Goal: Task Accomplishment & Management: Manage account settings

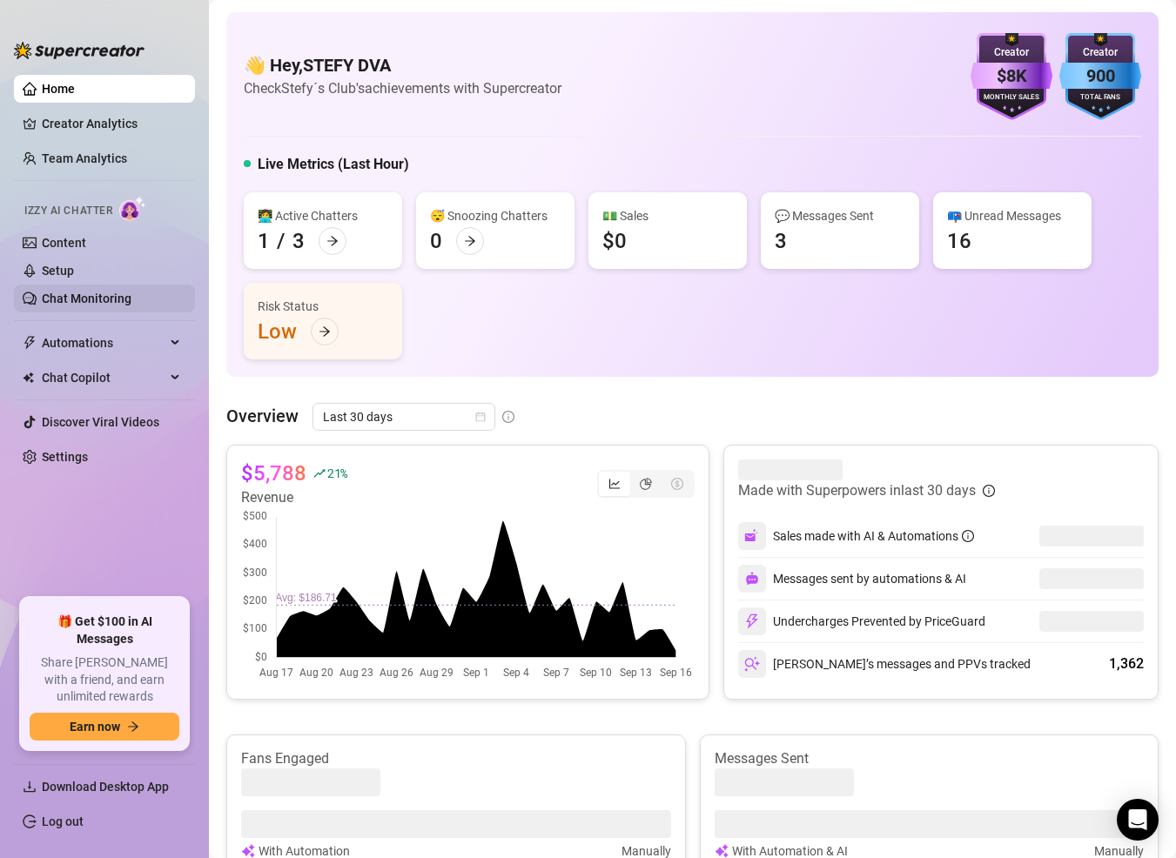
click at [71, 291] on link "Chat Monitoring" at bounding box center [87, 298] width 90 height 14
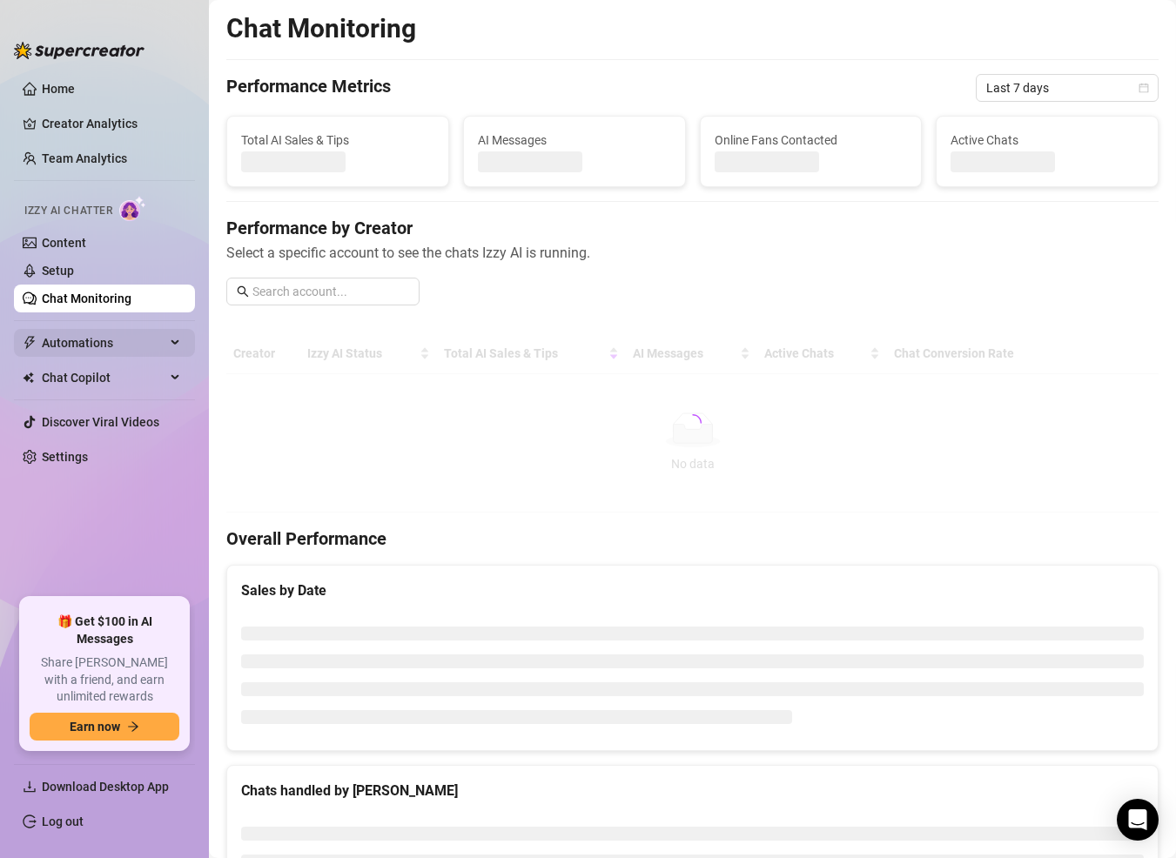
click at [101, 352] on span "Automations" at bounding box center [104, 343] width 124 height 28
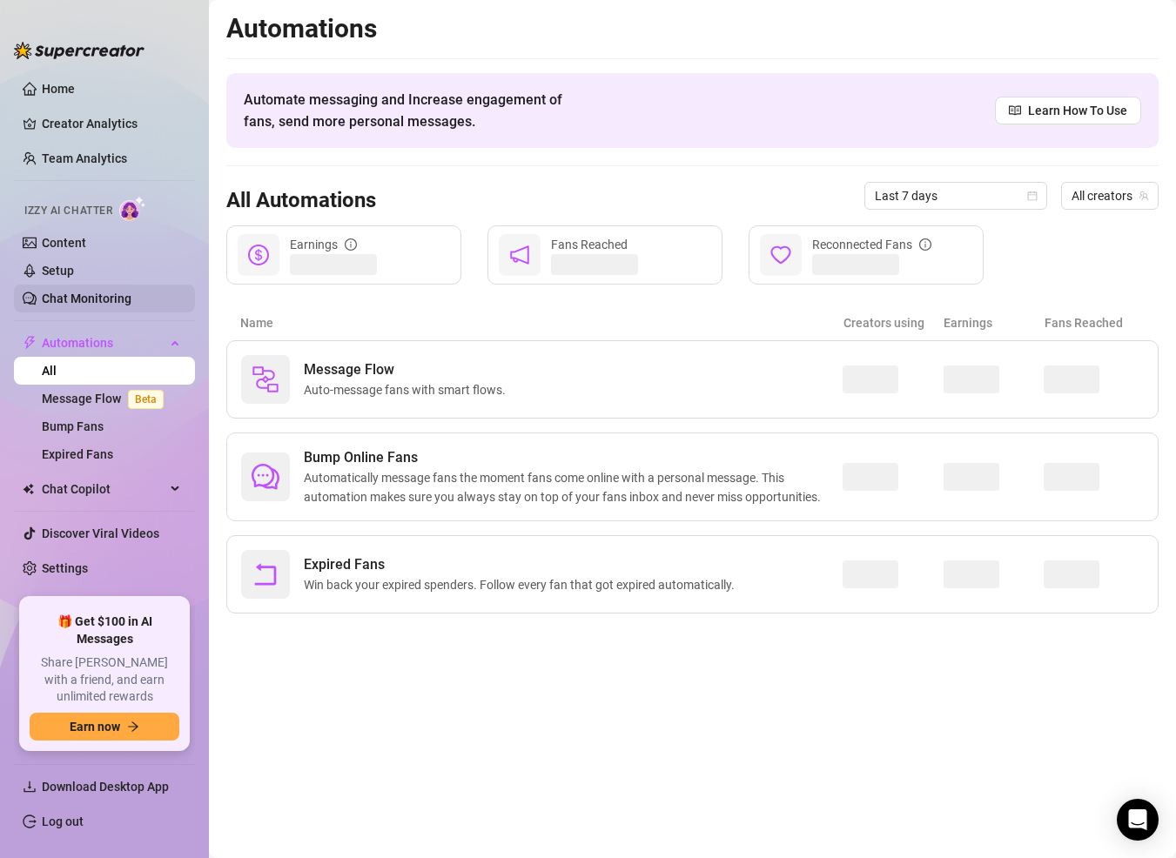
click at [110, 305] on link "Chat Monitoring" at bounding box center [87, 298] width 90 height 14
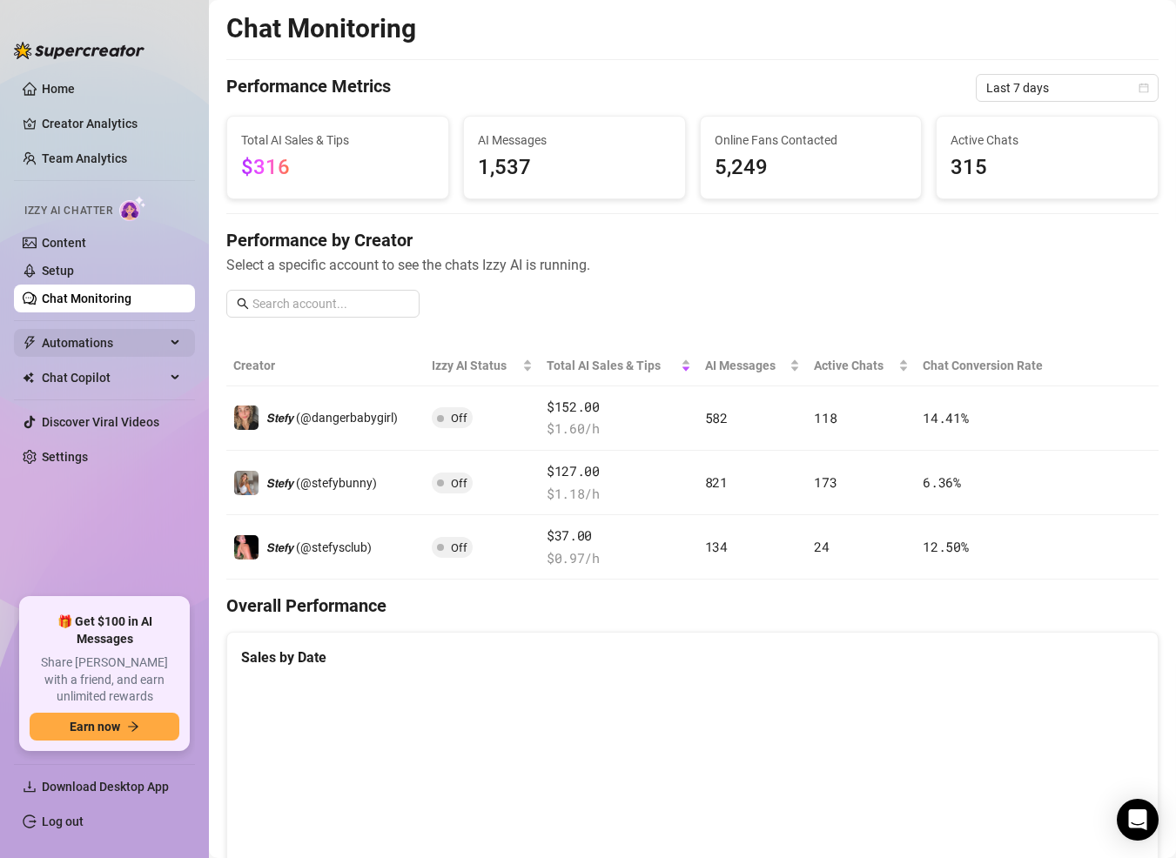
click at [85, 352] on span "Automations" at bounding box center [104, 343] width 124 height 28
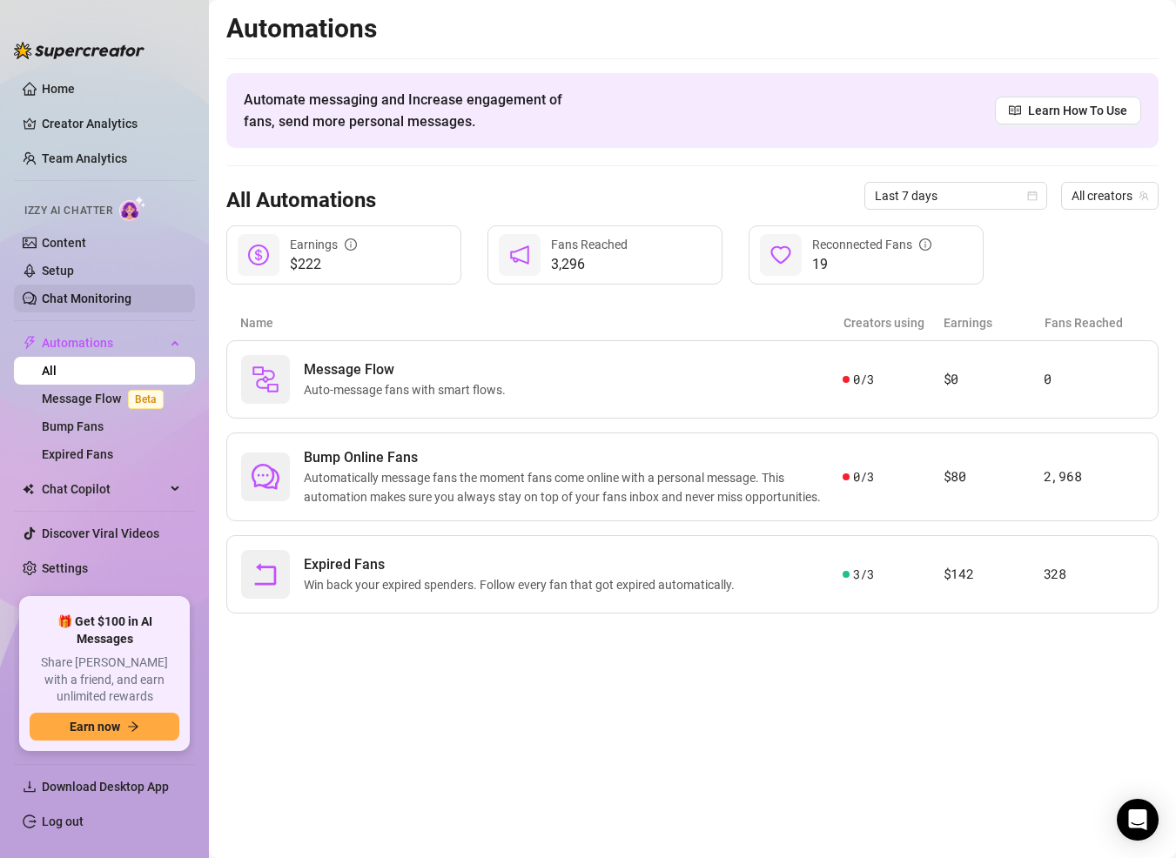
click at [90, 295] on link "Chat Monitoring" at bounding box center [87, 298] width 90 height 14
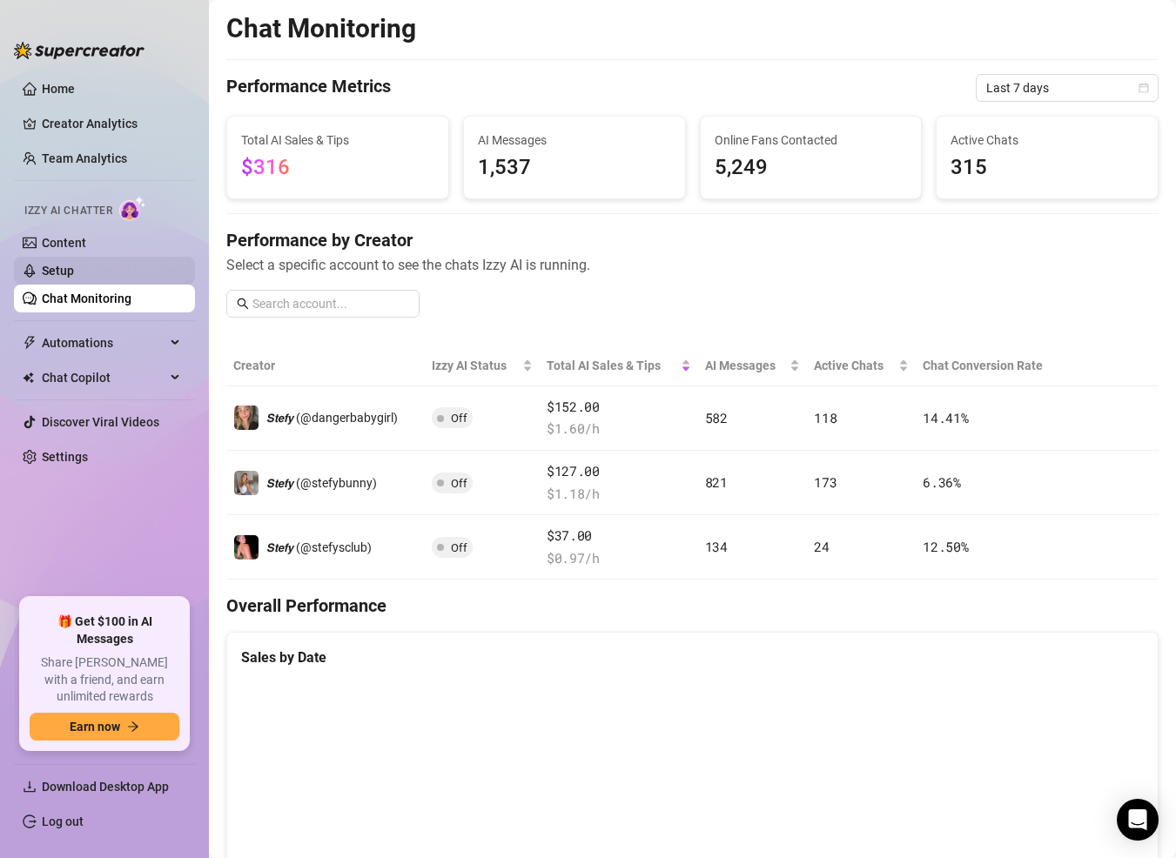
click at [70, 278] on link "Setup" at bounding box center [58, 271] width 32 height 14
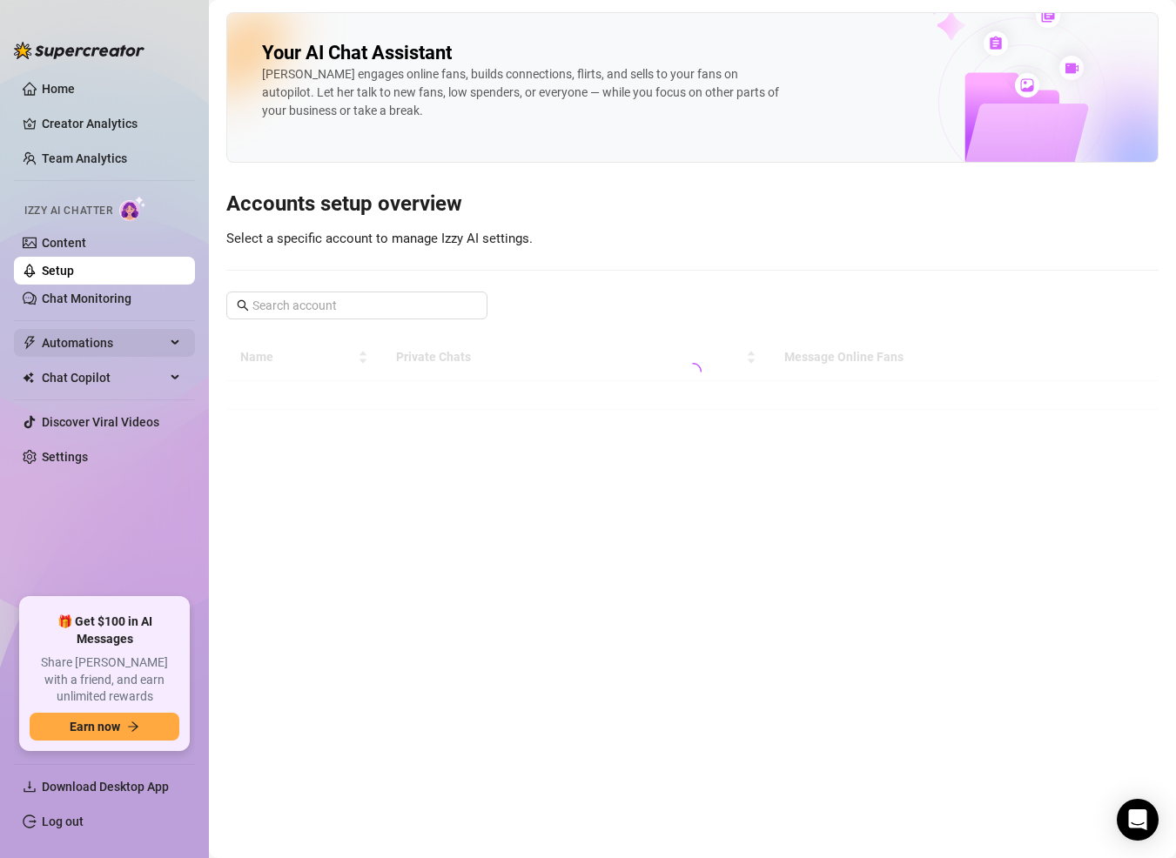
click at [107, 352] on span "Automations" at bounding box center [104, 343] width 124 height 28
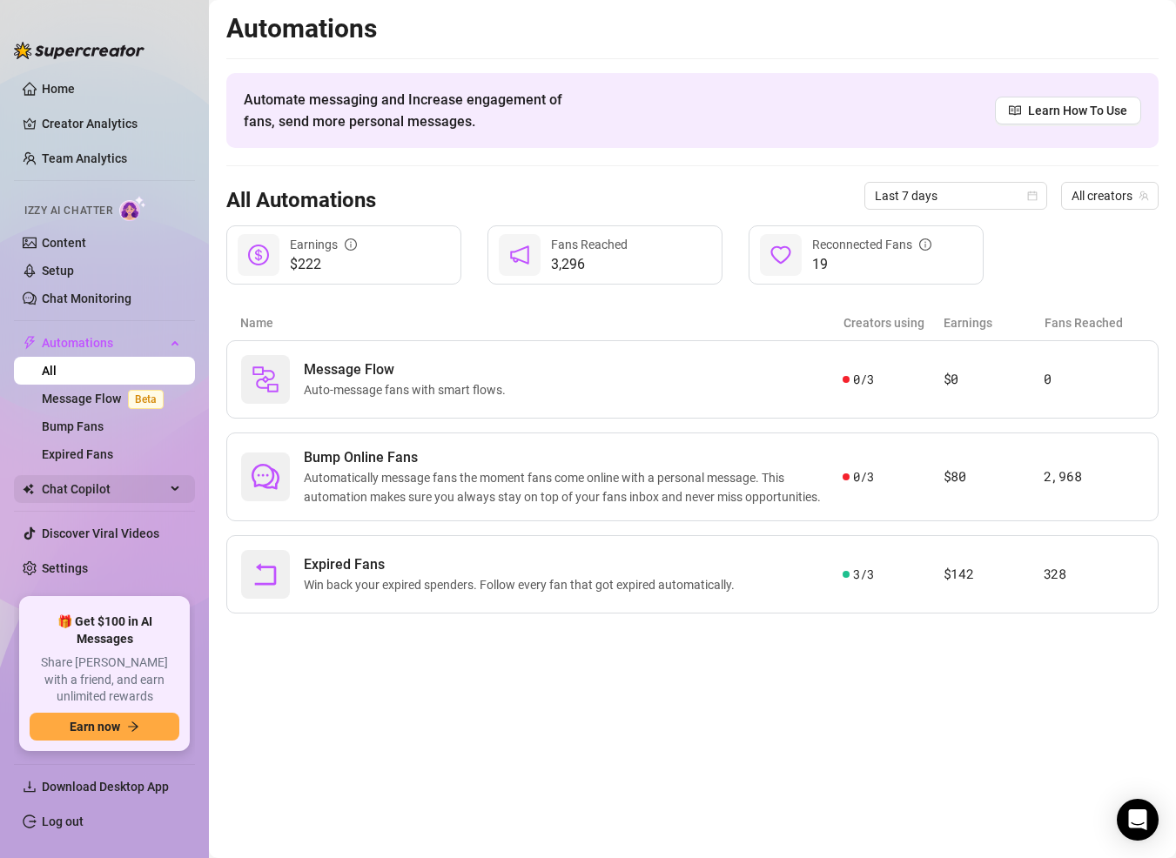
click at [116, 491] on span "Chat Copilot" at bounding box center [104, 489] width 124 height 28
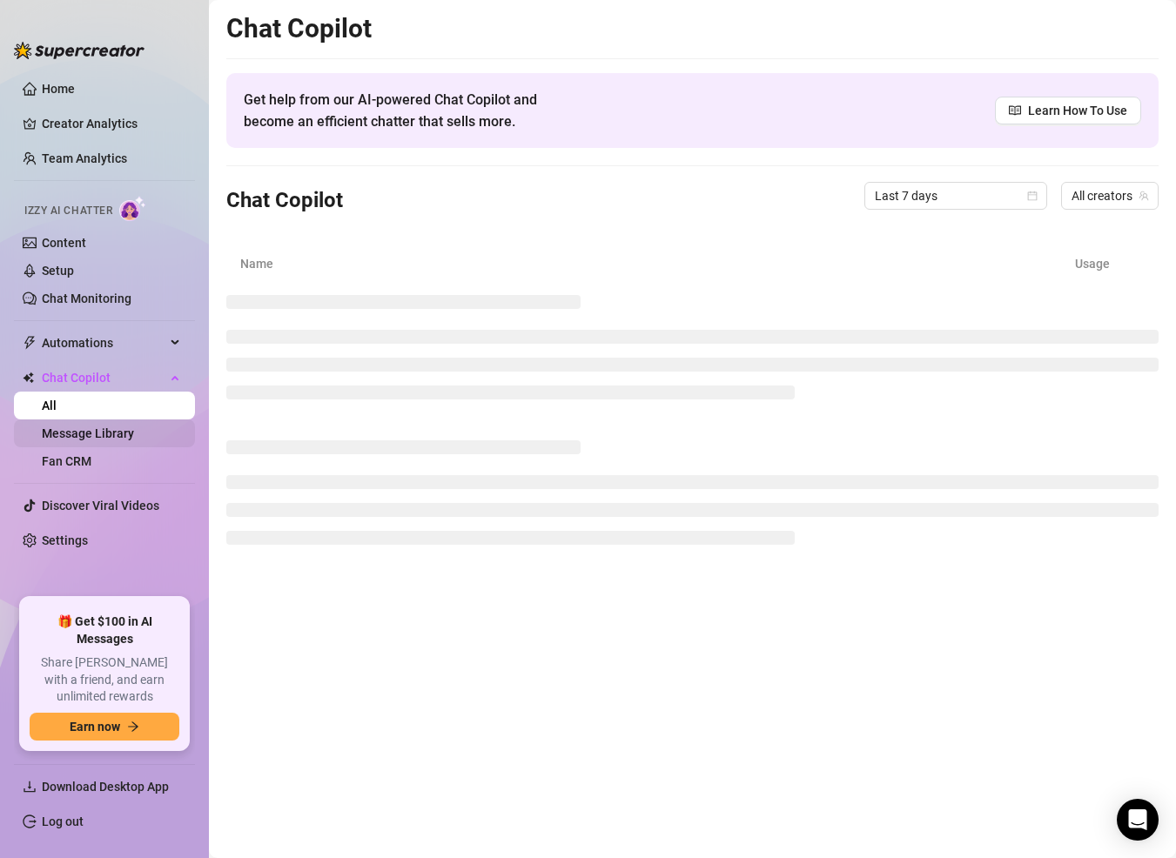
click at [112, 426] on link "Message Library" at bounding box center [88, 433] width 92 height 14
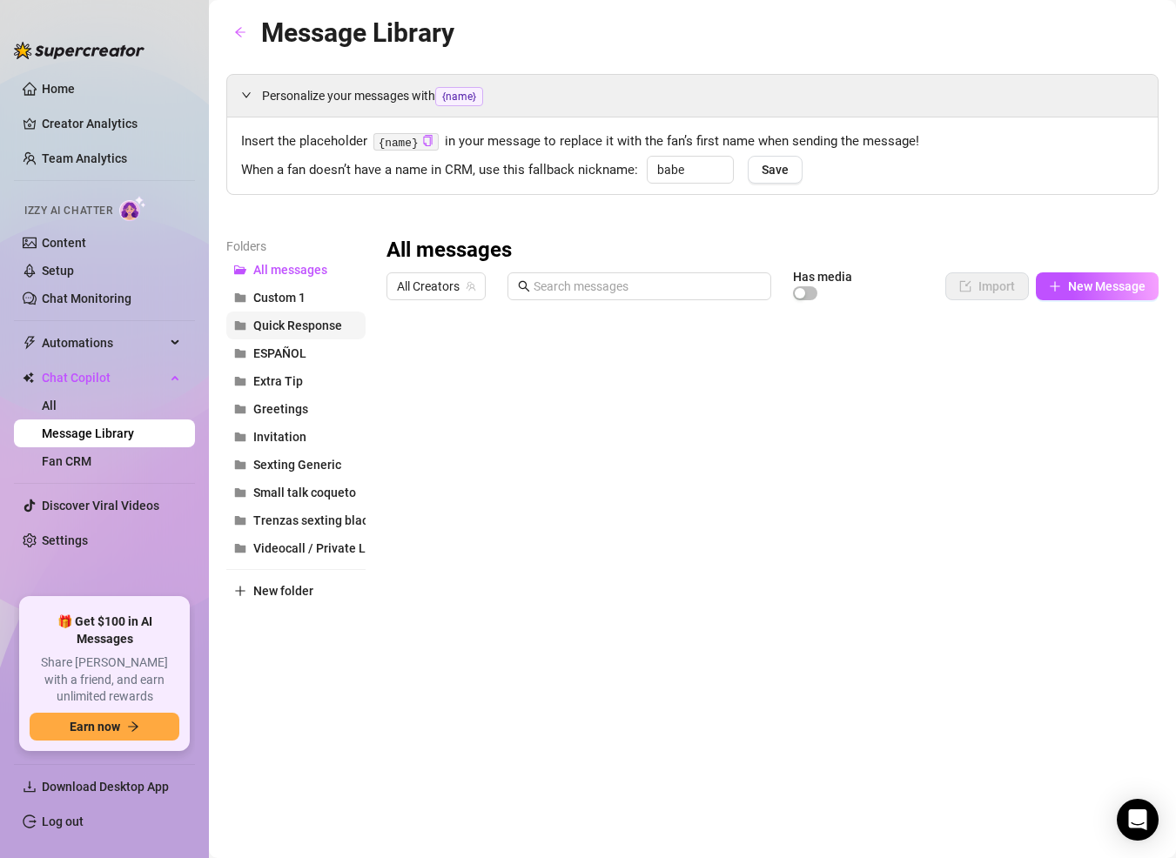
click at [286, 324] on span "Quick Response" at bounding box center [297, 325] width 89 height 14
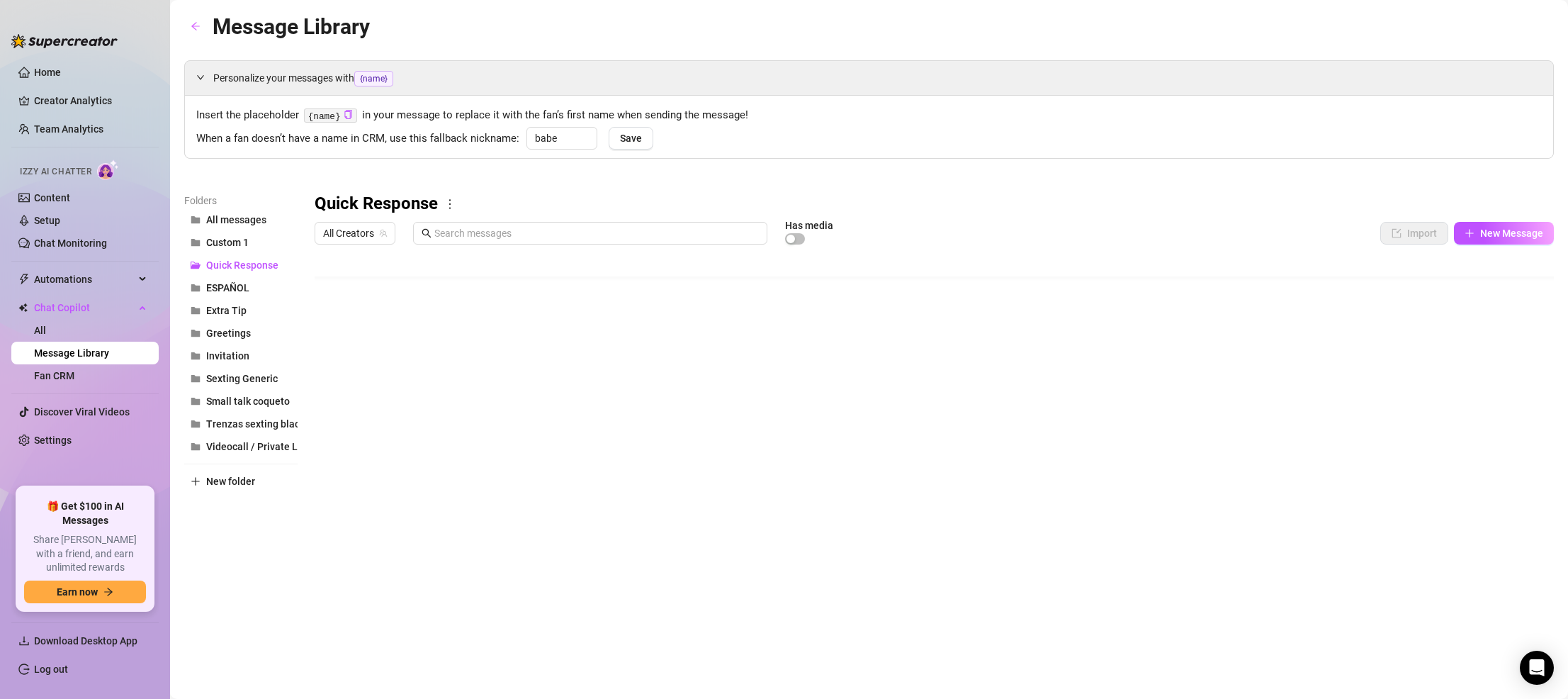
scroll to position [22, 0]
click at [347, 549] on body "Home Creator Analytics Team Analytics Izzy AI Chatter Content Setup Chat Monito…" at bounding box center [784, 350] width 1568 height 699
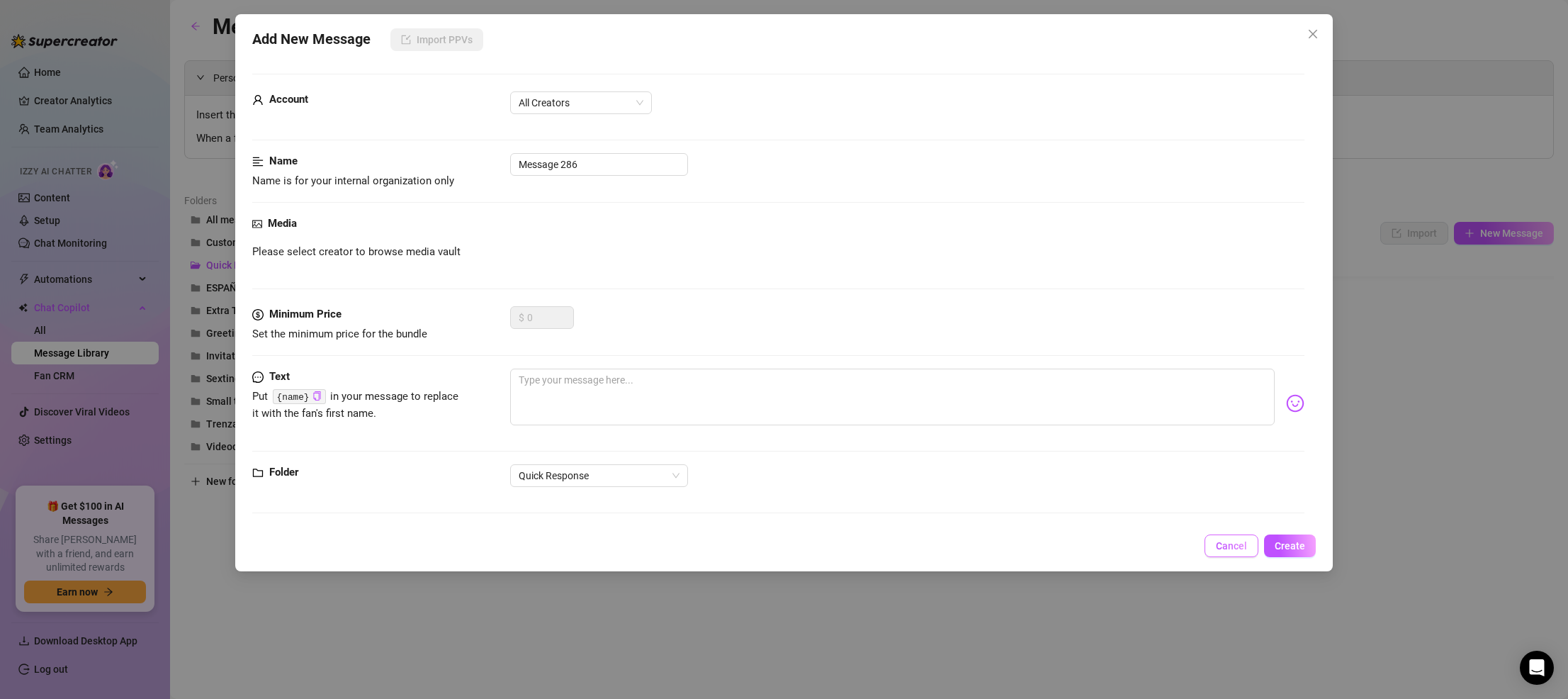
click at [957, 556] on button "Cancel" at bounding box center [1231, 546] width 54 height 23
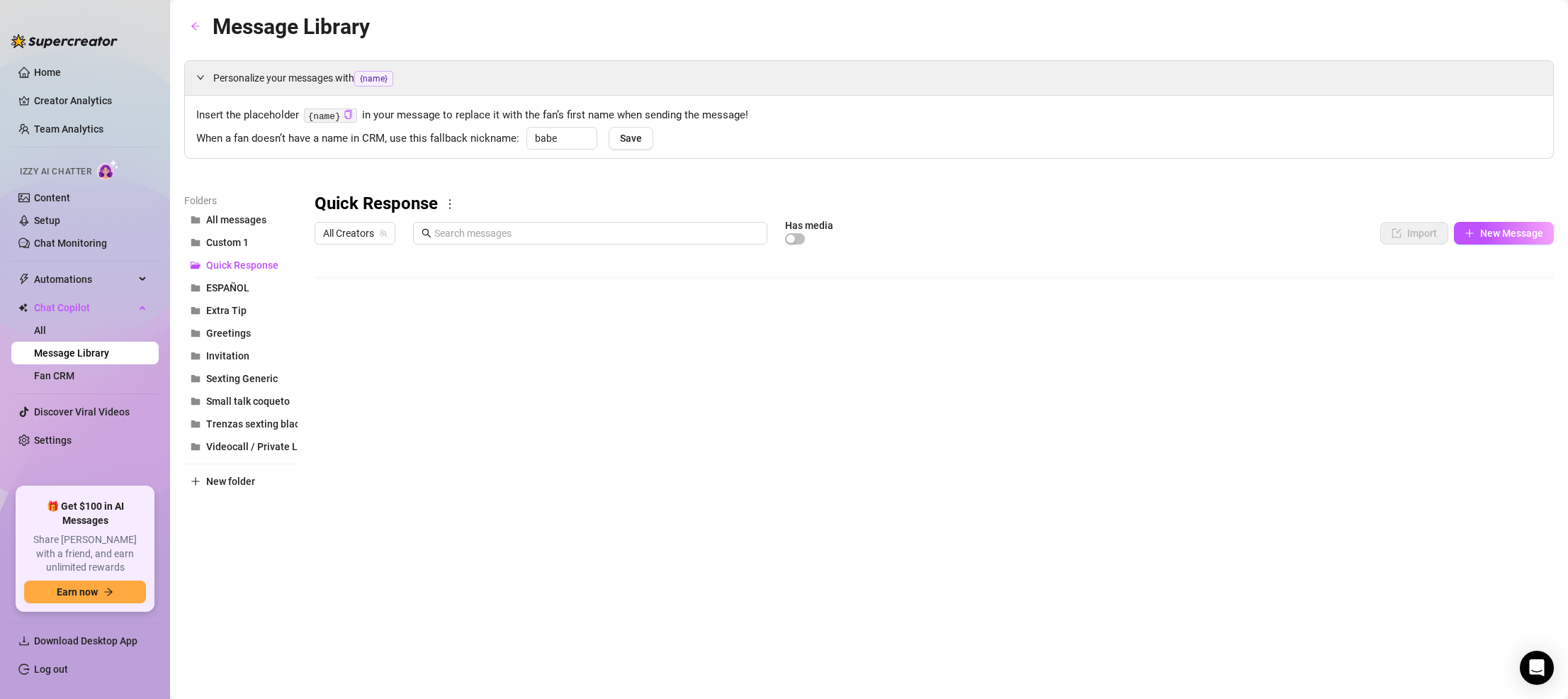
click at [360, 555] on body "Home Creator Analytics Team Analytics Izzy AI Chatter Content Setup Chat Monito…" at bounding box center [784, 350] width 1568 height 699
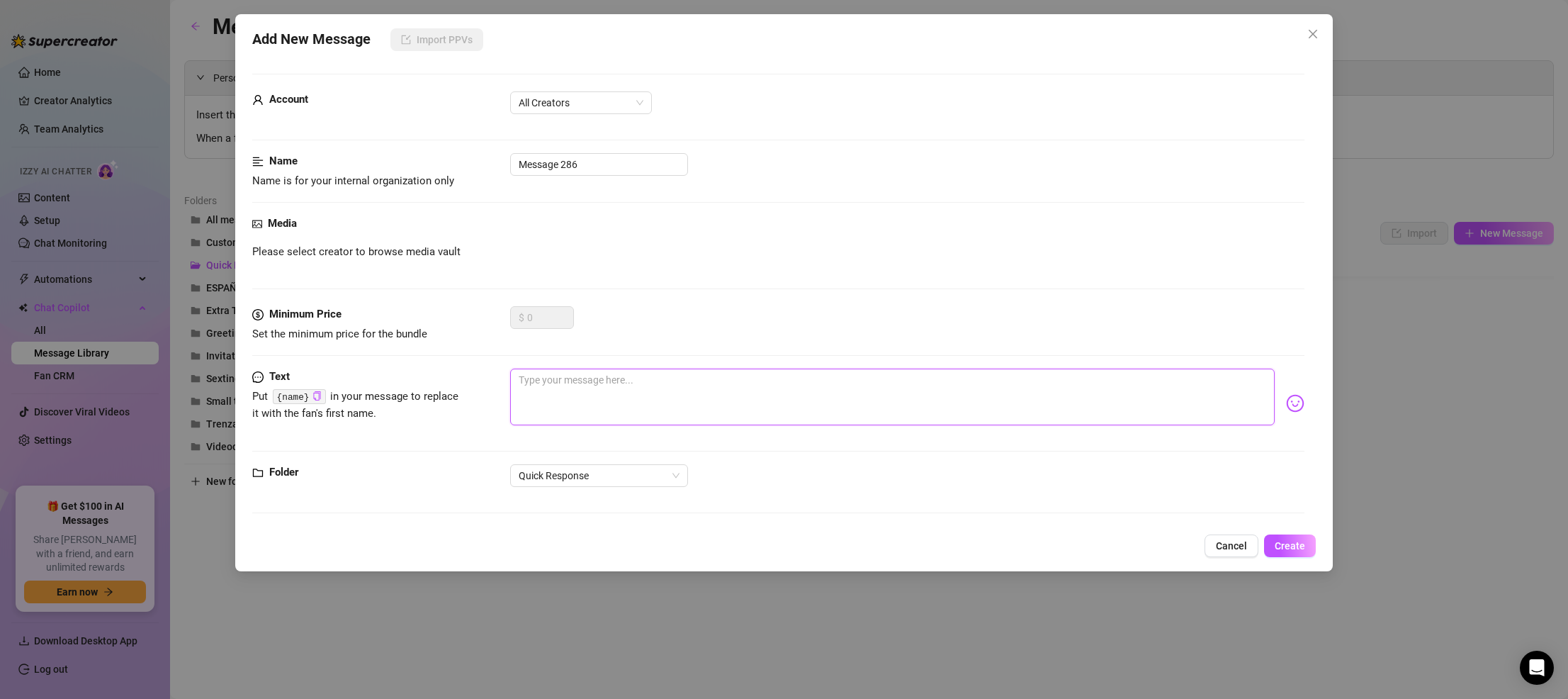
click at [554, 375] on textarea at bounding box center [891, 397] width 764 height 57
paste textarea "Mmm baby, I need that cock really really hard for me! I want to get on top of y…"
type textarea "Mmm baby, I need that cock really really hard for me! I want to get on top of y…"
click at [856, 407] on textarea "Mmm baby, I need that cock really really hard for me! I want to get on top of y…" at bounding box center [891, 397] width 764 height 57
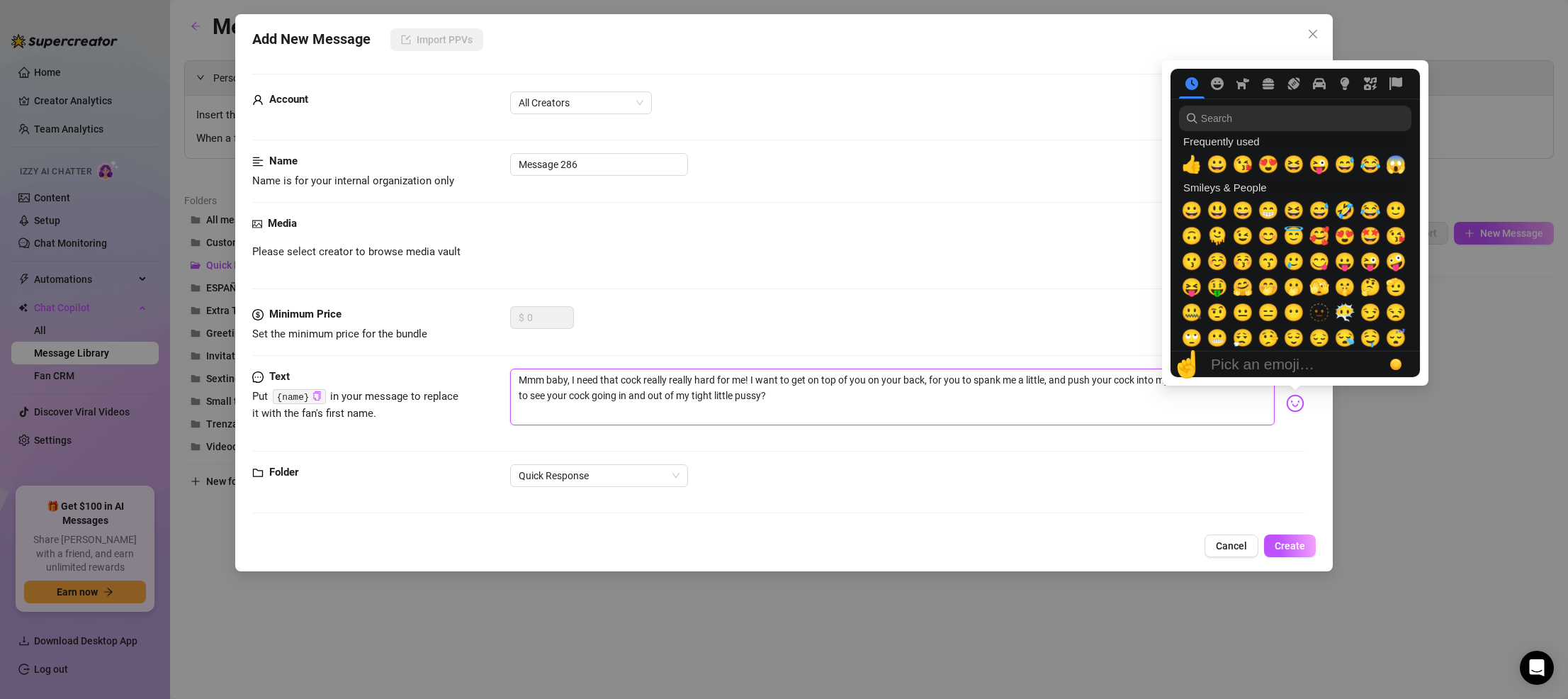
type textarea "Mmm baby, I need that cock really really hard for me! I want to get on top of y…"
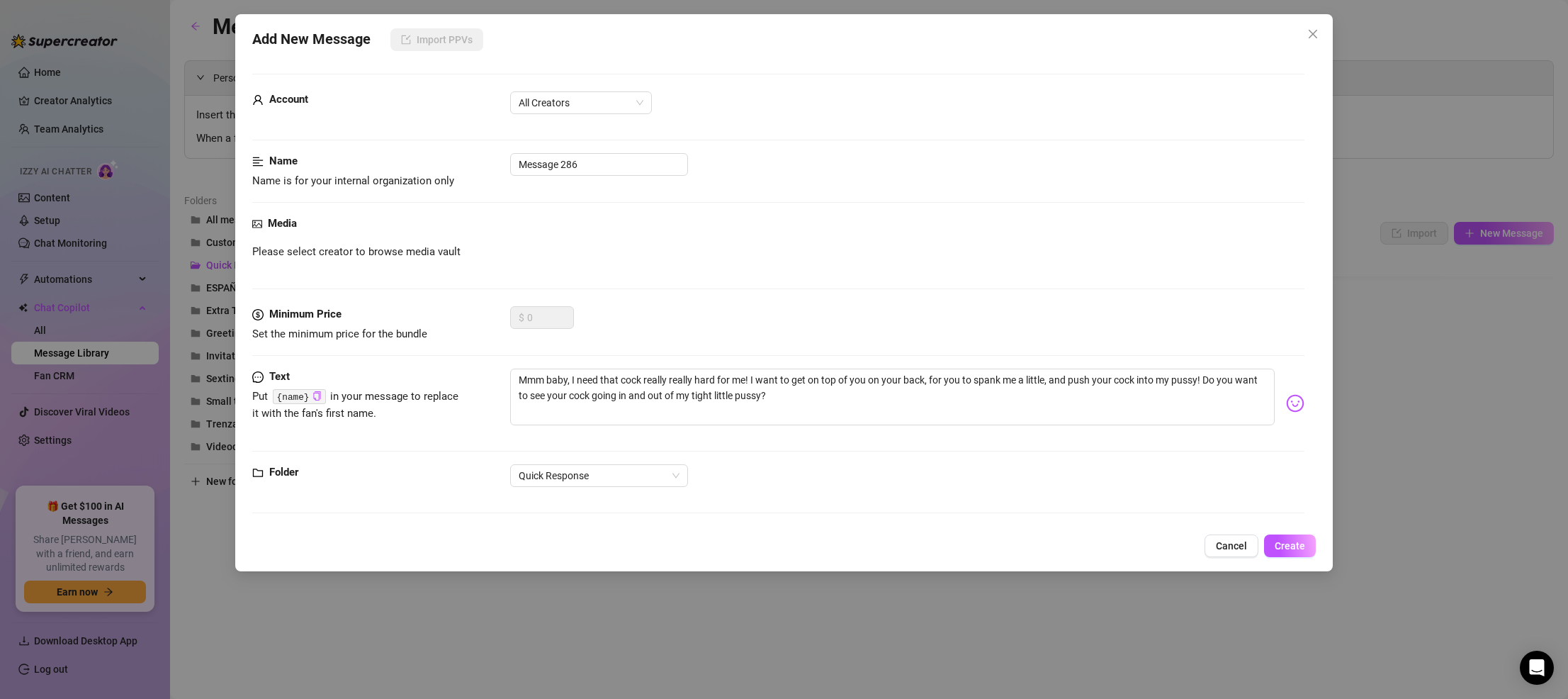
click at [796, 442] on div "Text Put {name} in your message to replace it with the fan's first name. Mmm ba…" at bounding box center [778, 415] width 1052 height 95
click at [788, 414] on textarea "Mmm baby, I need that cock really really hard for me! I want to get on top of y…" at bounding box center [891, 397] width 764 height 57
drag, startPoint x: 791, startPoint y: 405, endPoint x: 526, endPoint y: 346, distance: 271.5
click at [526, 346] on form "Account All Creators Name Name is for your internal organization only Message 2…" at bounding box center [778, 299] width 1052 height 452
paste textarea "🥵🥵"
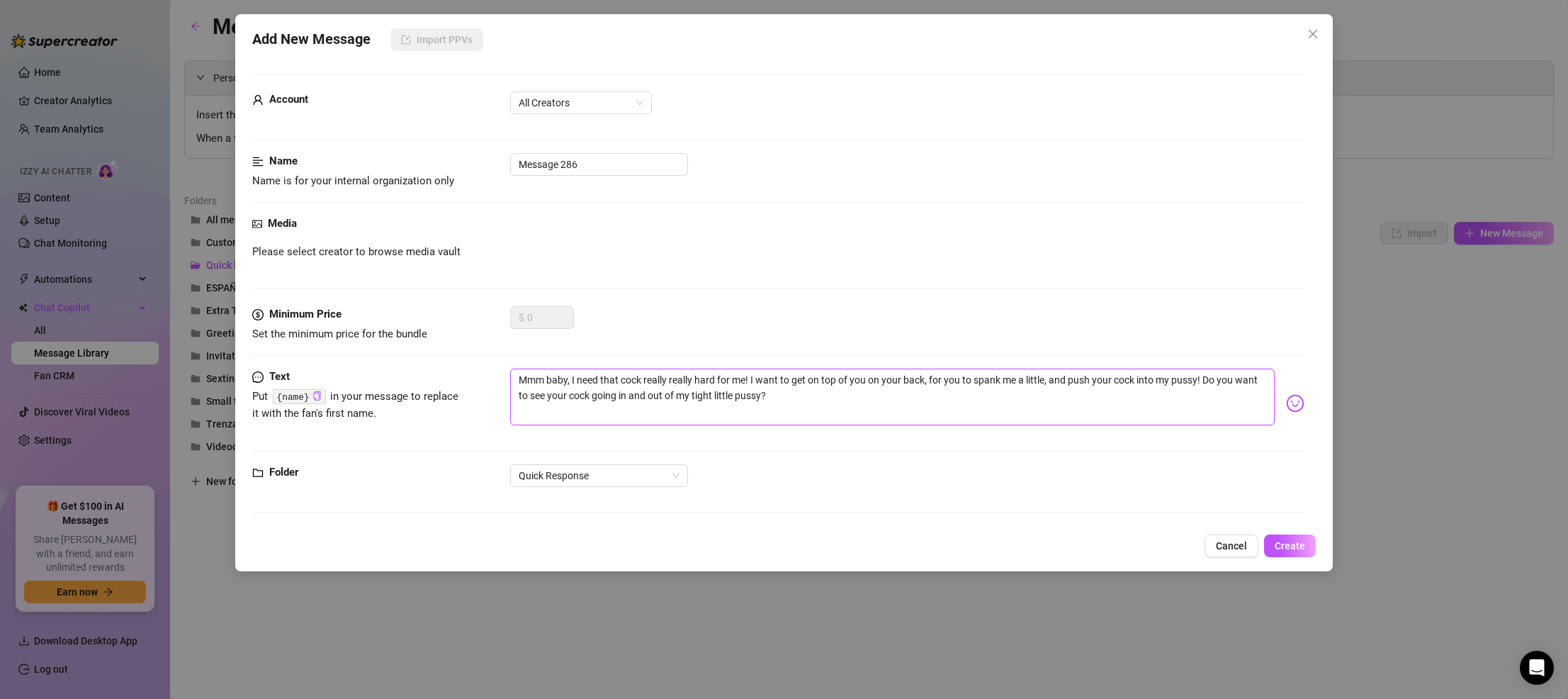
type textarea "Mmm baby, I need that cock really really hard for me! I want to get on top of y…"
drag, startPoint x: 567, startPoint y: 381, endPoint x: 552, endPoint y: 382, distance: 15.0
click at [552, 382] on textarea "Mmm baby, I need that cock really really hard for me! I want to get on top of y…" at bounding box center [891, 397] width 764 height 57
type textarea "Mmm baby I need that cock really really hard for me! I want to get on top of yo…"
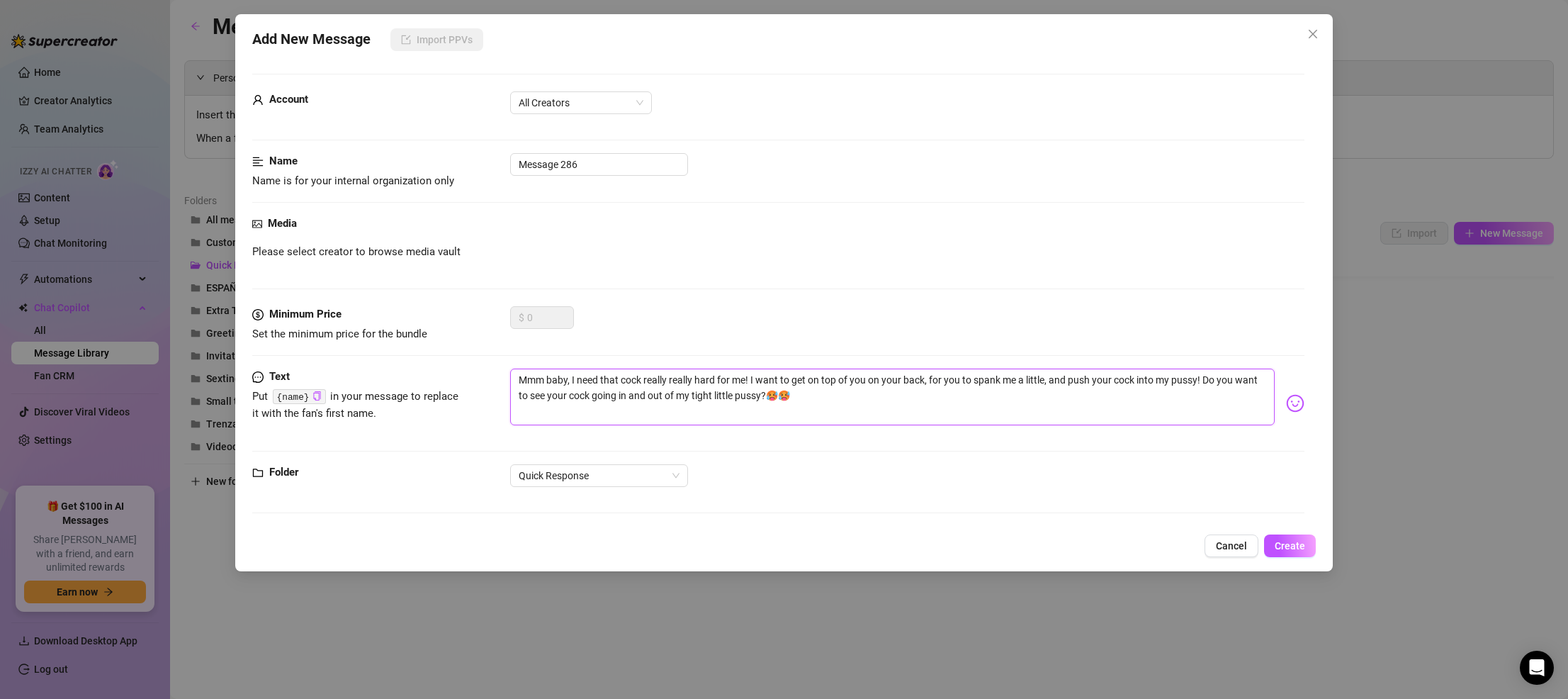
type textarea "Mmm baby I need that cock really really hard for me! I want to get on top of yo…"
type textarea "Mmm bab I need that cock really really hard for me! I want to get on top of you…"
type textarea "Mmm ba I need that cock really really hard for me! I want to get on top of you …"
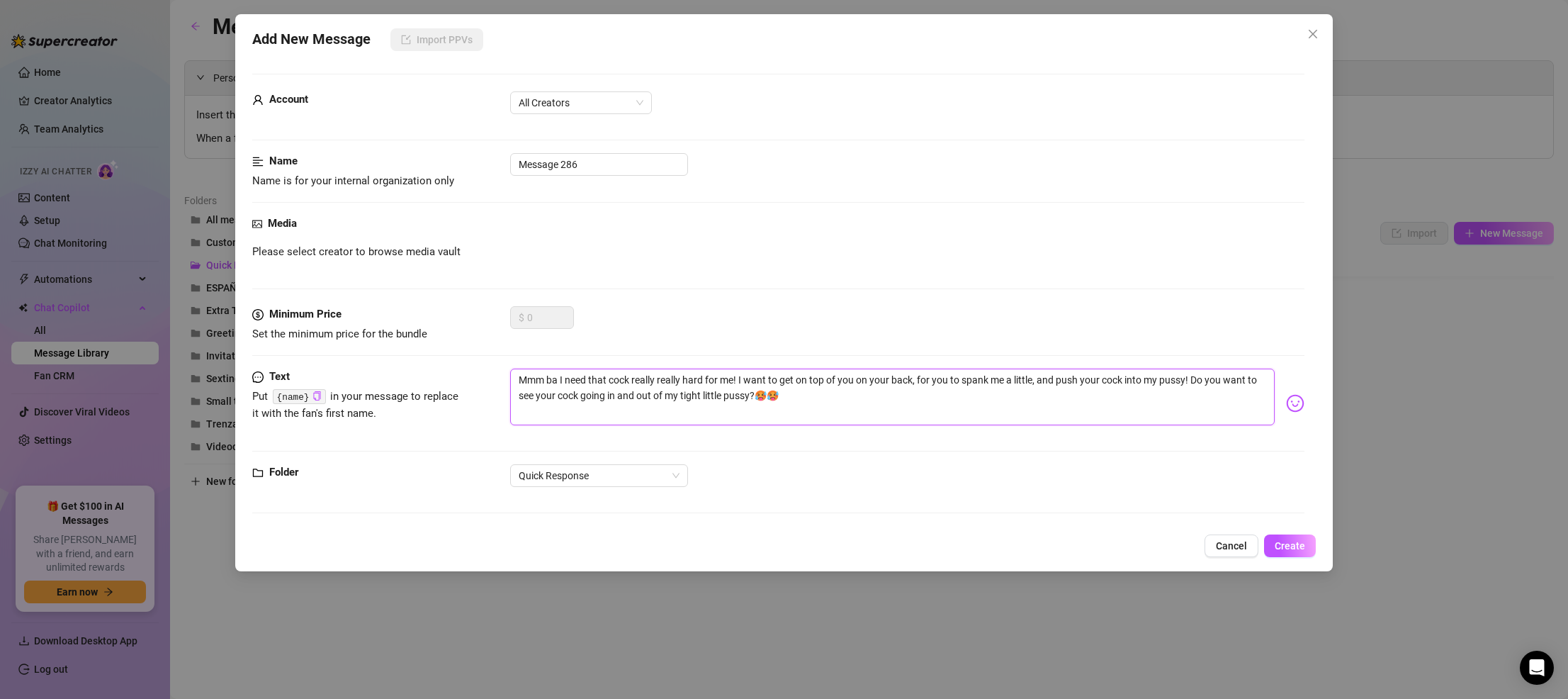
type textarea "Mmm b I need that cock really really hard for me! I want to get on top of you o…"
type textarea "Mmm I need that cock really really hard for me! I want to get on top of you on …"
type textarea "Mmm m I need that cock really really hard for me! I want to get on top of you o…"
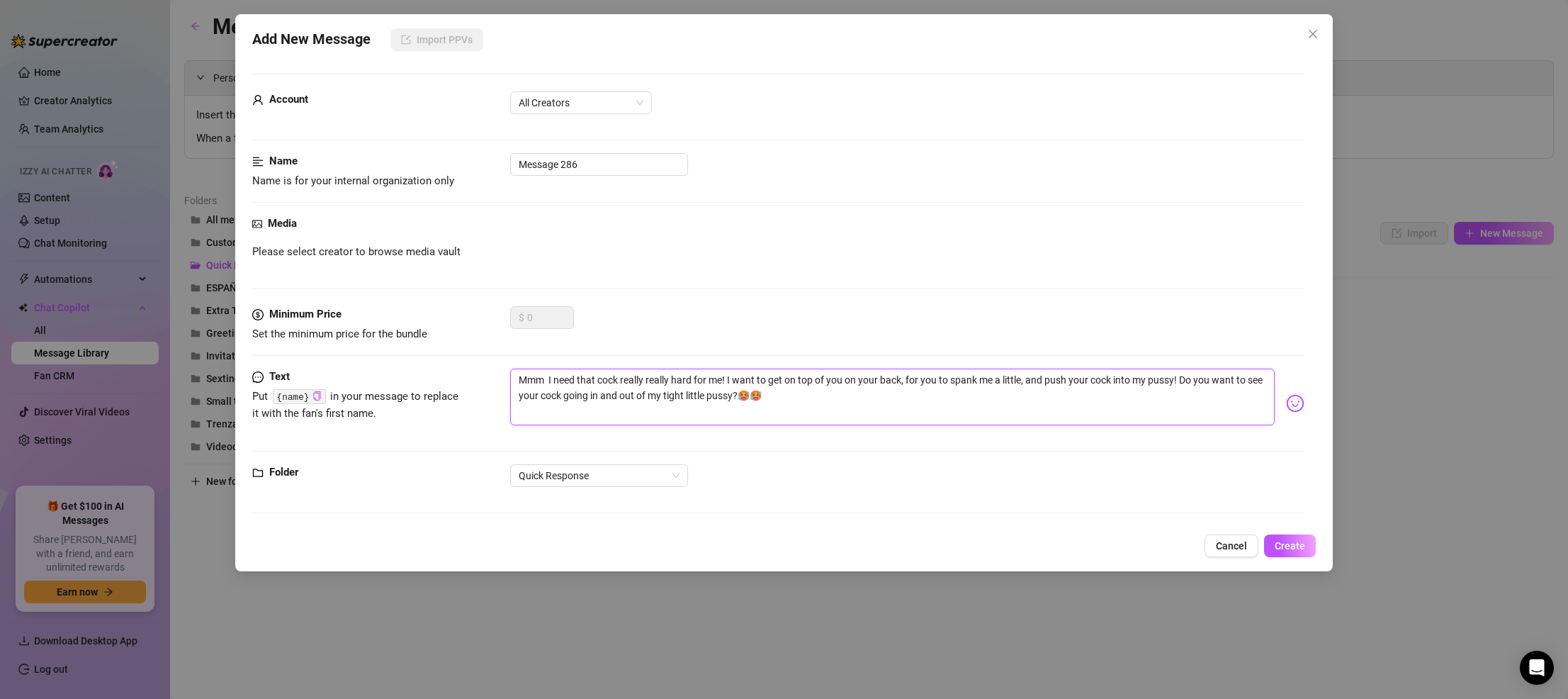
type textarea "Mmm m I need that cock really really hard for me! I want to get on top of you o…"
type textarea "Mmm my I need that cock really really hard for me! I want to get on top of you …"
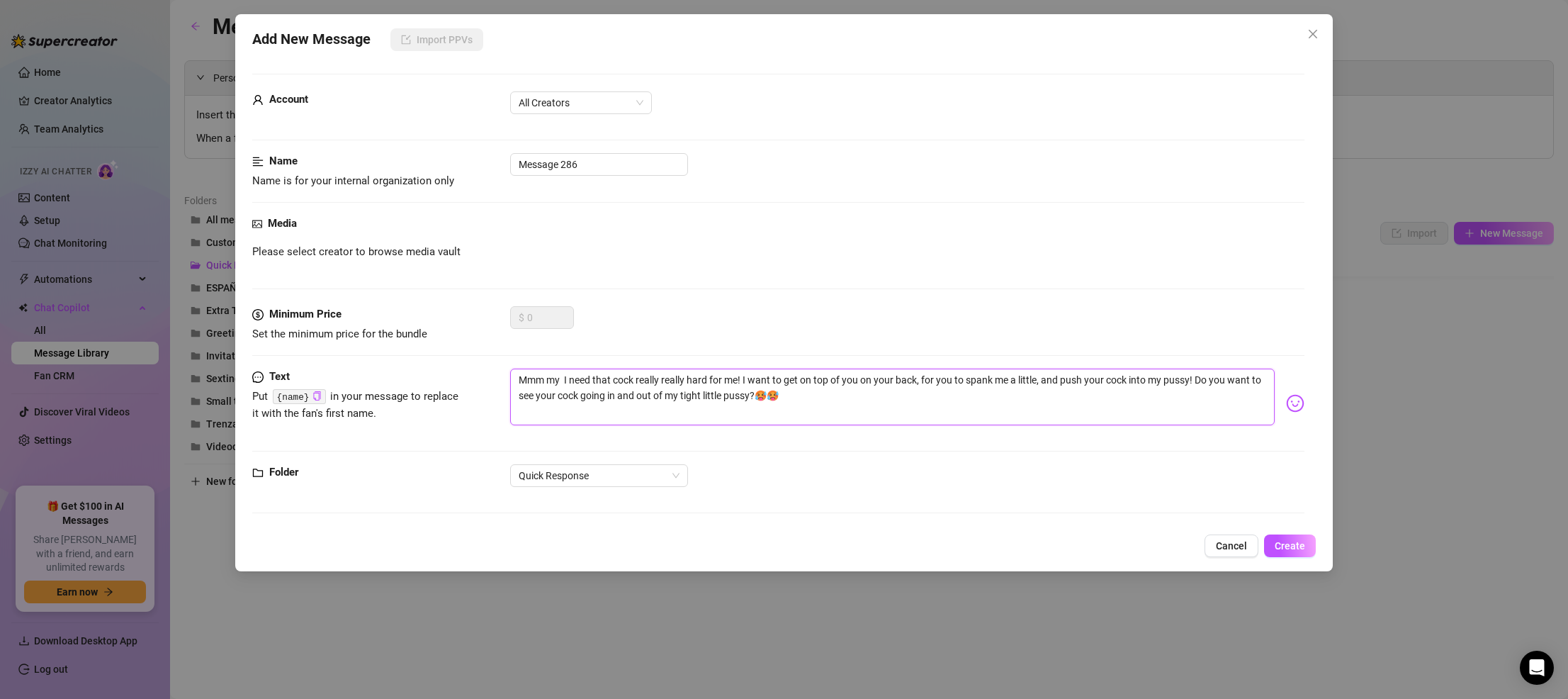
type textarea "Mmm my k I need that cock really really hard for me! I want to get on top of yo…"
type textarea "Mmm my ki I need that cock really really hard for me! I want to get on top of y…"
type textarea "Mmm my kin I need that cock really really hard for me! I want to get on top of …"
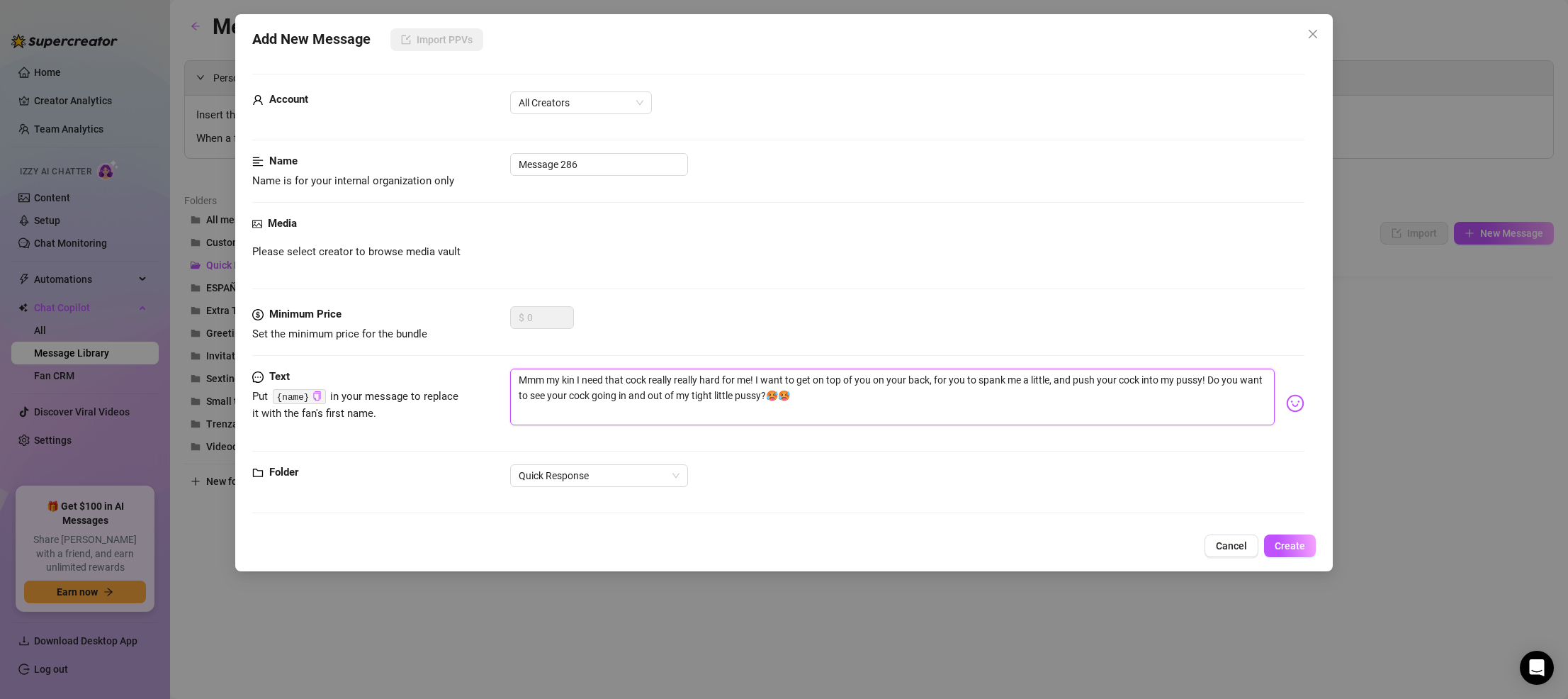
type textarea "Mmm my king I need that cock really really hard for me! I want to get on top of…"
type textarea "Mmm my kingg I need that cock really really hard for me! I want to get on top o…"
type textarea "Mmm my kinggg I need that cock really really hard for me! I want to get on top …"
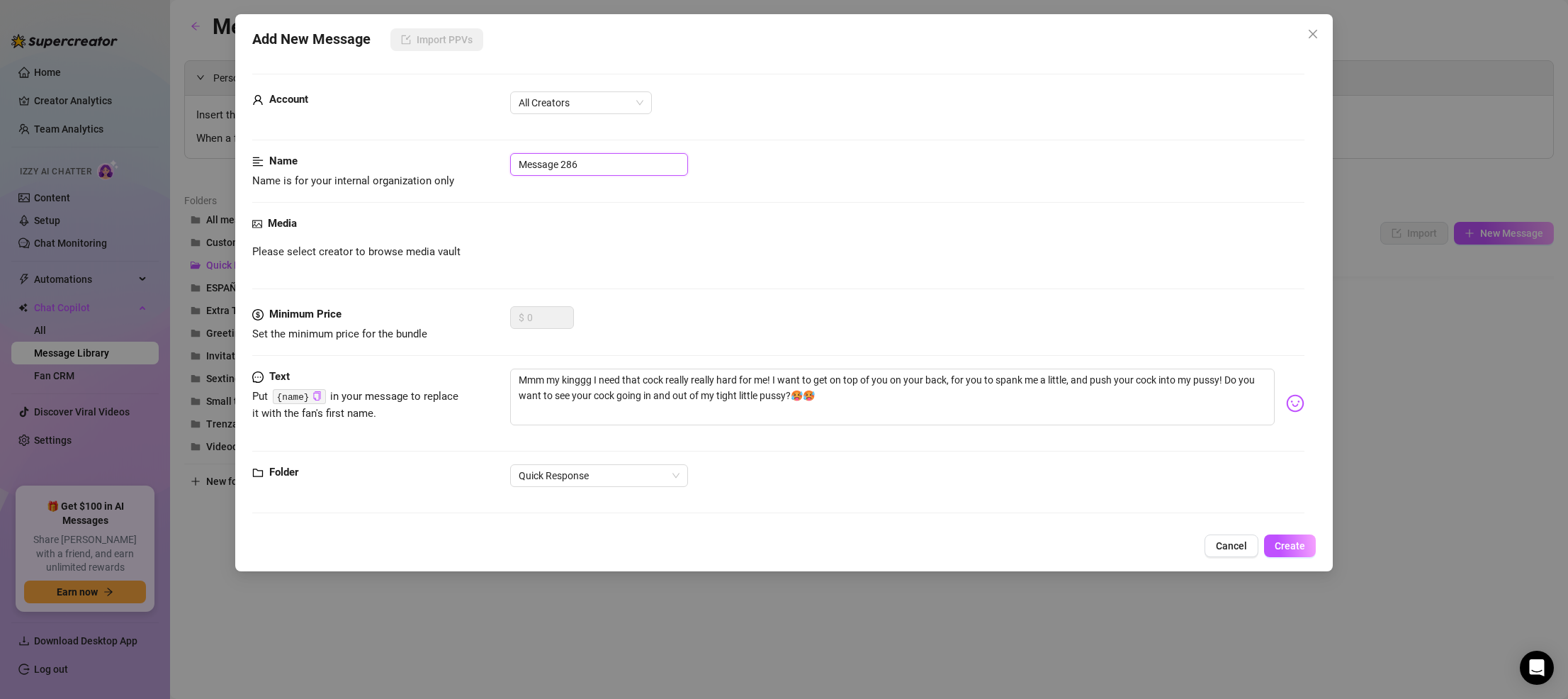
click at [593, 154] on input "Message 286" at bounding box center [598, 165] width 177 height 23
drag, startPoint x: 607, startPoint y: 160, endPoint x: 496, endPoint y: 156, distance: 111.1
click at [496, 156] on div "Name Name is for your internal organization only Message 286" at bounding box center [778, 171] width 1052 height 36
click at [585, 172] on input "quick sext" at bounding box center [598, 165] width 177 height 23
drag, startPoint x: 587, startPoint y: 169, endPoint x: 480, endPoint y: 169, distance: 107.0
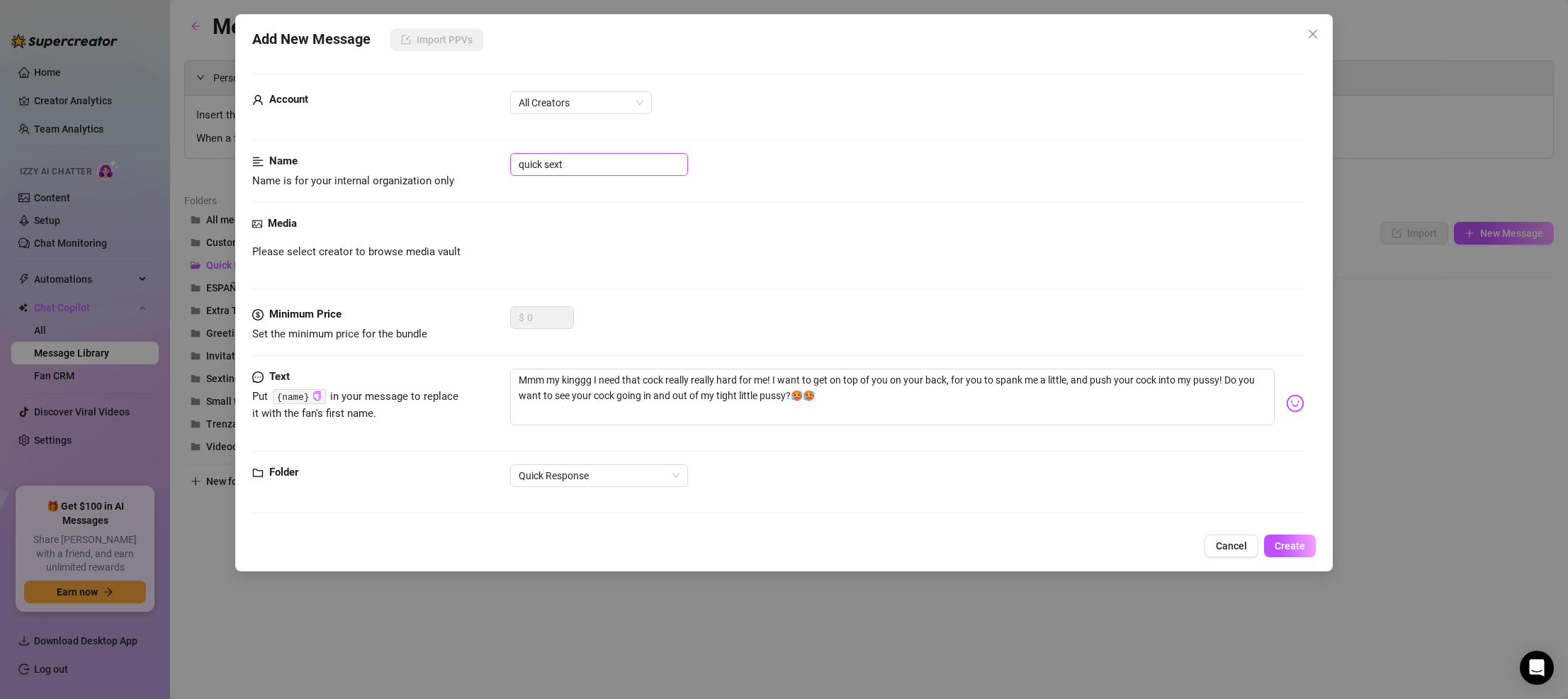
click at [480, 169] on div "Name Name is for your internal organization only quick sext" at bounding box center [778, 171] width 1052 height 36
type input "intro ride"
click at [628, 280] on div "Media Please select creator to browse media vault" at bounding box center [778, 261] width 1052 height 90
click at [957, 543] on span "Create" at bounding box center [1289, 546] width 30 height 11
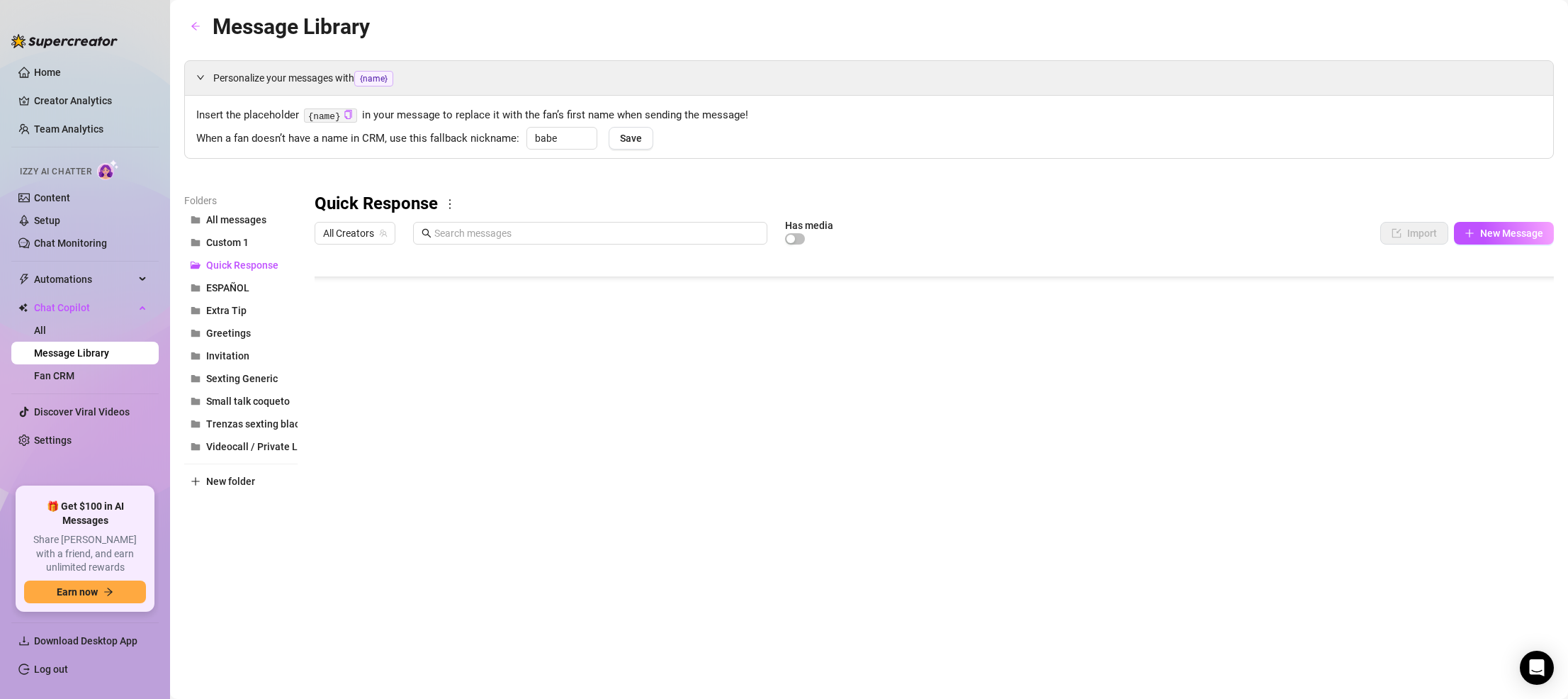
scroll to position [397, 0]
click at [540, 496] on div at bounding box center [934, 409] width 1239 height 316
click at [537, 495] on div at bounding box center [934, 409] width 1239 height 316
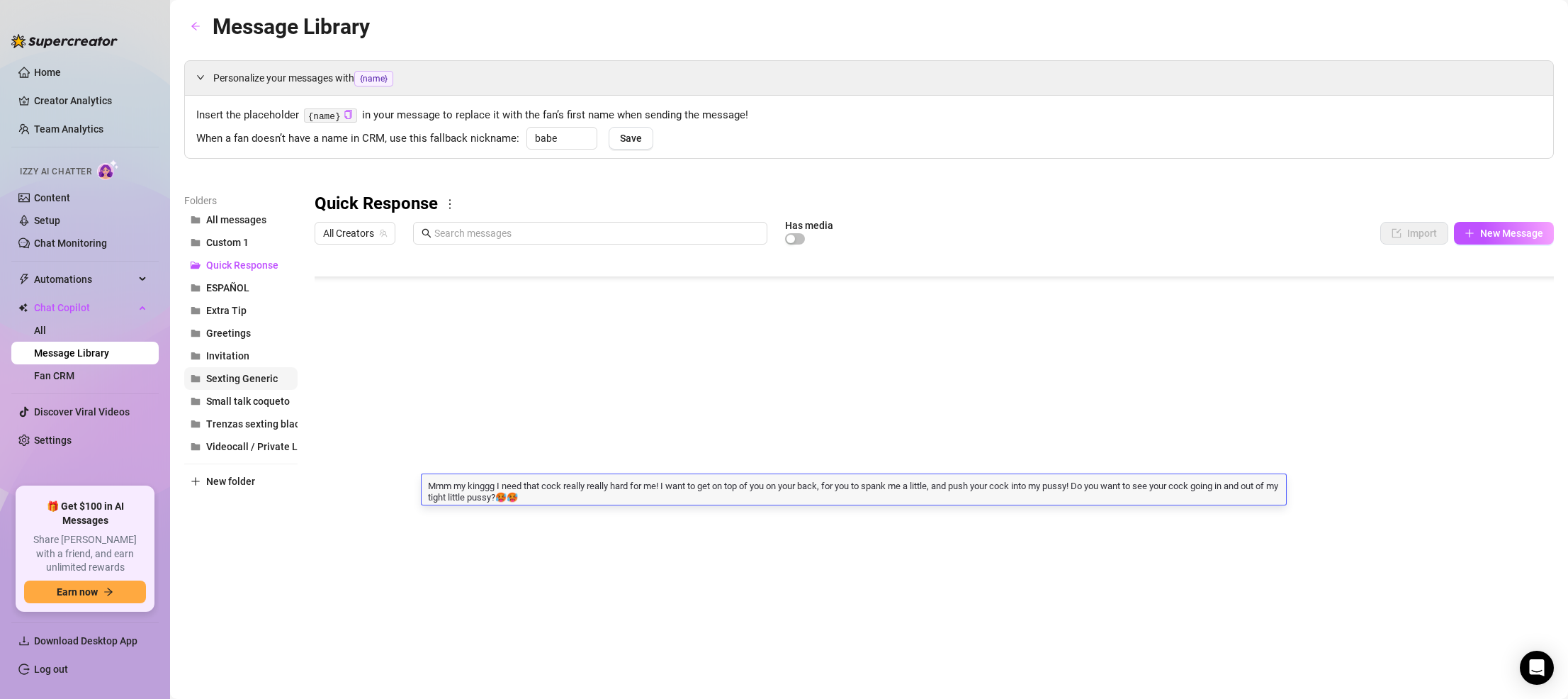
click at [248, 380] on span "Sexting Generic" at bounding box center [242, 379] width 72 height 11
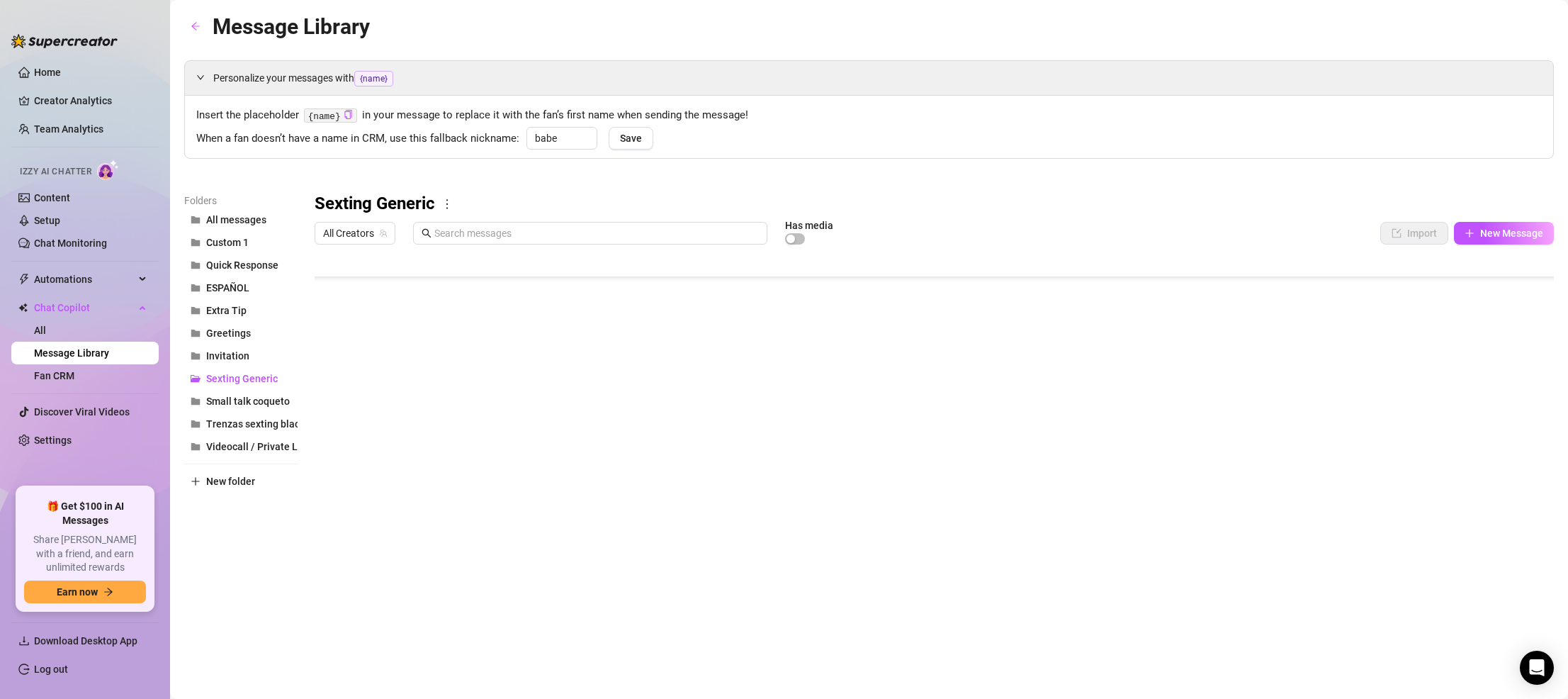
scroll to position [133, 0]
click at [239, 482] on span "New folder" at bounding box center [230, 481] width 49 height 11
click at [221, 505] on span "New folder" at bounding box center [230, 504] width 49 height 11
click at [243, 463] on input "text" at bounding box center [240, 469] width 113 height 23
type input "Dairty talk sext"
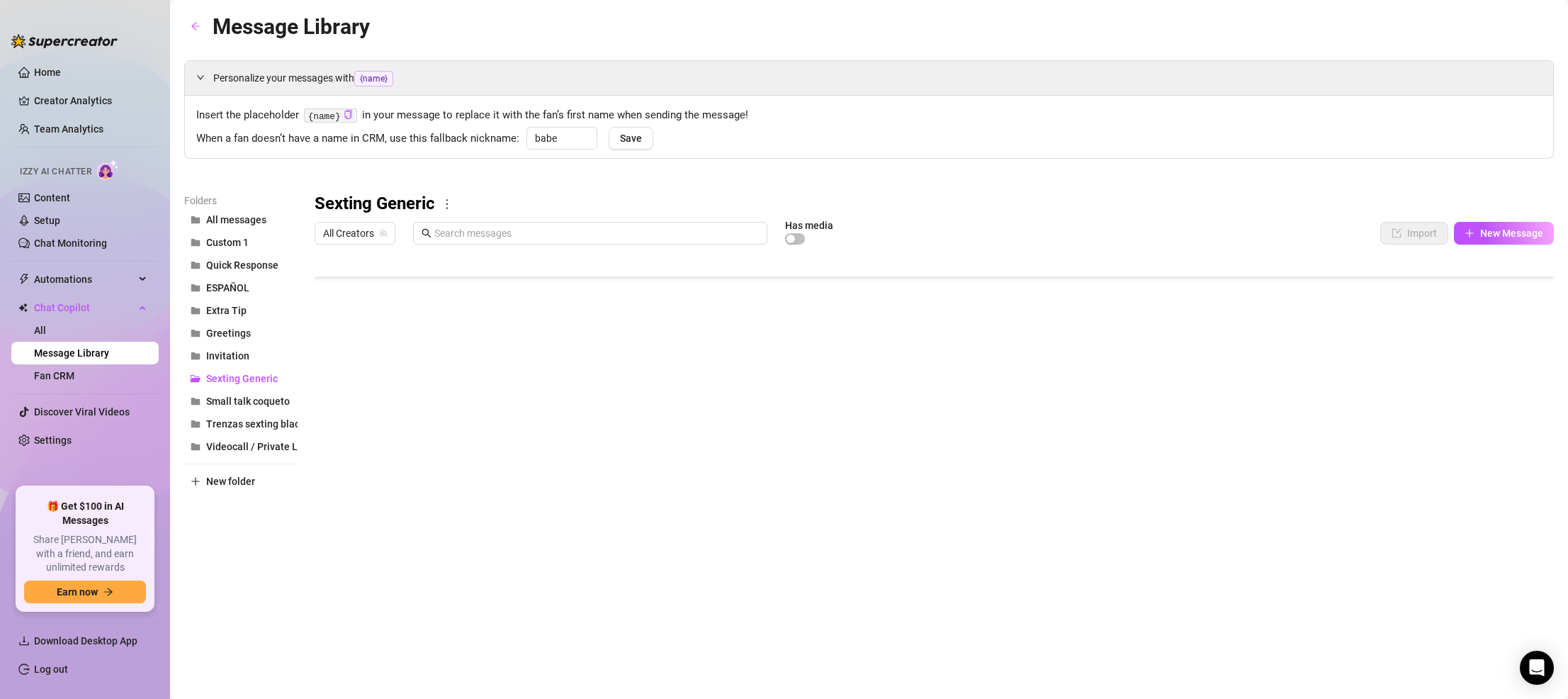
click at [247, 538] on div "Folders All messages Custom 1 Quick Response ESPAÑOL Extra Tip Greetings Invita…" at bounding box center [240, 380] width 113 height 374
click at [241, 288] on span "Dairty talk sext" at bounding box center [239, 288] width 68 height 11
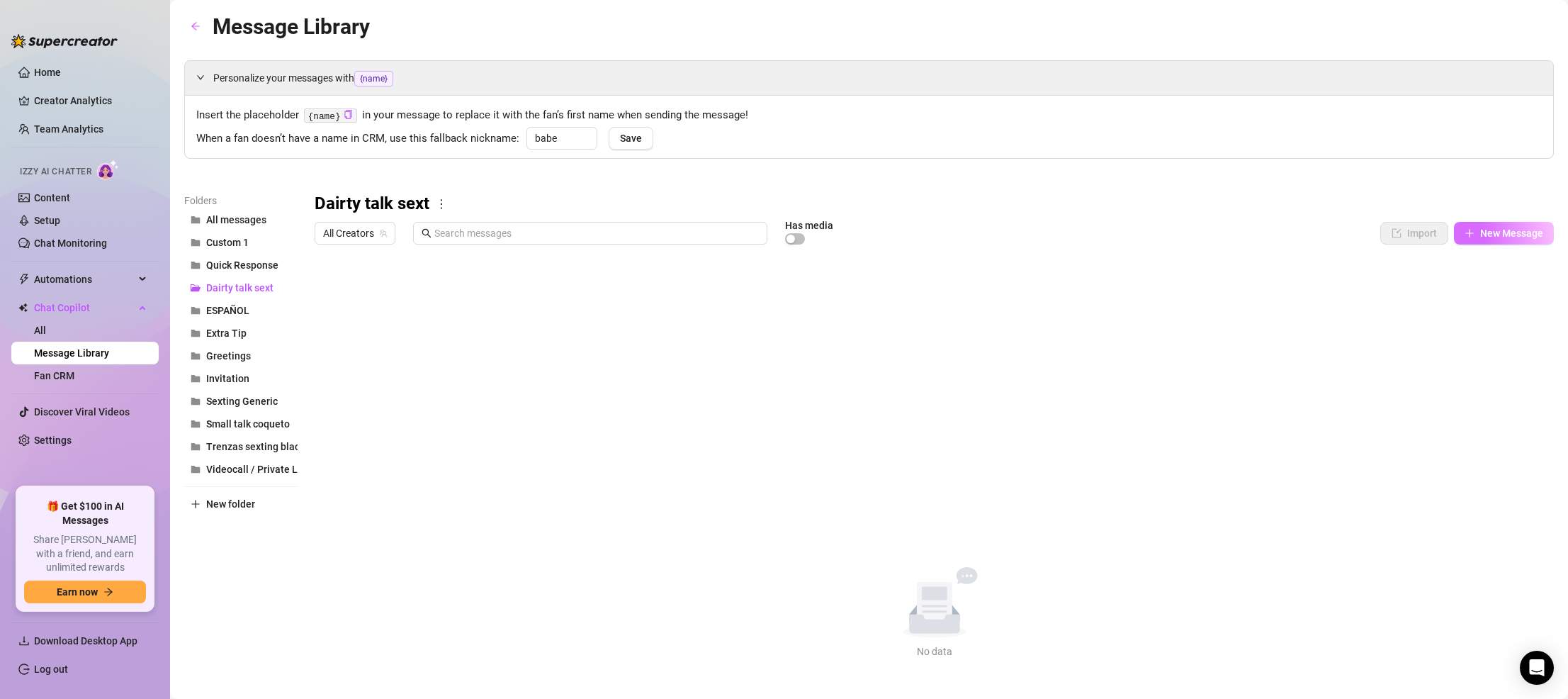
click at [957, 235] on icon "plus" at bounding box center [1469, 233] width 10 height 10
type textarea "Type your message here..."
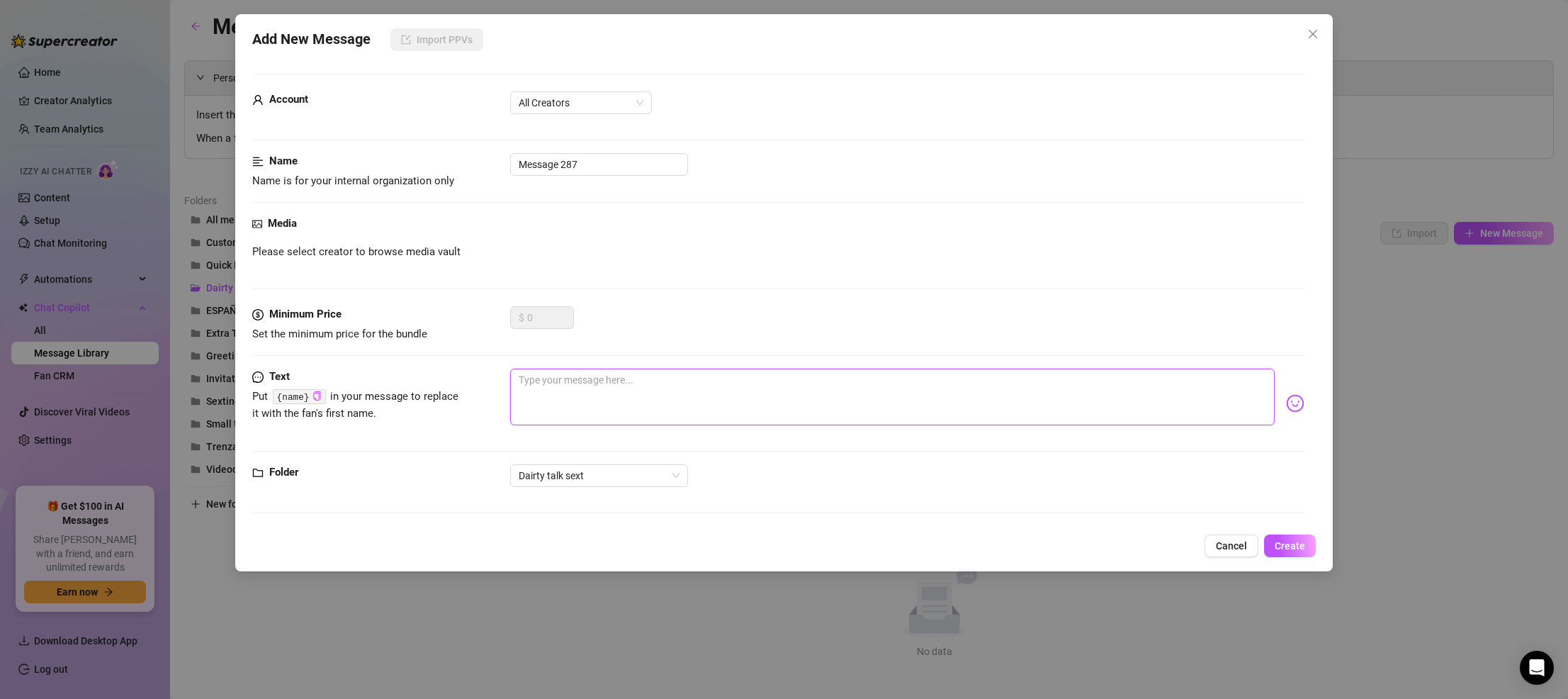
click at [596, 390] on textarea at bounding box center [891, 397] width 764 height 57
paste textarea "Mmm baby, I need that cock really really hard for me! I want to get on top of y…"
type textarea "Mmm baby, I need that cock really really hard for me! I want to get on top of y…"
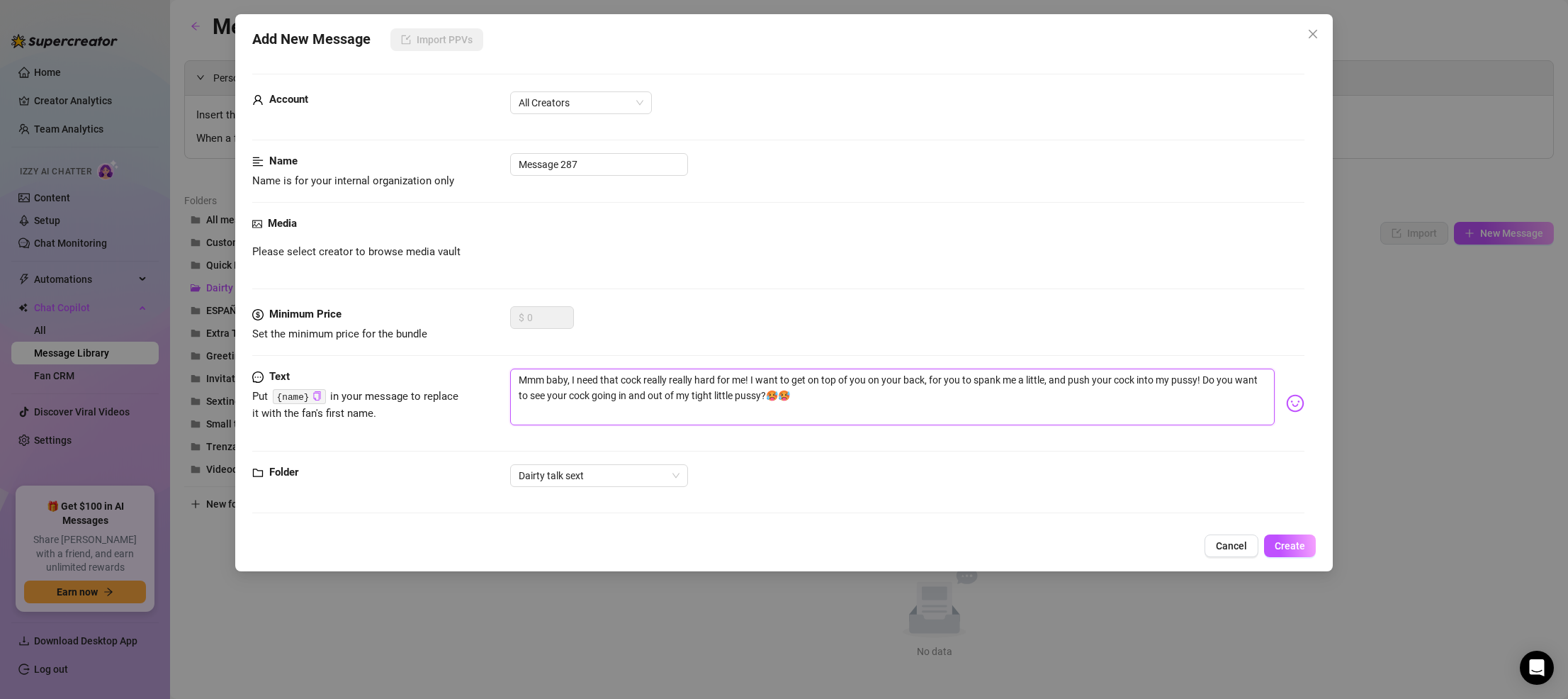
drag, startPoint x: 569, startPoint y: 378, endPoint x: 558, endPoint y: 383, distance: 12.1
click at [558, 383] on textarea "Mmm baby, I need that cock really really hard for me! I want to get on top of y…" at bounding box center [891, 397] width 764 height 57
type textarea "Mmm ba I need that cock really really hard for me! I want to get on top of you …"
type textarea "Mmm b I need that cock really really hard for me! I want to get on top of you o…"
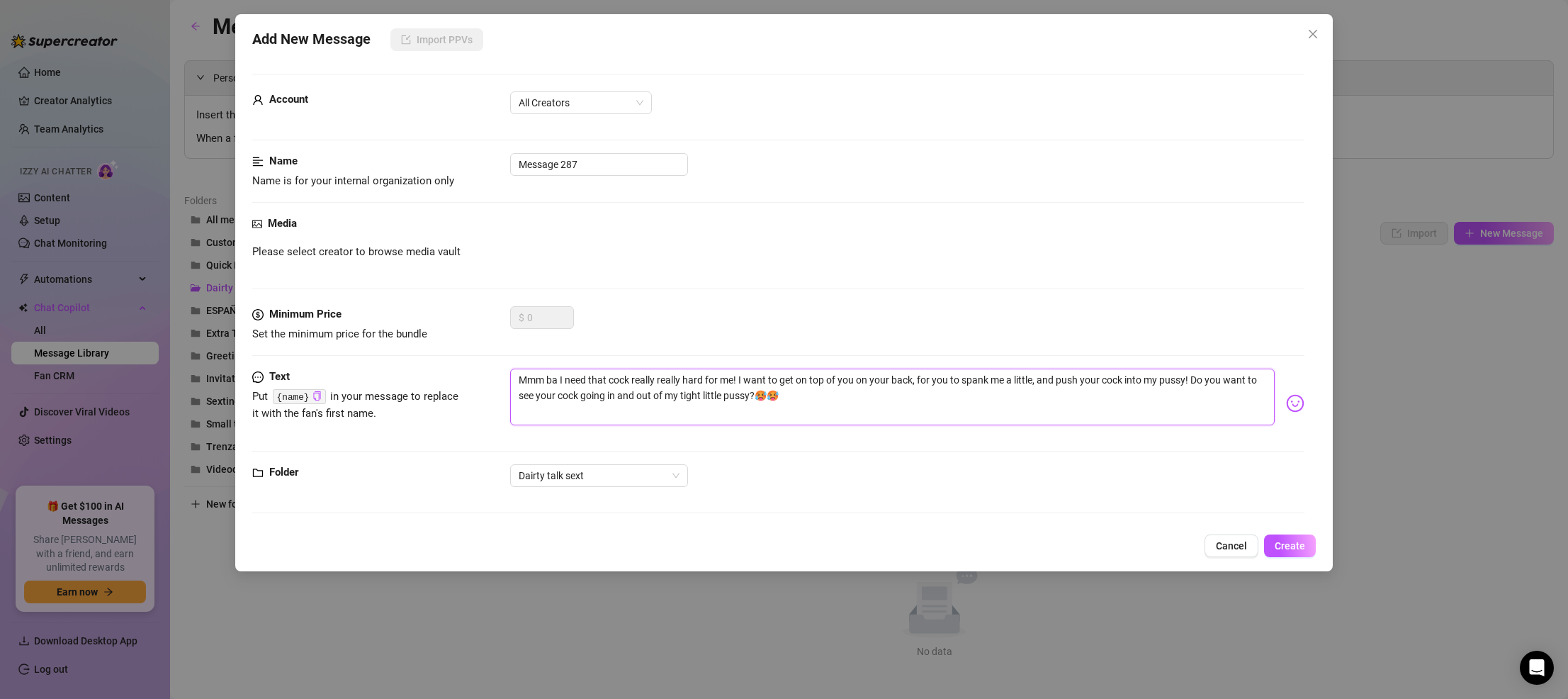
type textarea "Mmm b I need that cock really really hard for me! I want to get on top of you o…"
type textarea "Mmm I need that cock really really hard for me! I want to get on top of you on …"
type textarea "Mmm m I need that cock really really hard for me! I want to get on top of you o…"
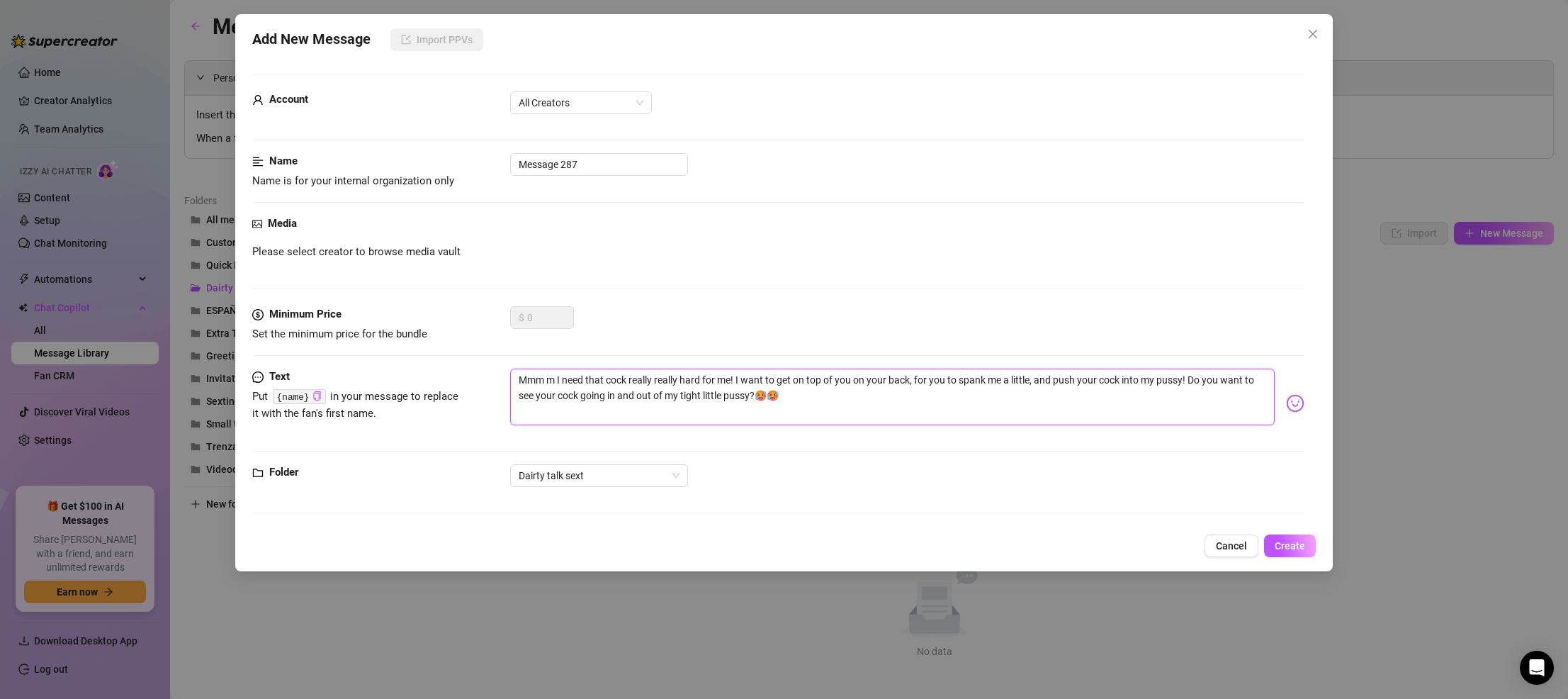
type textarea "Mmm my I need that cock really really hard for me! I want to get on top of you …"
type textarea "Mmm my k I need that cock really really hard for me! I want to get on top of yo…"
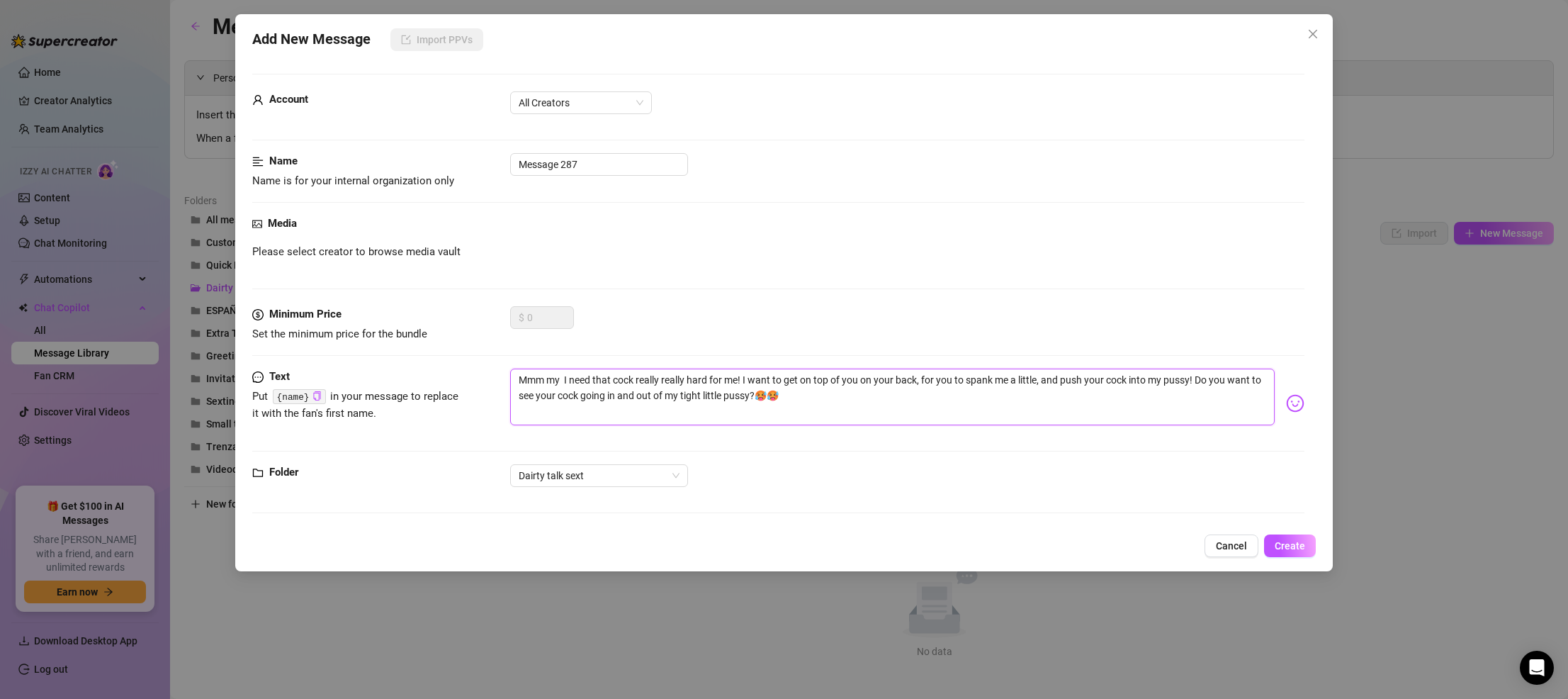
type textarea "Mmm my k I need that cock really really hard for me! I want to get on top of yo…"
type textarea "Mmm my ki I need that cock really really hard for me! I want to get on top of y…"
type textarea "Mmm my kii I need that cock really really hard for me! I want to get on top of …"
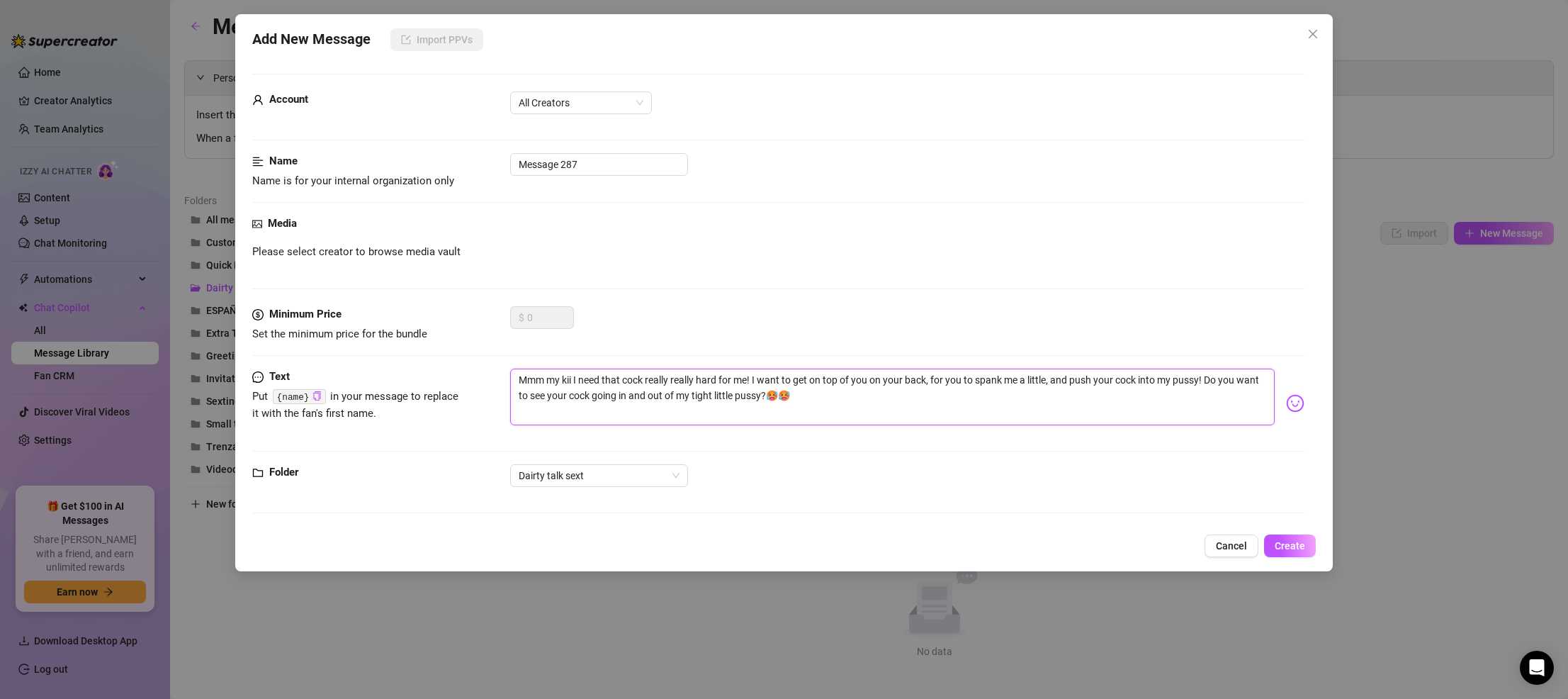
type textarea "Mmm my kiii I need that cock really really hard for me! I want to get on top of…"
type textarea "Mmm my kiiin I need that cock really really hard for me! I want to get on top o…"
type textarea "Mmm my kiiing I need that cock really really hard for me! I want to get on top …"
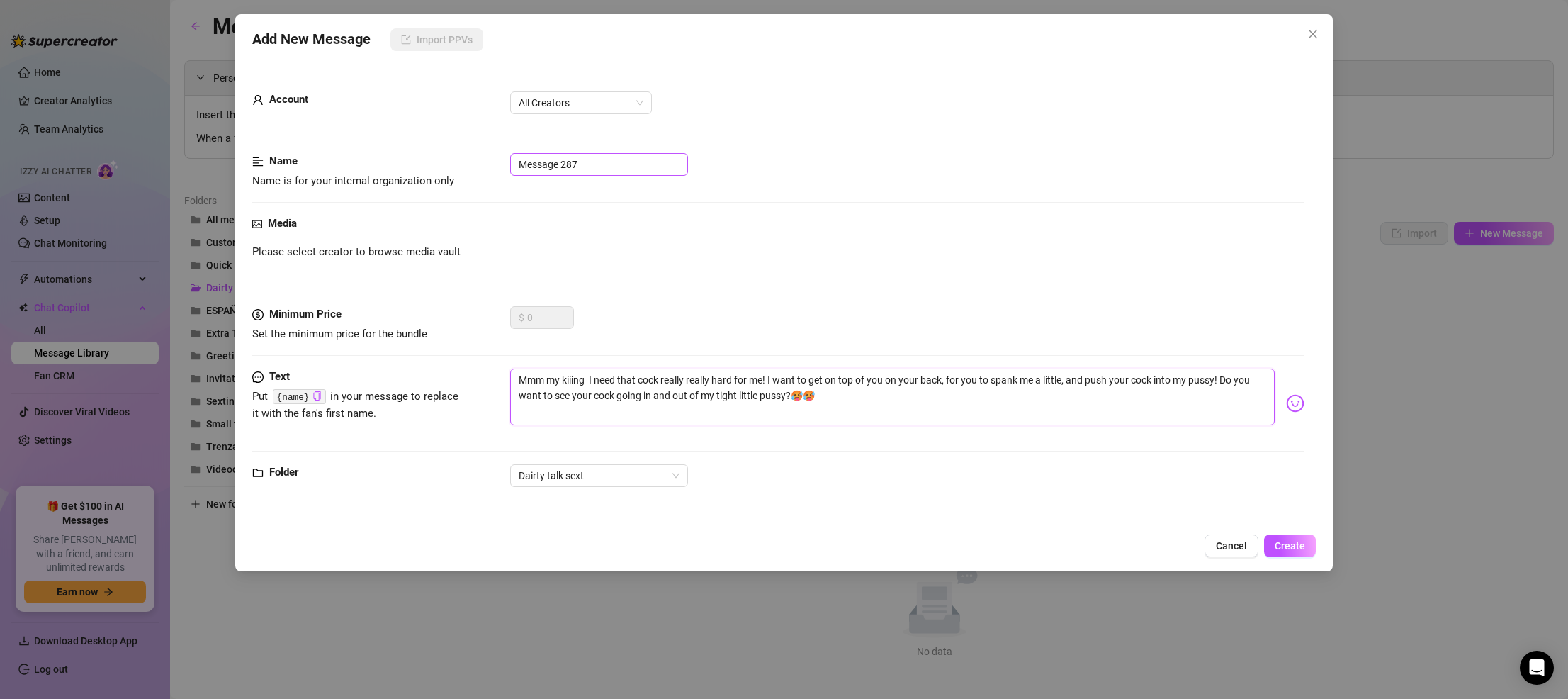
type textarea "Mmm my kiiing I need that cock really really hard for me! I want to get on top …"
click at [619, 165] on input "Message 287" at bounding box center [598, 165] width 177 height 23
drag, startPoint x: 616, startPoint y: 165, endPoint x: 474, endPoint y: 165, distance: 142.0
click at [474, 165] on div "Name Name is for your internal organization only Message 287" at bounding box center [778, 171] width 1052 height 36
type input "intro ride"
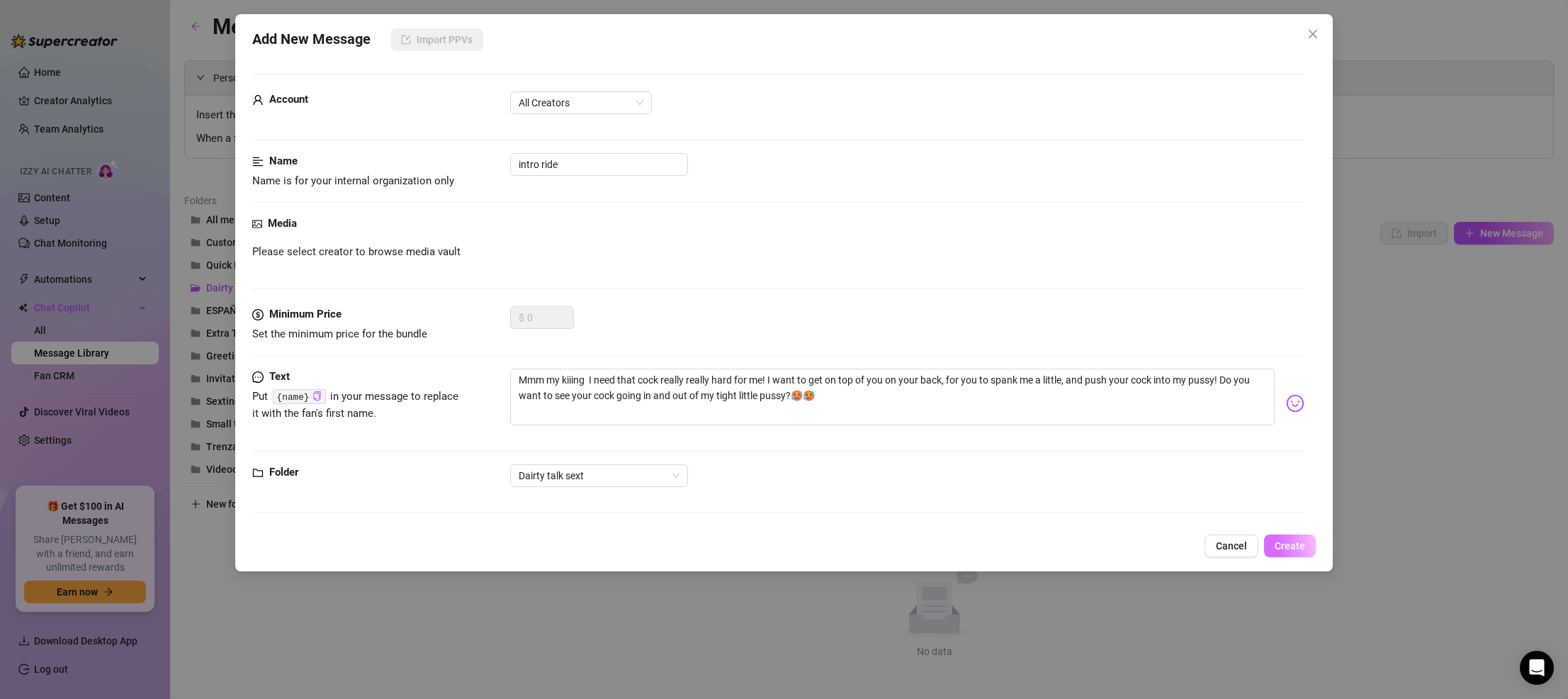
click at [957, 542] on span "Create" at bounding box center [1289, 546] width 30 height 11
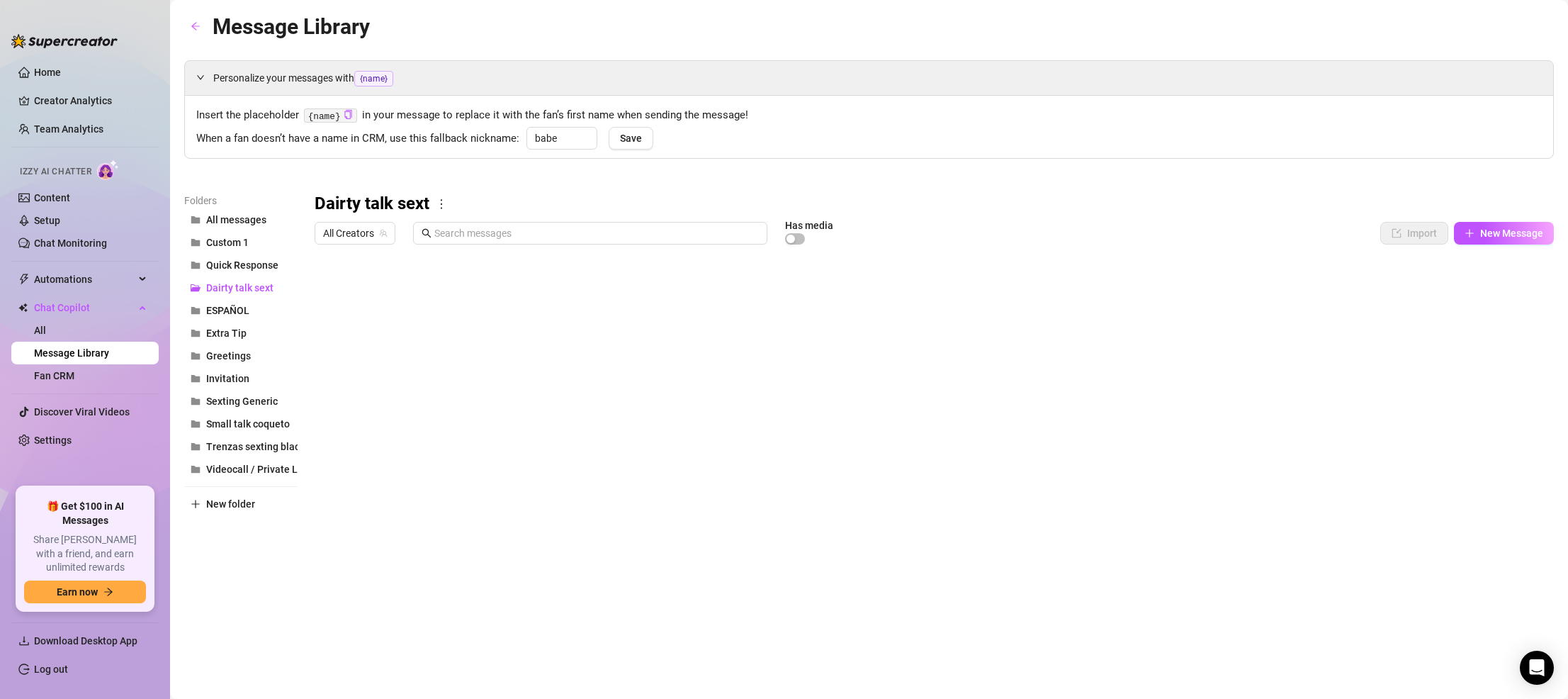
click at [398, 558] on body "Home Creator Analytics Team Analytics Izzy AI Chatter Content Setup Chat Monito…" at bounding box center [784, 350] width 1568 height 699
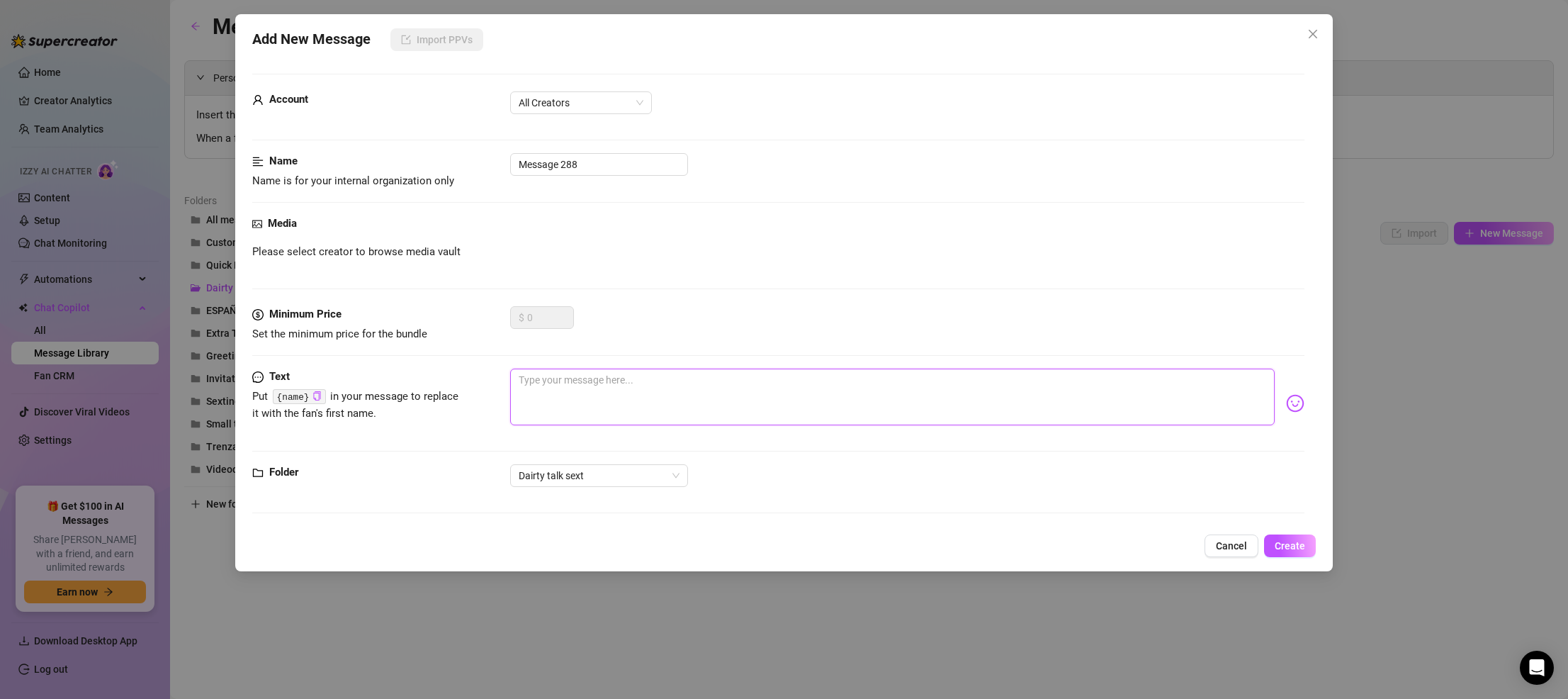
click at [597, 375] on textarea at bounding box center [891, 397] width 764 height 57
paste textarea "Mmm are you super hard? Enough for me?? 🥵"
type textarea "Mmm are you super hard? Enough for me?? 🥵"
click at [814, 387] on textarea "Mmm are you super hard? Enough for me?? 🥵" at bounding box center [891, 397] width 764 height 57
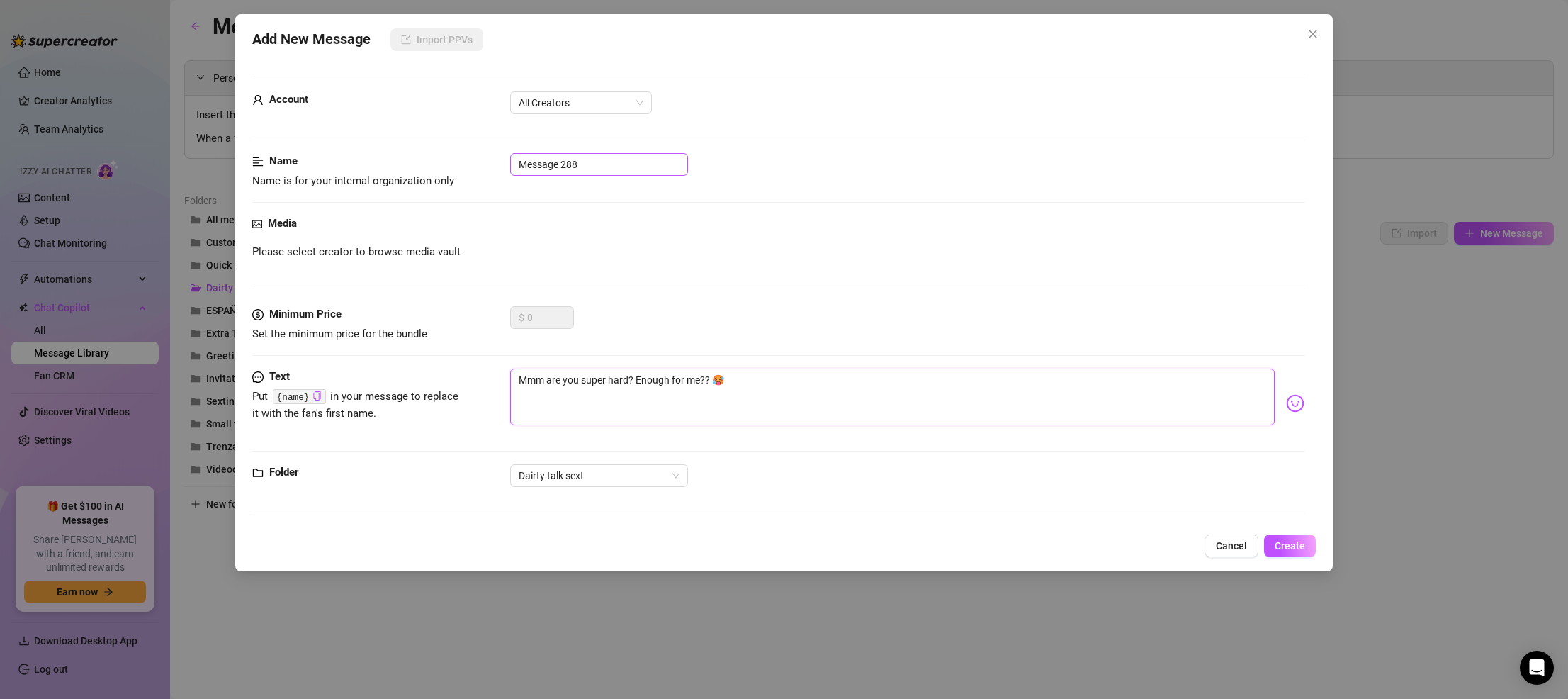
type textarea "Mmm are you super hard? Enough for me?? 🥵"
drag, startPoint x: 595, startPoint y: 166, endPoint x: 522, endPoint y: 161, distance: 73.2
click at [522, 161] on input "Message 288" at bounding box center [598, 165] width 177 height 23
click at [957, 543] on span "Cancel" at bounding box center [1231, 546] width 31 height 11
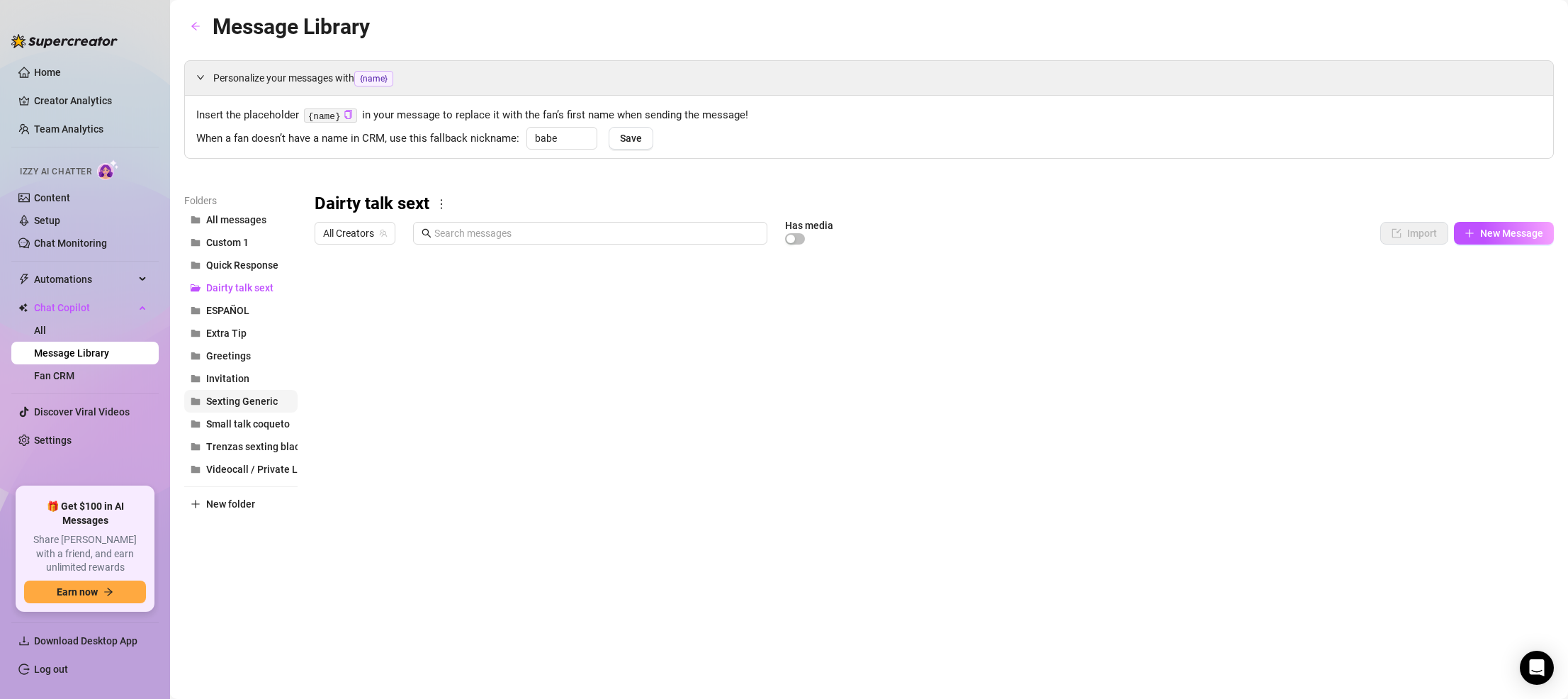
click at [246, 405] on span "Sexting Generic" at bounding box center [242, 402] width 72 height 11
click at [243, 423] on span "Small talk coqueto" at bounding box center [247, 424] width 84 height 11
click at [579, 288] on div at bounding box center [934, 409] width 1239 height 316
click at [594, 404] on div at bounding box center [934, 409] width 1239 height 316
click at [615, 401] on div at bounding box center [934, 409] width 1239 height 316
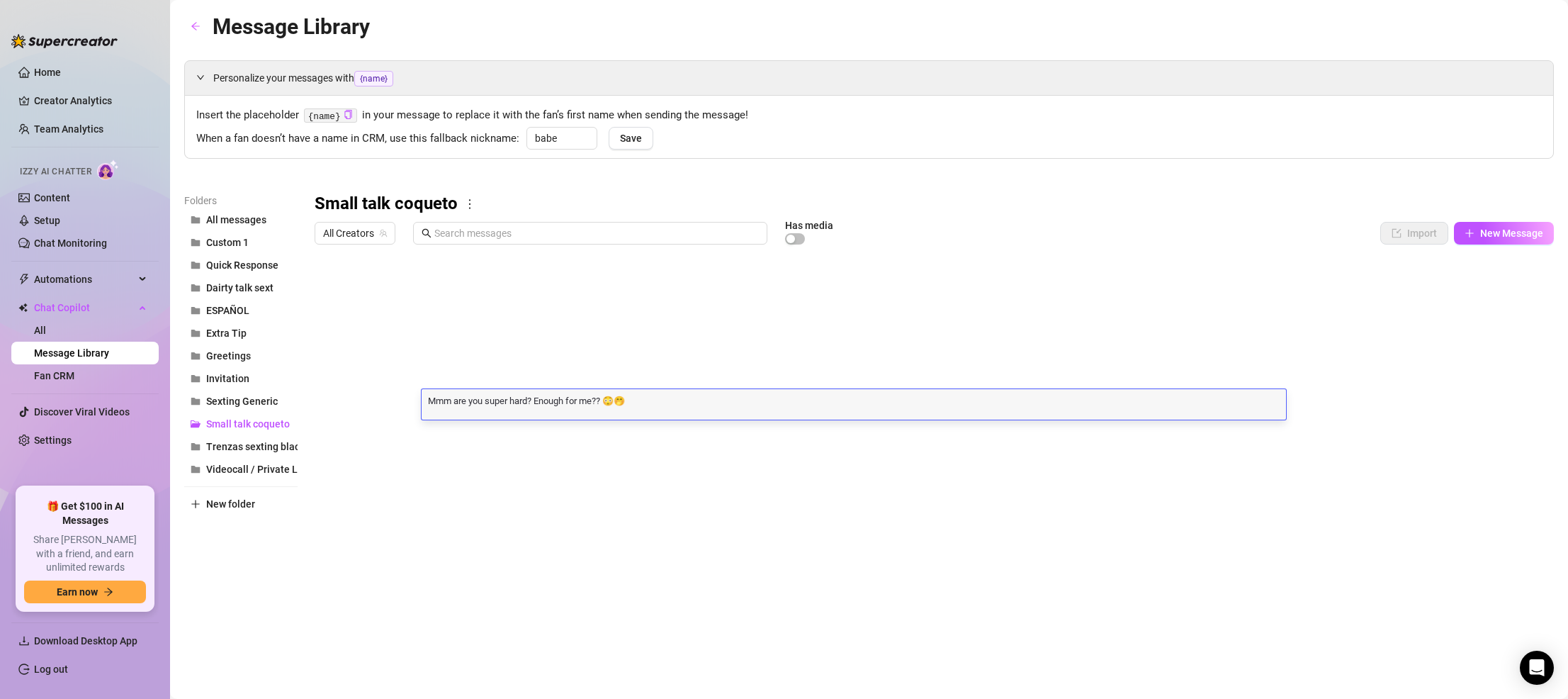
click at [615, 401] on textarea "Mmm are you super hard? Enough for me?? 😳🤭" at bounding box center [854, 400] width 865 height 13
drag, startPoint x: 659, startPoint y: 402, endPoint x: 453, endPoint y: 389, distance: 206.4
drag, startPoint x: 677, startPoint y: 389, endPoint x: 642, endPoint y: 393, distance: 35.2
click at [635, 390] on div "Mmm are you super hard? Enough for me?? 😳🤭 Mmm are you super hard? Enough for m…" at bounding box center [854, 404] width 865 height 30
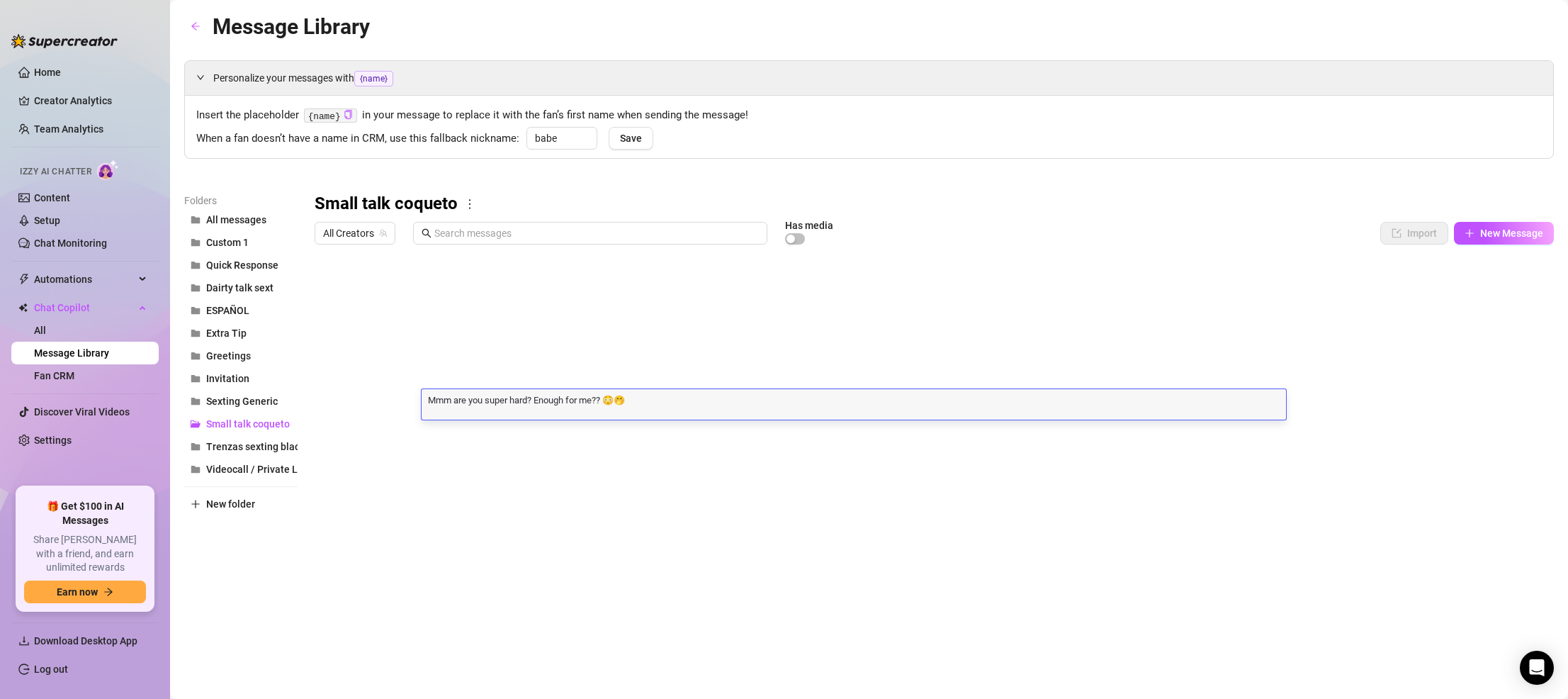
click at [642, 393] on textarea "Mmm are you super hard? Enough for me?? 😳🤭" at bounding box center [854, 400] width 865 height 13
drag, startPoint x: 643, startPoint y: 398, endPoint x: 456, endPoint y: 393, distance: 187.1
click at [456, 393] on textarea "Mmm are you super hard? Enough for me?? 😳🤭" at bounding box center [854, 400] width 865 height 13
paste textarea
type textarea "Mmm are you super hard? Enough for me?? 🥵"
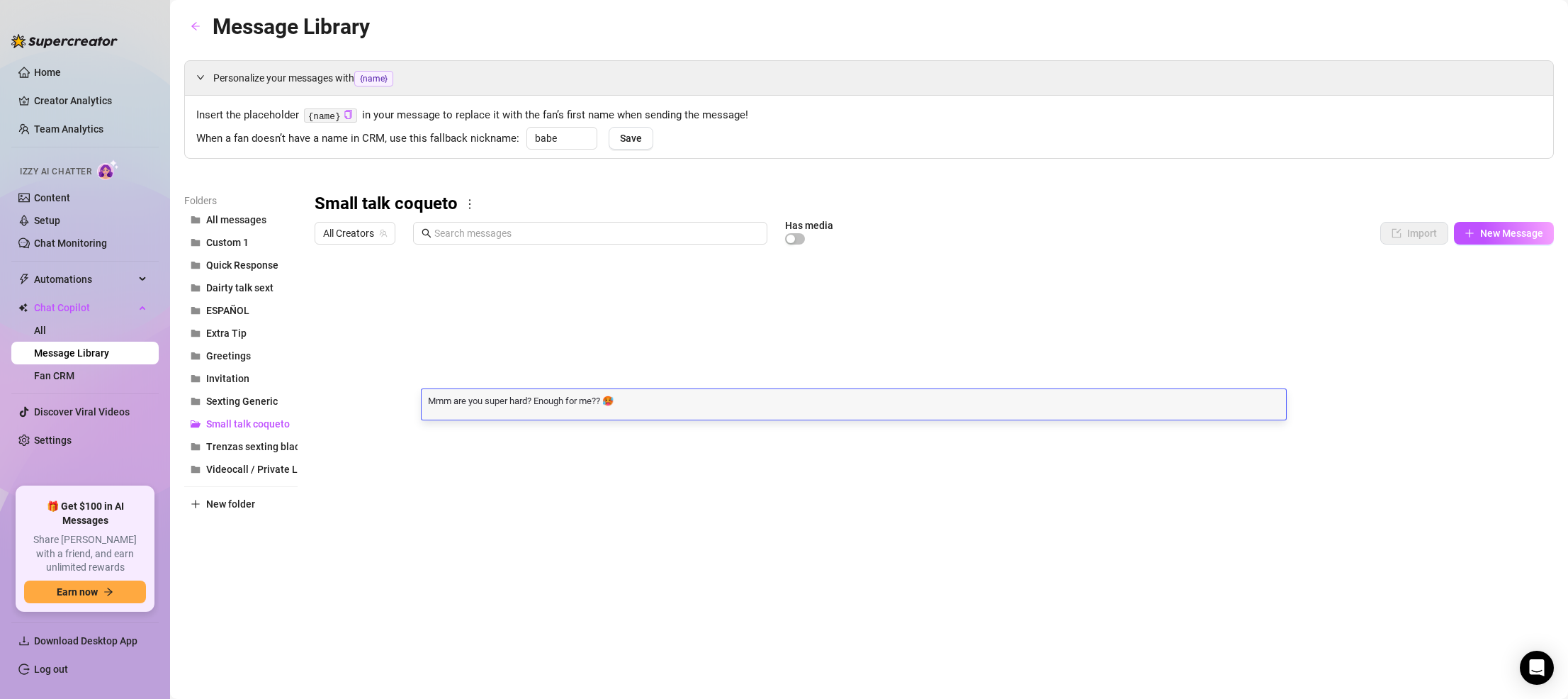
scroll to position [0, 0]
click at [957, 304] on div at bounding box center [934, 409] width 1239 height 316
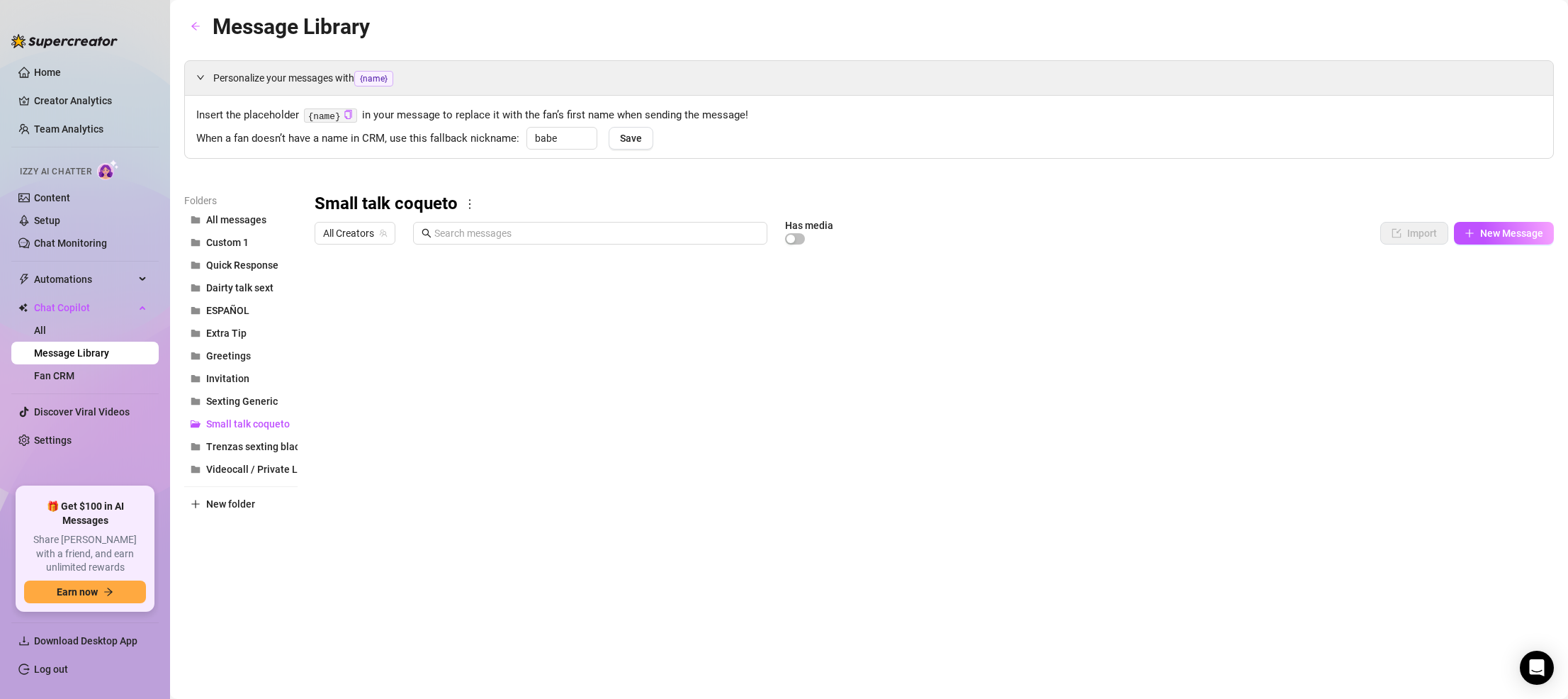
click at [821, 485] on div at bounding box center [934, 409] width 1239 height 316
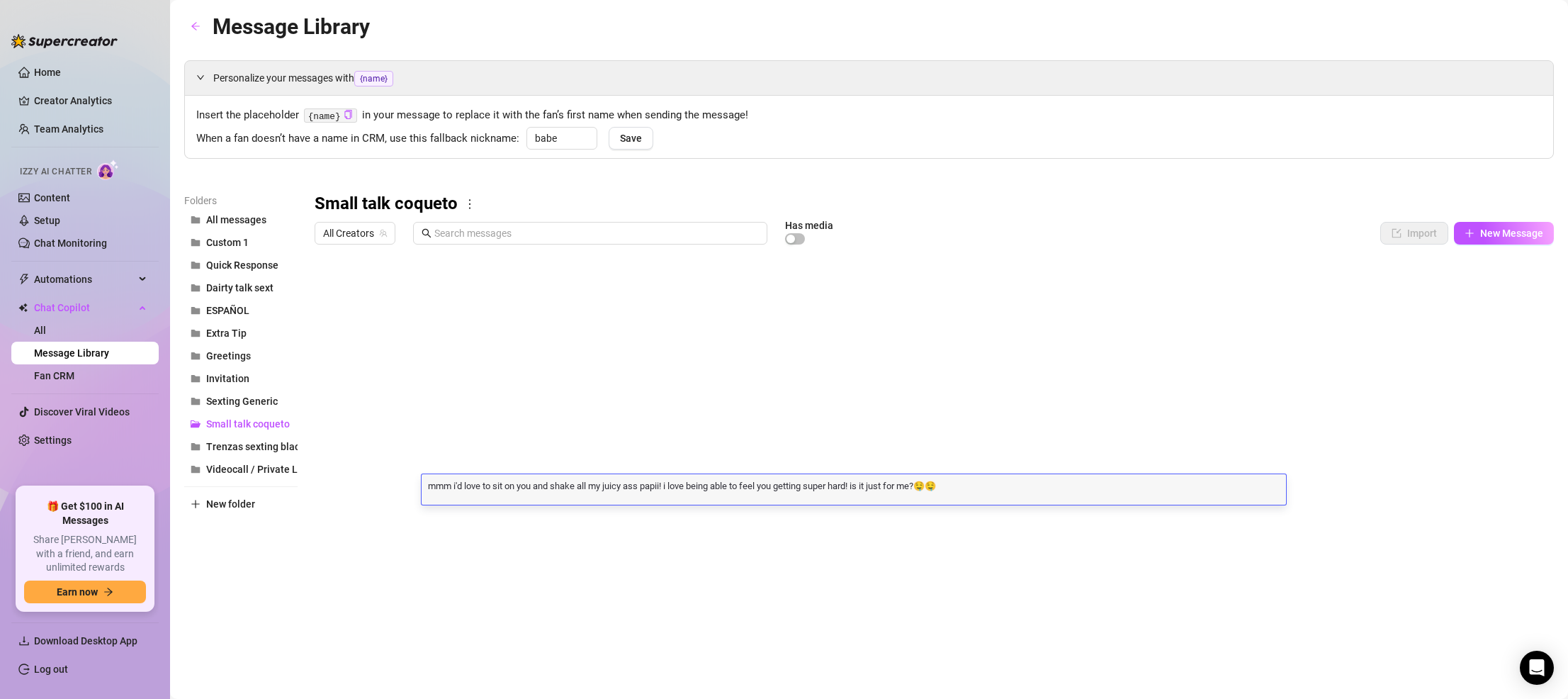
scroll to position [1, 0]
drag, startPoint x: 996, startPoint y: 490, endPoint x: 429, endPoint y: 482, distance: 567.1
click at [429, 482] on textarea "mmm i'd love to sit on you and shake all my juicy ass papii! i love being able …" at bounding box center [854, 485] width 865 height 13
type textarea "mmm i'd love to sit on you and shake all my juicy ass papii! i love being able …"
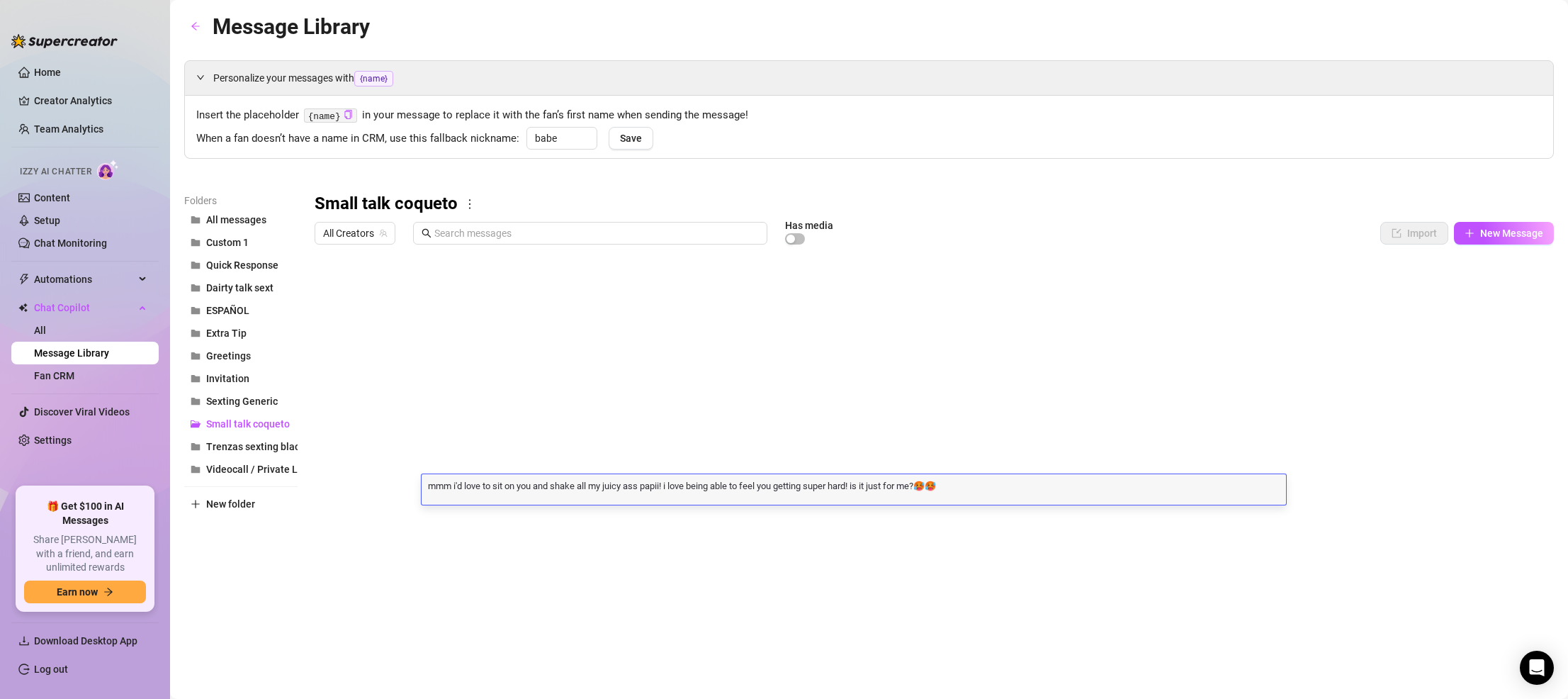
click at [803, 579] on div "Message Library Personalize your messages with {name} Insert the placeholder {n…" at bounding box center [869, 333] width 1369 height 647
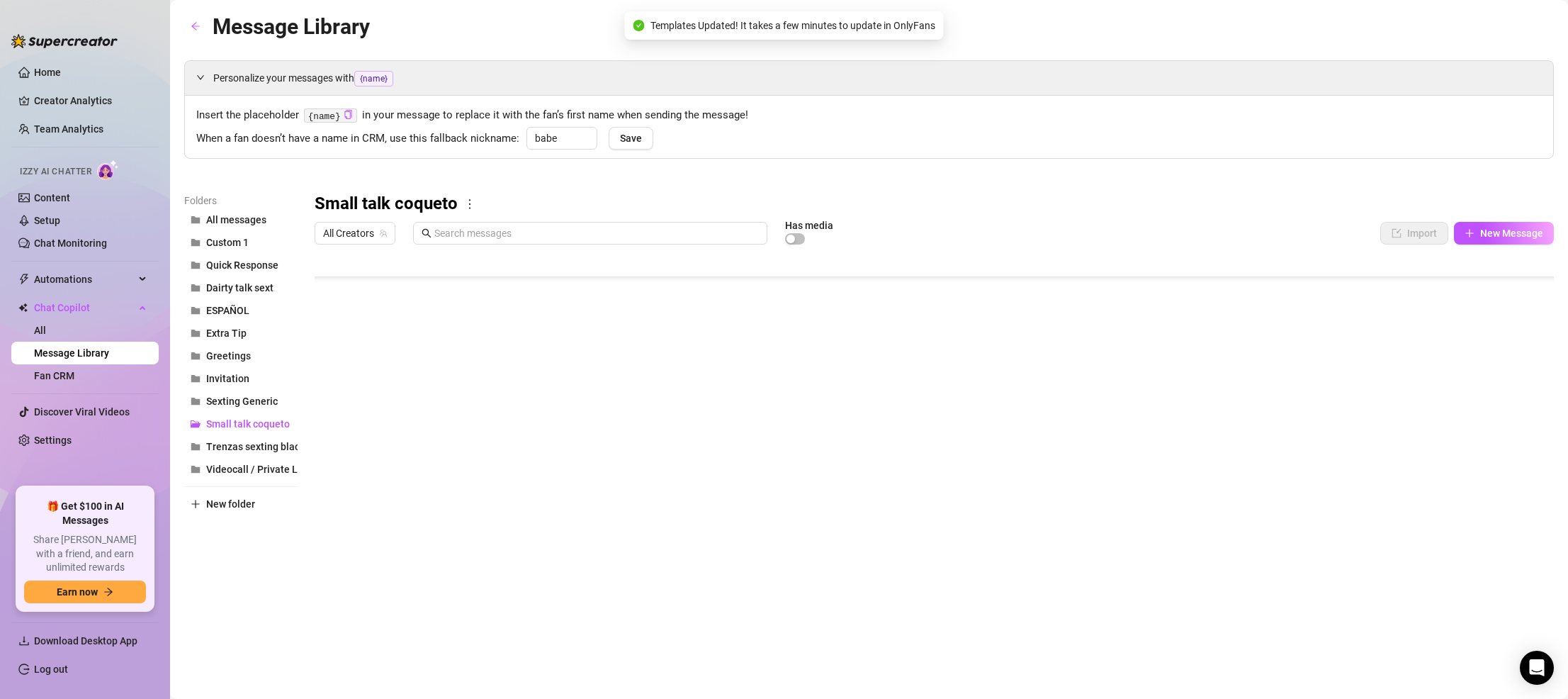
scroll to position [142, 0]
click at [670, 459] on div at bounding box center [934, 409] width 1239 height 316
click at [233, 284] on span "Dairty talk sext" at bounding box center [239, 288] width 68 height 11
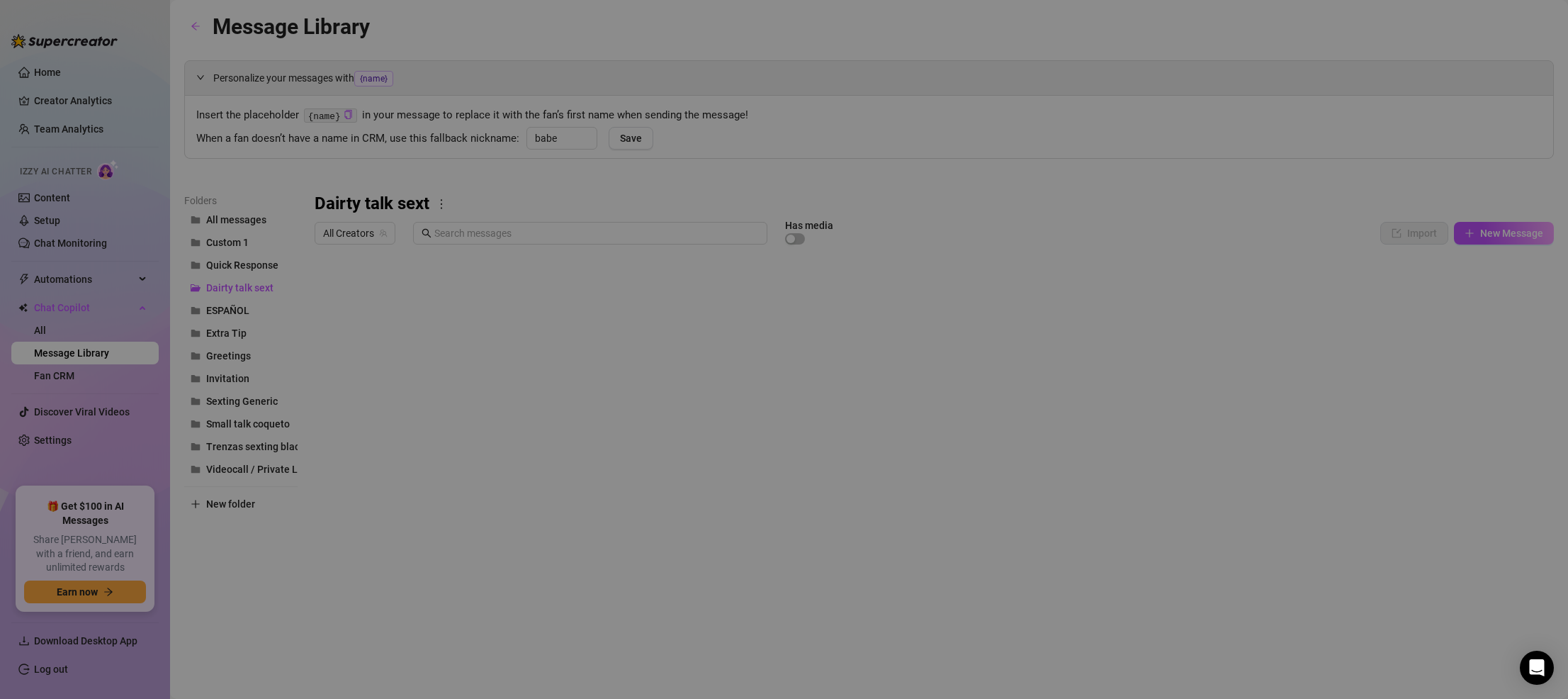
click at [425, 555] on body "Home Creator Analytics Team Analytics Izzy AI Chatter Content Setup Chat Monito…" at bounding box center [784, 350] width 1568 height 699
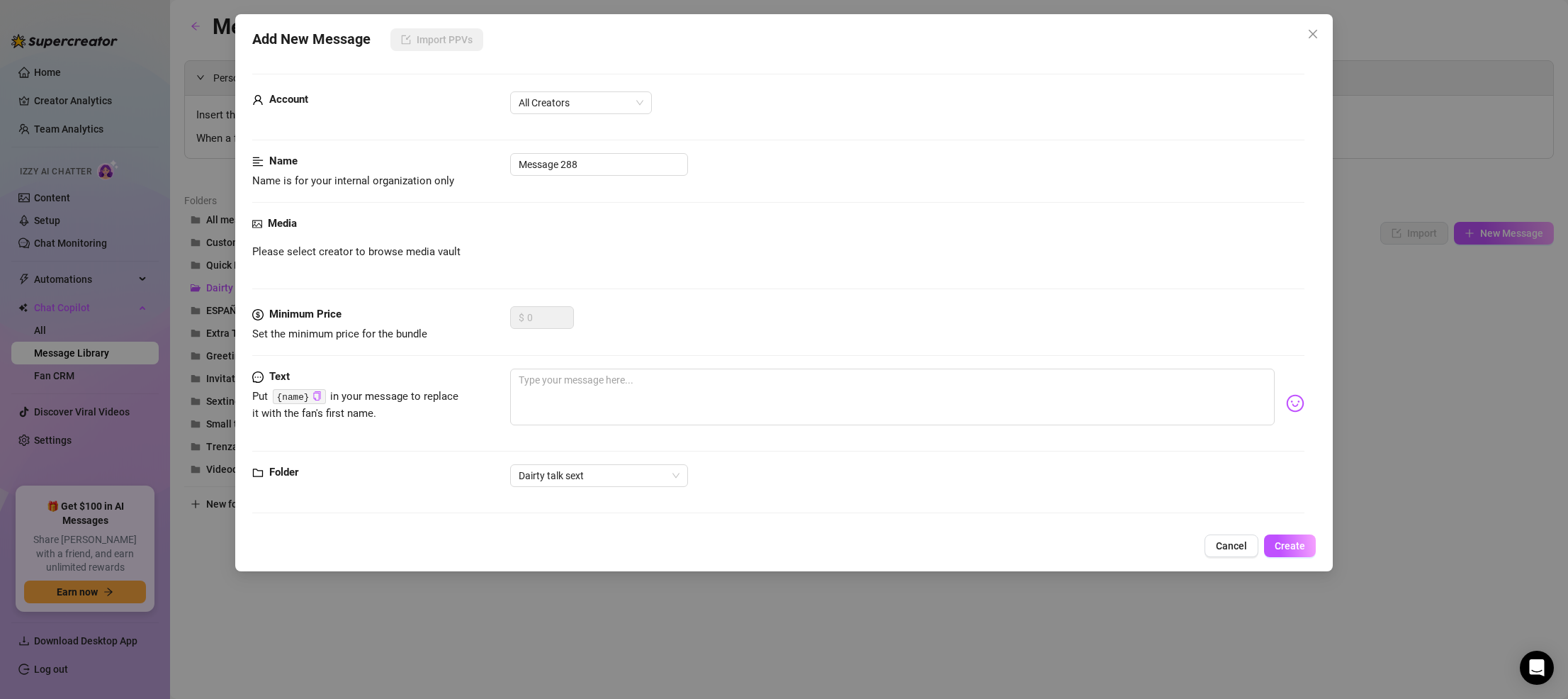
click at [679, 341] on div "Minimum Price Set the minimum price for the bundle $ 0" at bounding box center [778, 324] width 1052 height 36
click at [648, 386] on textarea at bounding box center [891, 397] width 764 height 57
paste textarea "mmm i'd love to sit on you and shake all my juicy ass papii! i love being able …"
type textarea "mmm i'd love to sit on you and shake all my juicy ass papii! i love being able …"
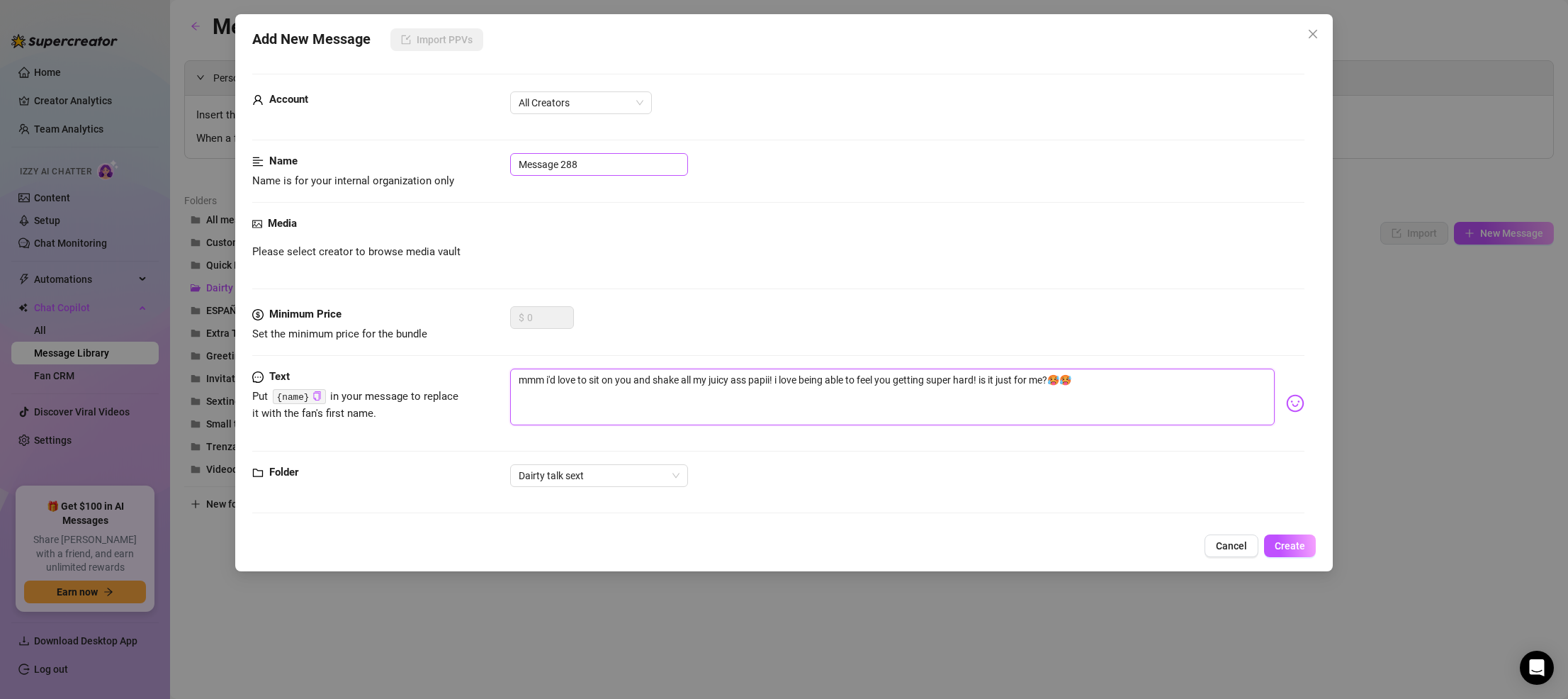
type textarea "mmm i'd love to sit on you and shake all my juicy ass papii! i love being able …"
drag, startPoint x: 592, startPoint y: 171, endPoint x: 471, endPoint y: 161, distance: 121.4
click at [471, 161] on div "Name Name is for your internal organization only Message 288" at bounding box center [778, 171] width 1052 height 36
type input "shake ass"
click at [957, 543] on span "Create" at bounding box center [1289, 546] width 30 height 11
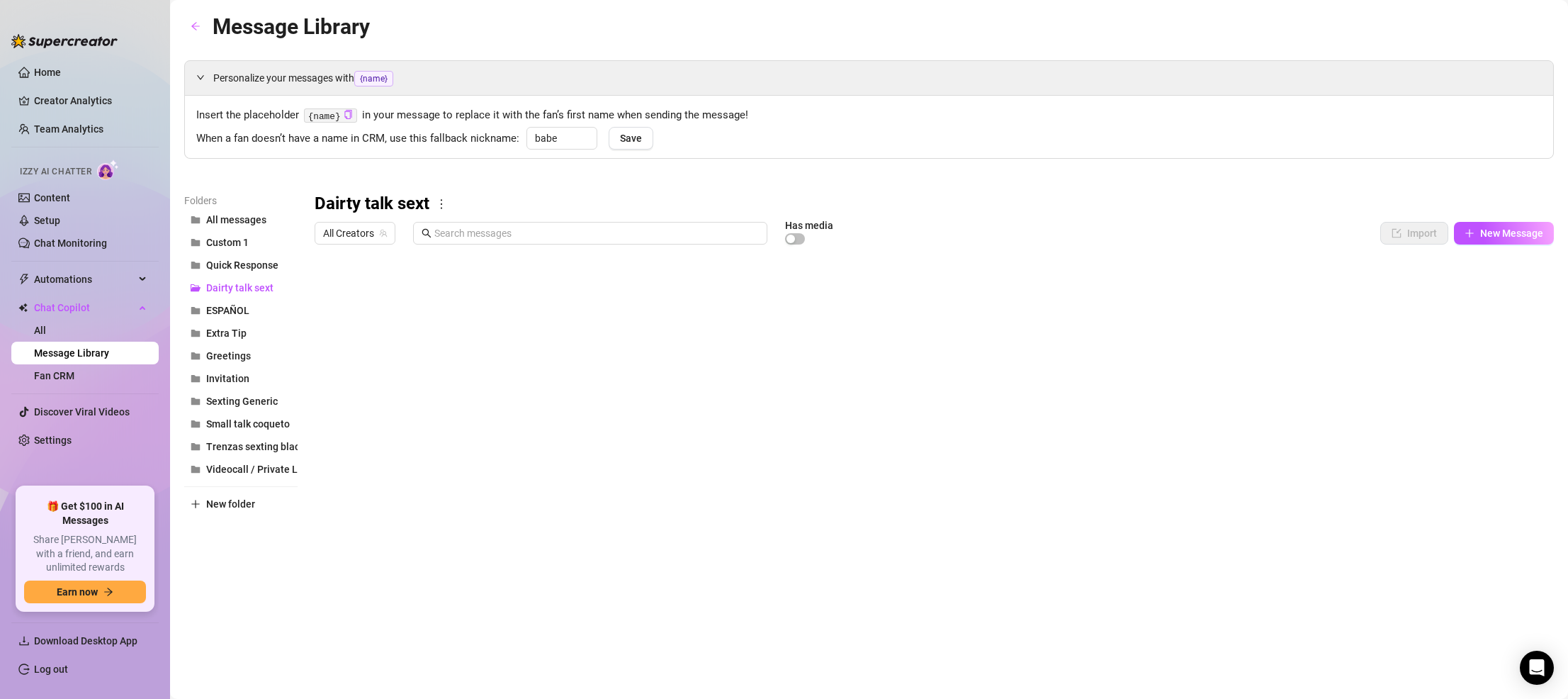
drag, startPoint x: 319, startPoint y: 319, endPoint x: 322, endPoint y: 285, distance: 34.1
click at [322, 285] on div at bounding box center [934, 409] width 1239 height 316
click at [453, 383] on div at bounding box center [934, 409] width 1239 height 316
click at [663, 283] on div at bounding box center [934, 409] width 1239 height 316
click at [60, 221] on link "Setup" at bounding box center [47, 221] width 26 height 11
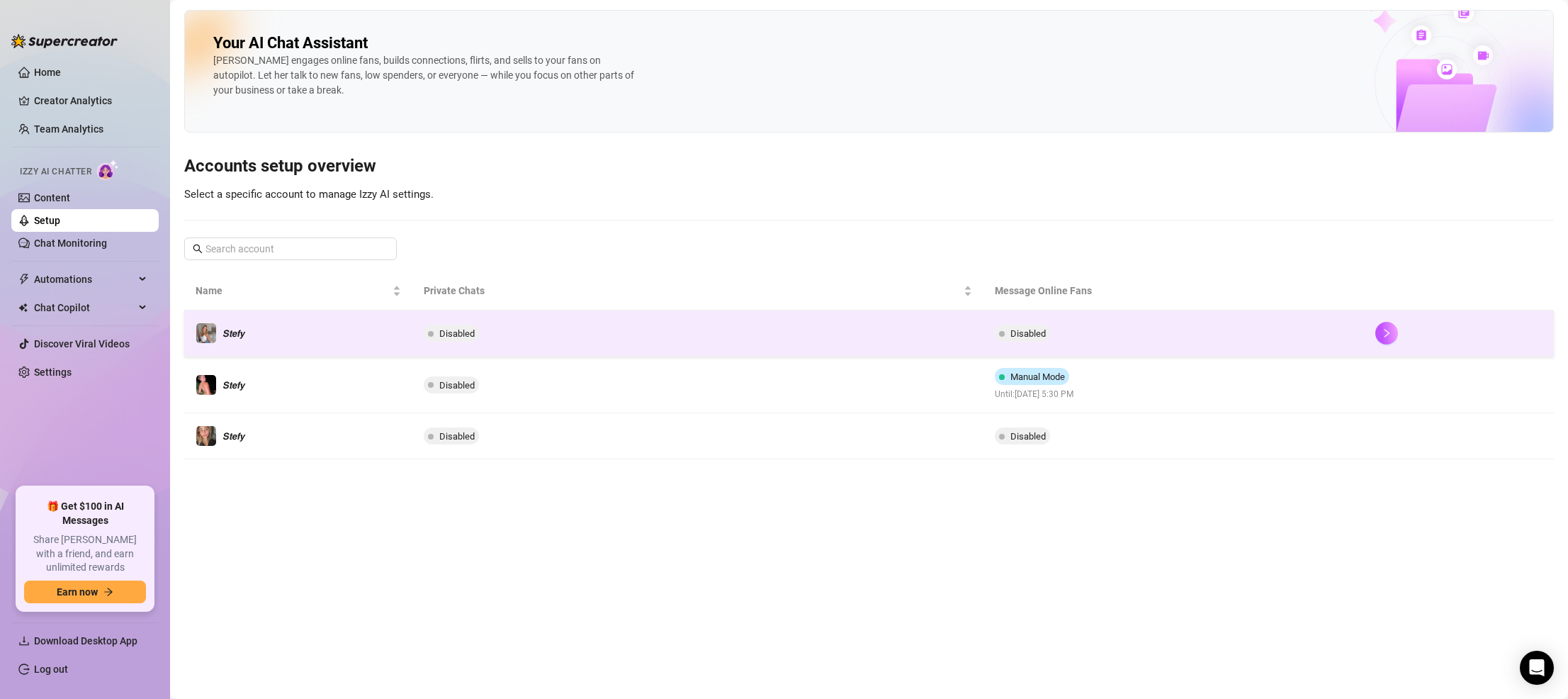
click at [957, 344] on td "Disabled" at bounding box center [1173, 333] width 380 height 46
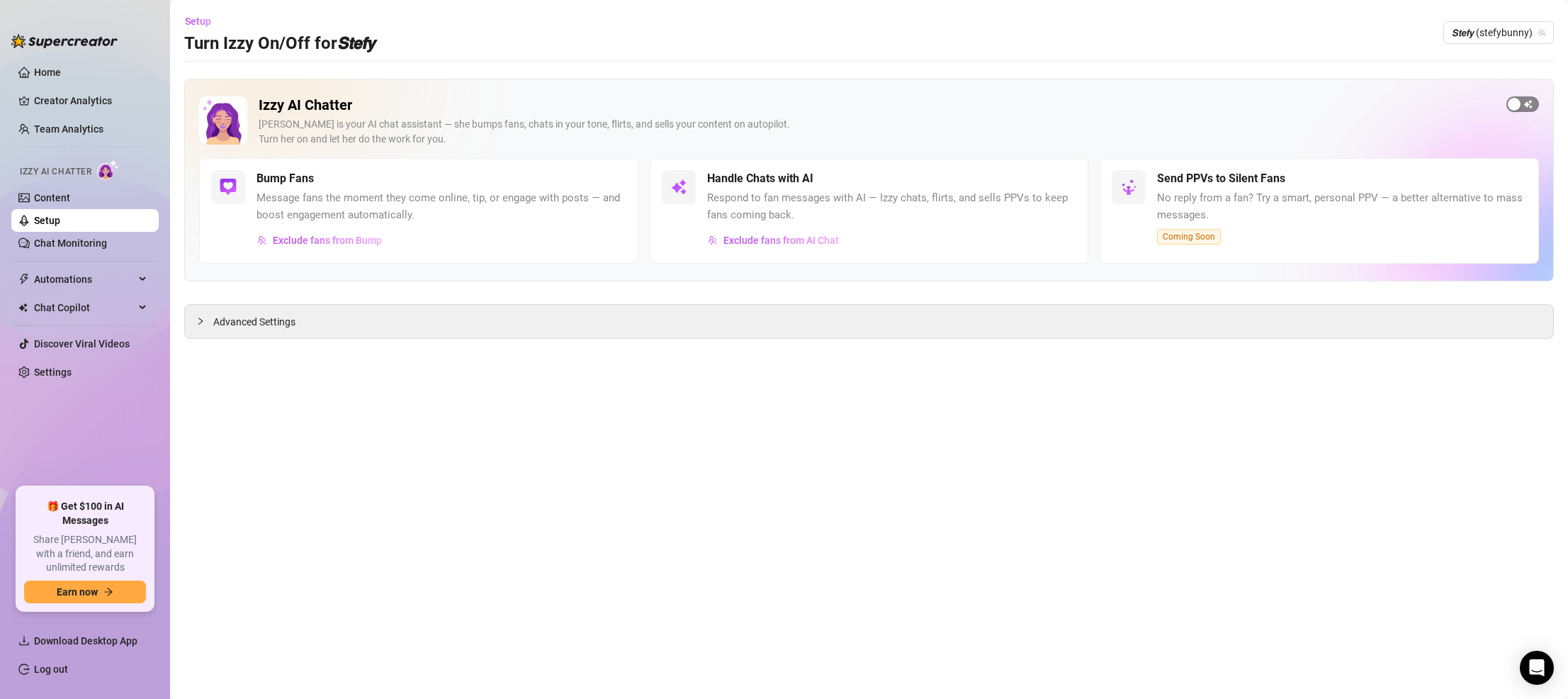
click at [957, 97] on span "button" at bounding box center [1522, 103] width 33 height 15
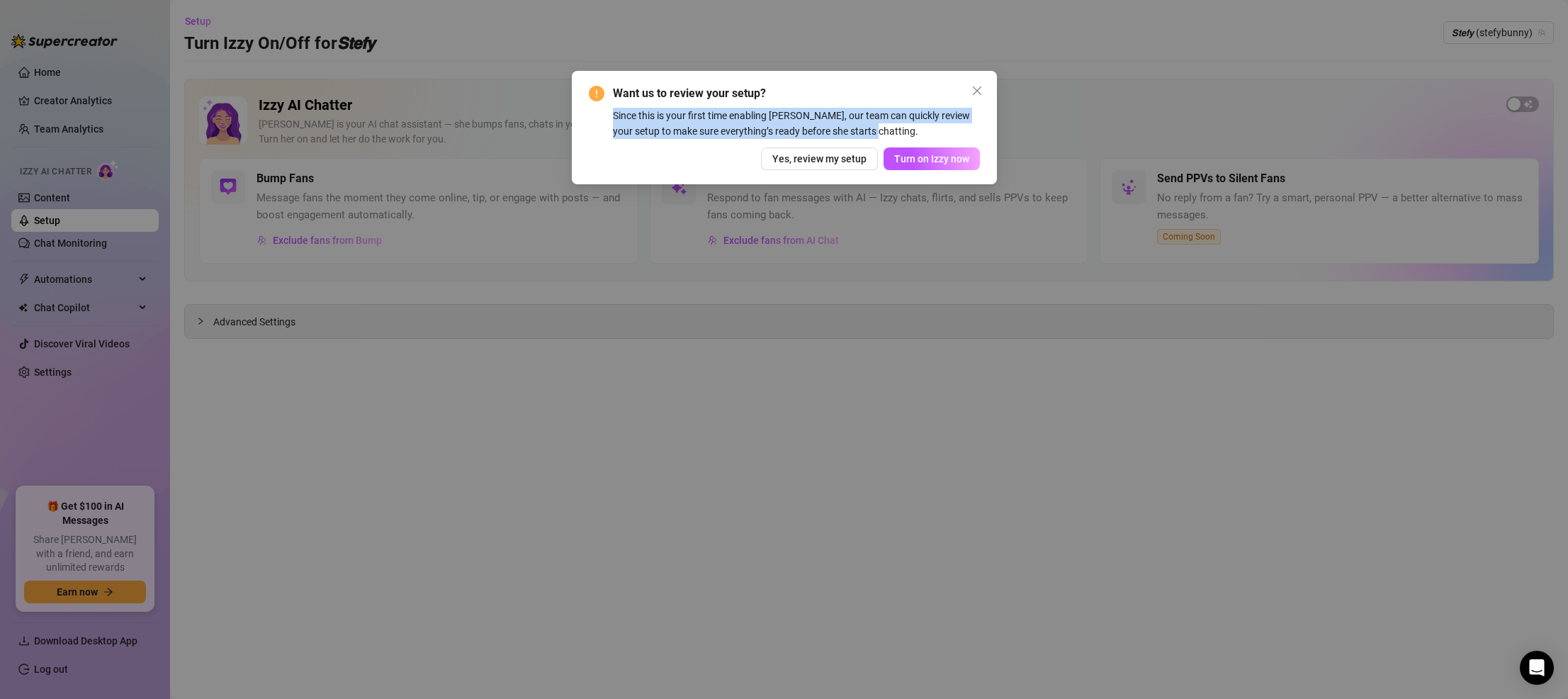
drag, startPoint x: 868, startPoint y: 134, endPoint x: 614, endPoint y: 118, distance: 254.5
click at [614, 118] on div "Since this is your first time enabling [PERSON_NAME], our team can quickly revi…" at bounding box center [796, 123] width 367 height 31
copy div "Since this is your first time enabling [PERSON_NAME], our team can quickly revi…"
click at [827, 162] on span "Yes, review my setup" at bounding box center [819, 159] width 94 height 11
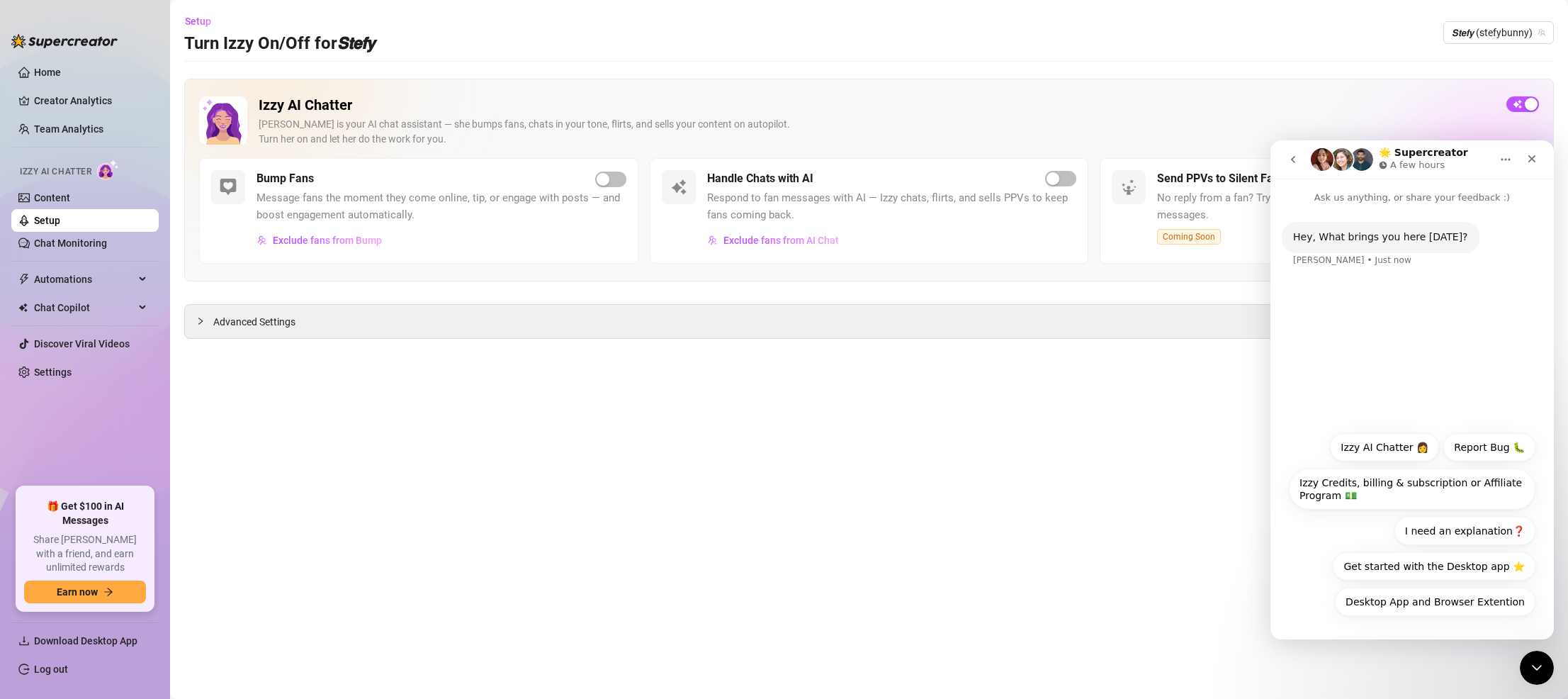
drag, startPoint x: 1185, startPoint y: 98, endPoint x: 1172, endPoint y: 104, distance: 14.3
click at [957, 99] on h2 "Izzy AI Chatter" at bounding box center [877, 105] width 1236 height 18
click at [604, 178] on div "button" at bounding box center [603, 179] width 13 height 13
click at [957, 42] on span "𝙎𝙩𝙚𝙛𝙮 (stefybunny)" at bounding box center [1498, 33] width 94 height 21
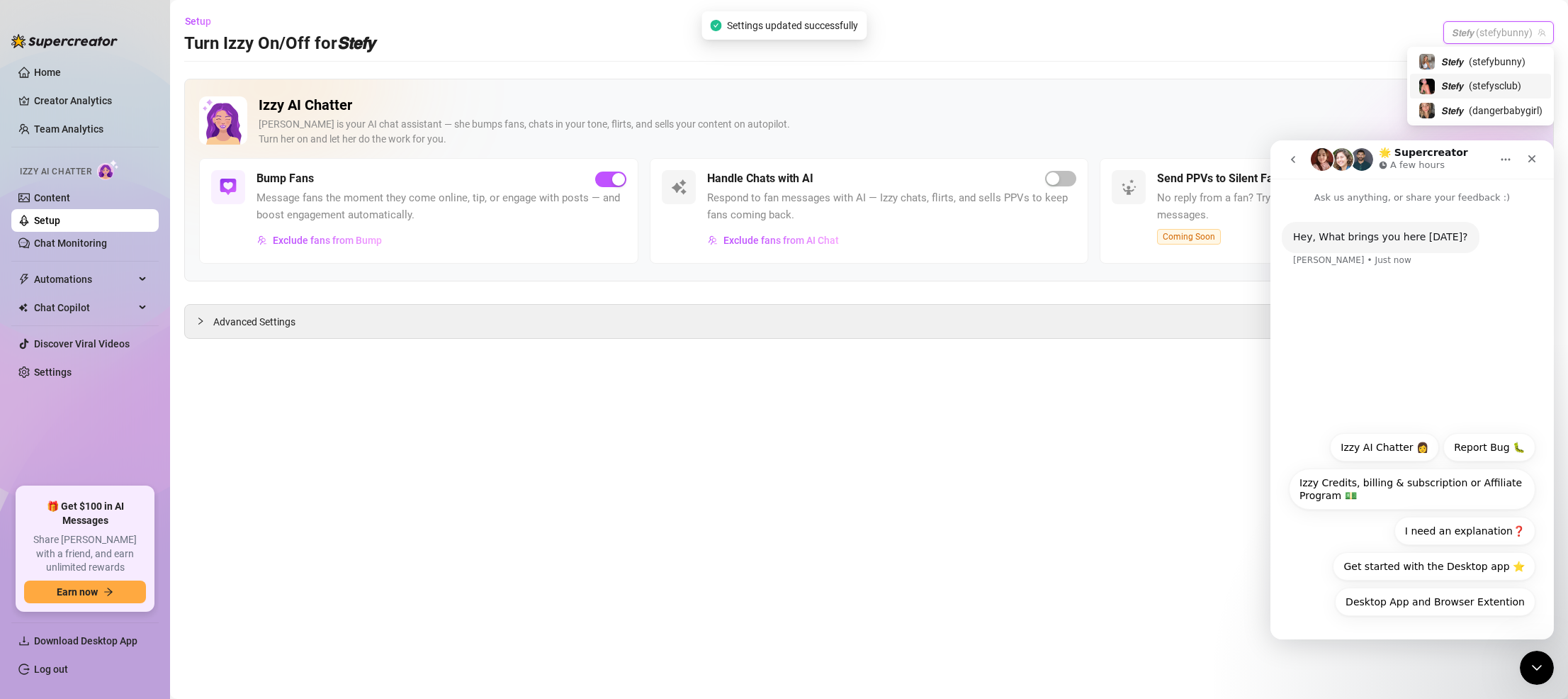
click at [957, 83] on span "( stefysclub )" at bounding box center [1495, 86] width 52 height 15
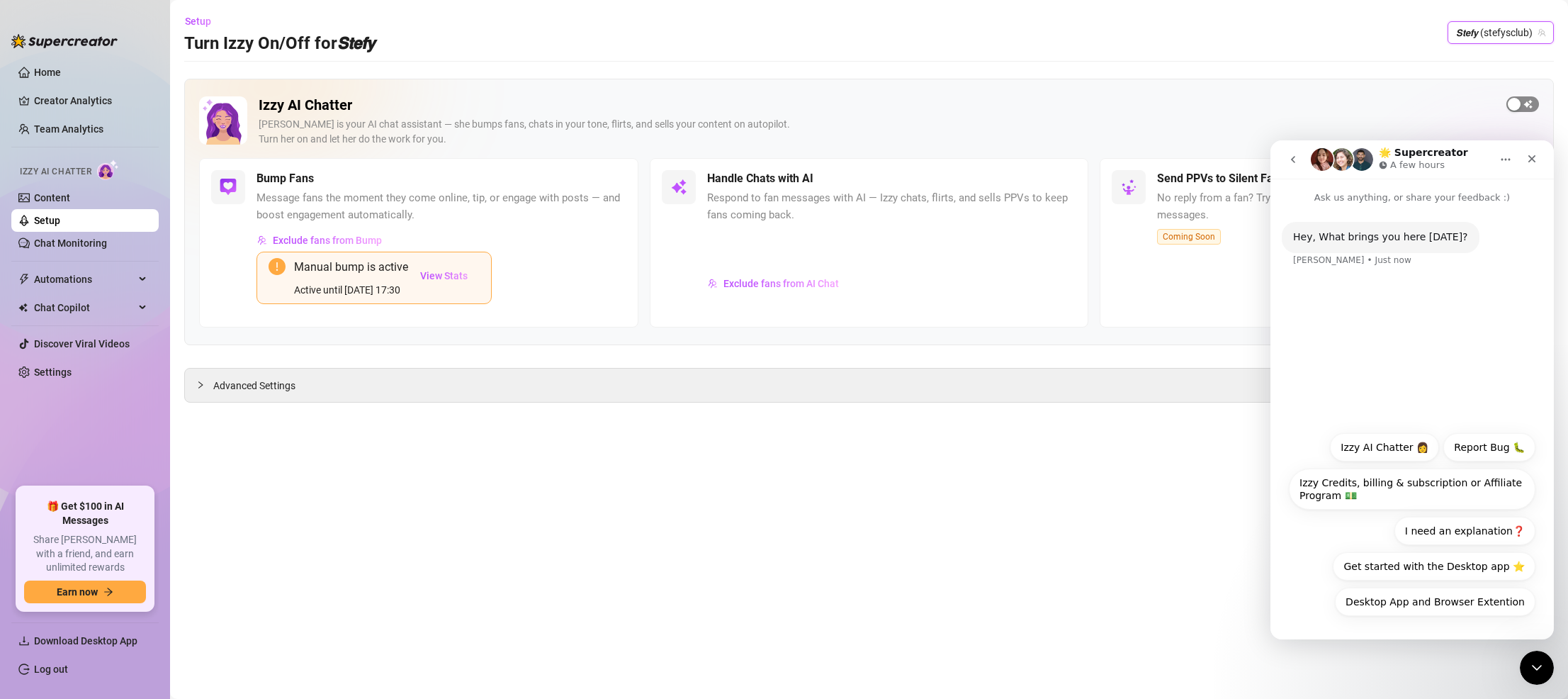
click at [957, 109] on span "button" at bounding box center [1522, 103] width 33 height 15
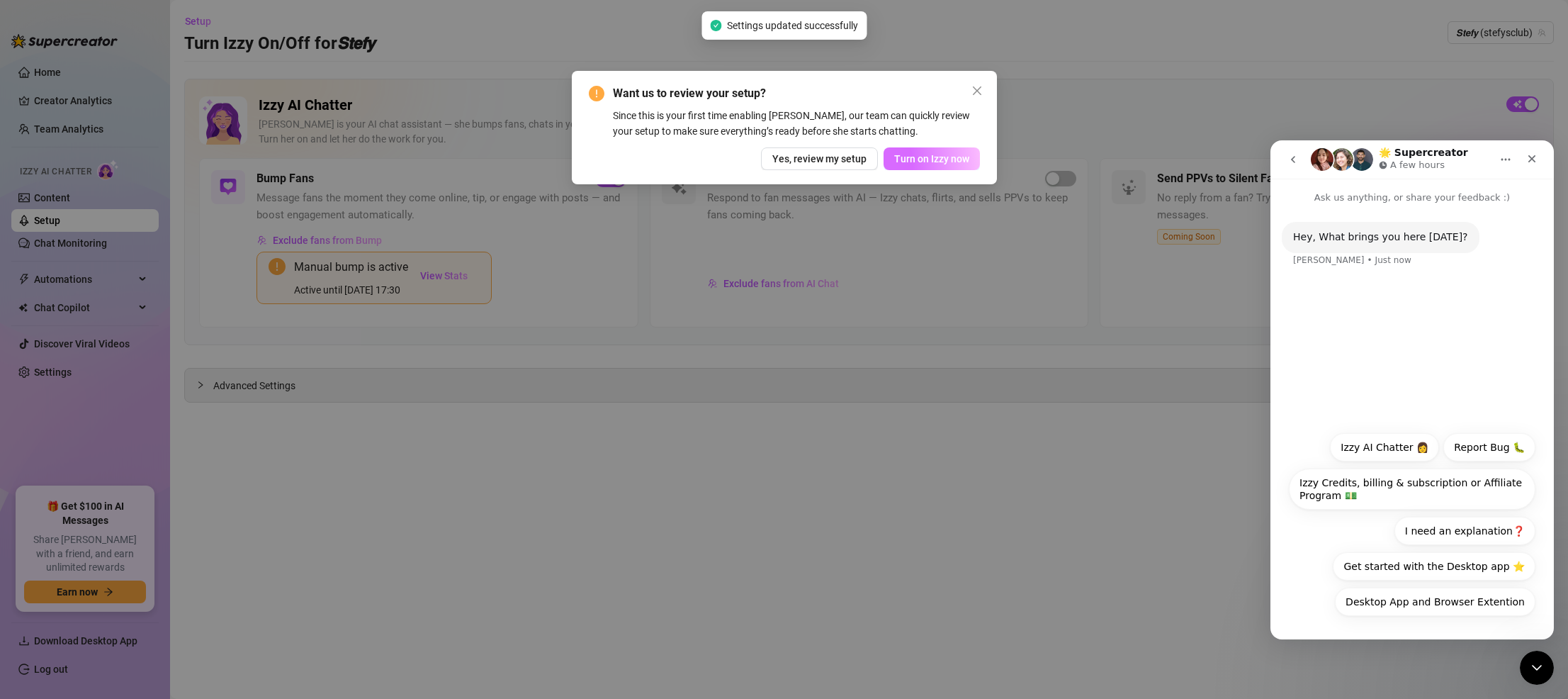
click at [935, 160] on span "Turn on Izzy now" at bounding box center [931, 159] width 75 height 11
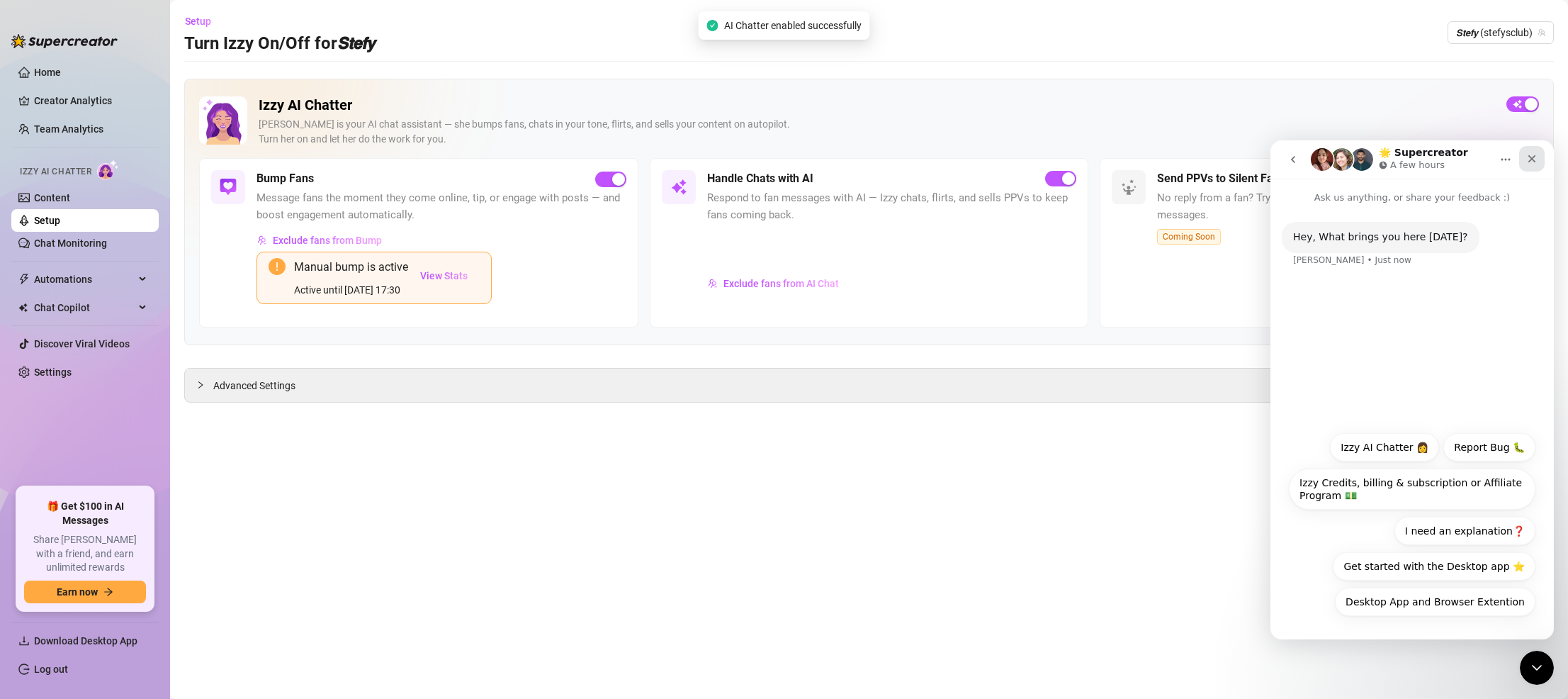
click at [957, 159] on div "Close" at bounding box center [1531, 158] width 25 height 25
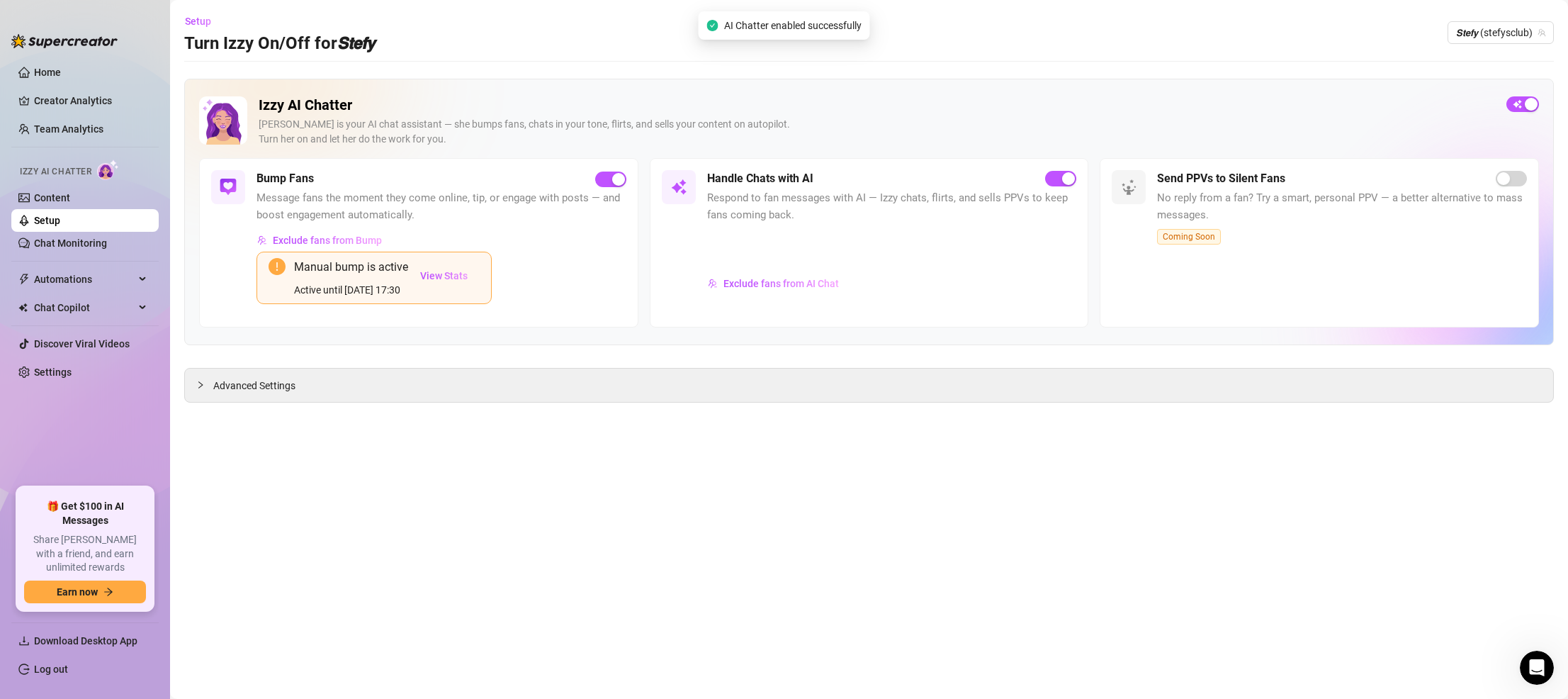
click at [957, 188] on div "Send PPVs to Silent Fans No reply from a fan? Try a smart, personal PPV — a bet…" at bounding box center [1342, 243] width 370 height 145
click at [957, 172] on div "button" at bounding box center [1068, 178] width 13 height 13
click at [957, 42] on span "𝙎𝙩𝙚𝙛𝙮 (stefysclub)" at bounding box center [1500, 33] width 90 height 21
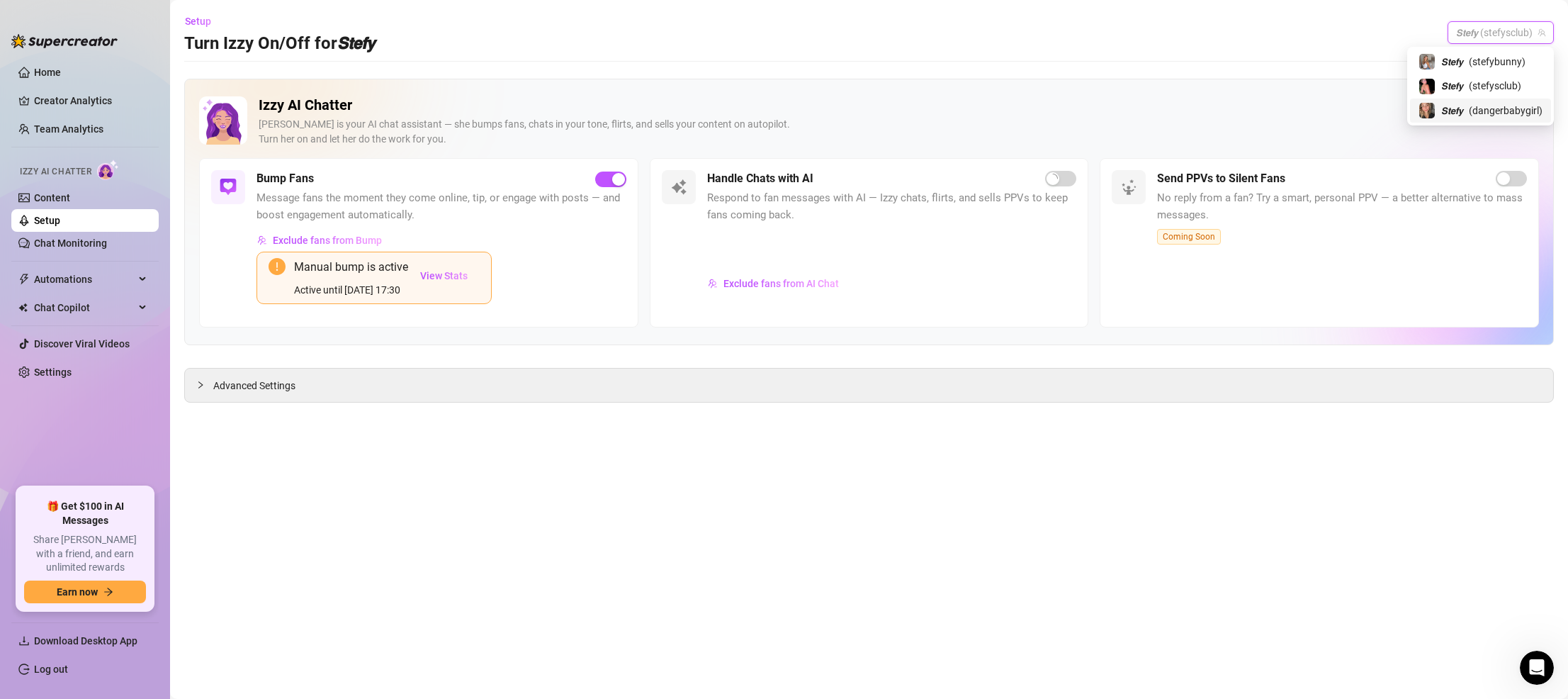
click at [957, 116] on span "𝙎𝙩𝙚𝙛𝙮" at bounding box center [1452, 110] width 22 height 15
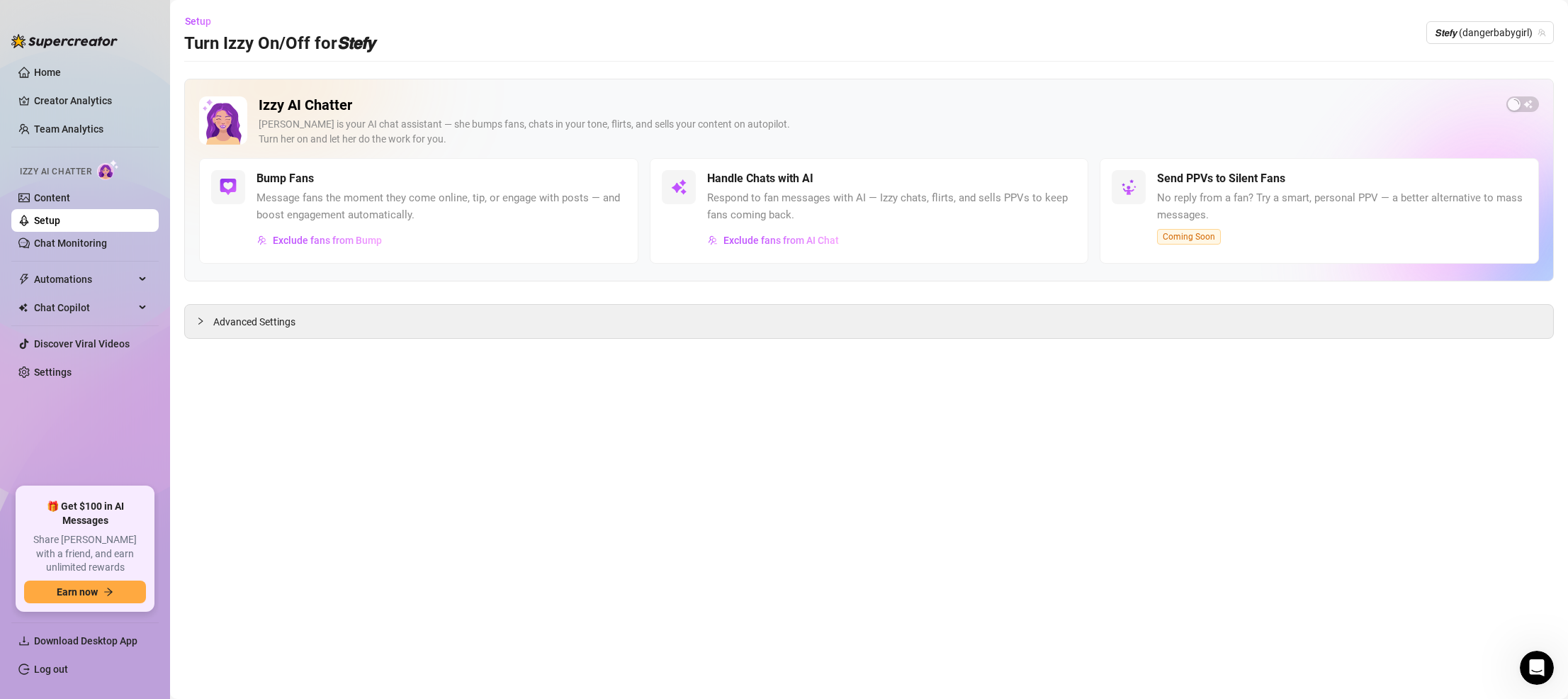
click at [957, 93] on div "Izzy AI Chatter [PERSON_NAME] is your AI chat assistant — she bumps fans, chats…" at bounding box center [869, 180] width 1369 height 203
click at [957, 100] on div "button" at bounding box center [1514, 104] width 13 height 13
click at [957, 244] on div "Exclude fans from AI Chat" at bounding box center [891, 240] width 370 height 23
click at [957, 180] on div "button" at bounding box center [1068, 178] width 13 height 13
click at [95, 310] on span "Chat Copilot" at bounding box center [85, 308] width 101 height 23
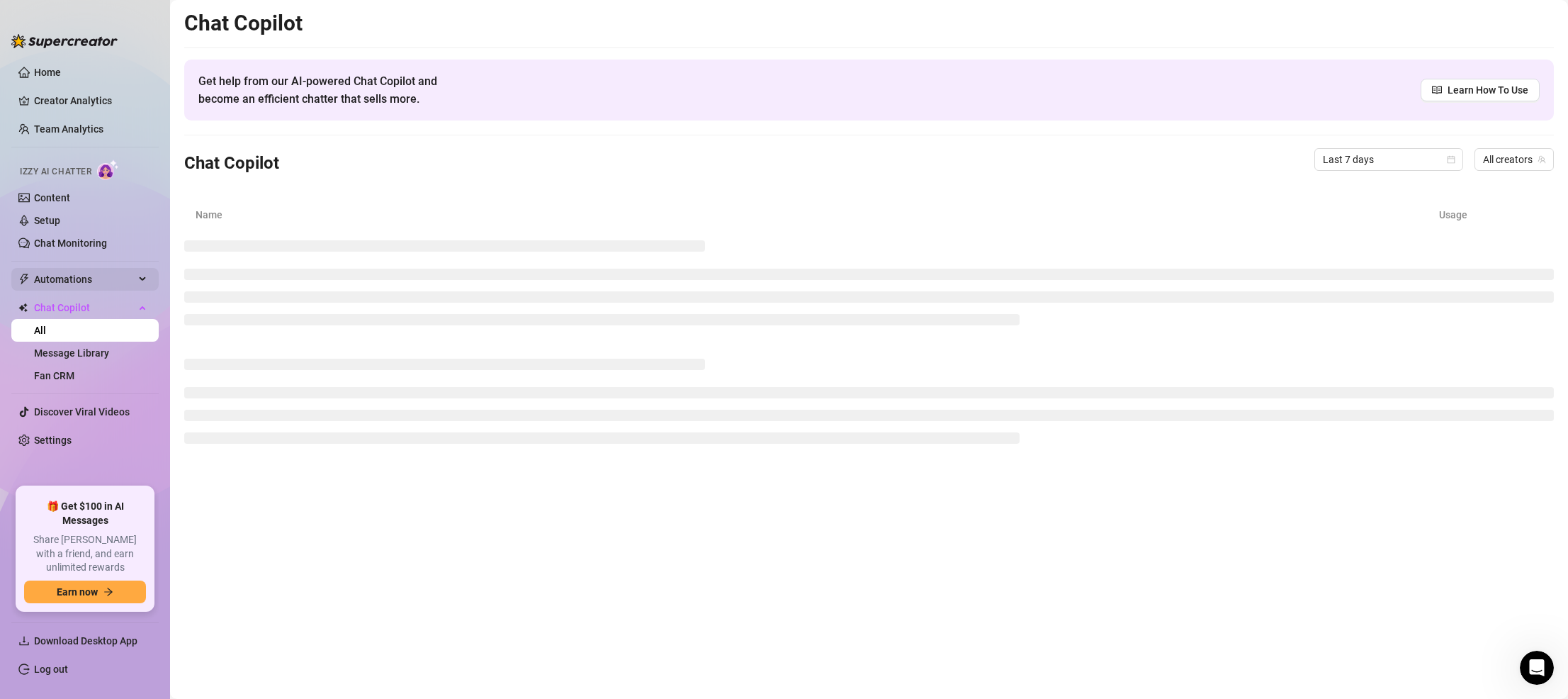
click at [107, 284] on span "Automations" at bounding box center [85, 279] width 101 height 23
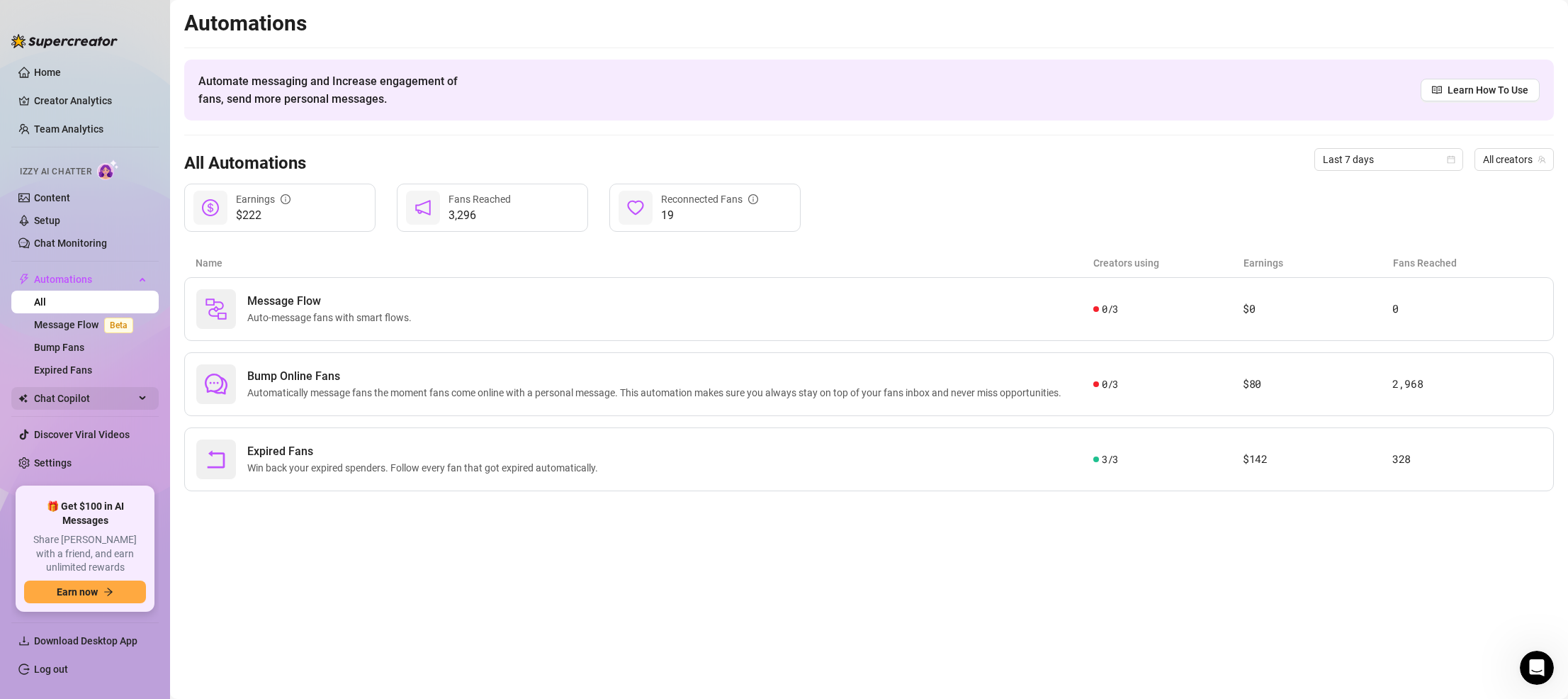
click at [95, 398] on span "Chat Copilot" at bounding box center [85, 398] width 101 height 23
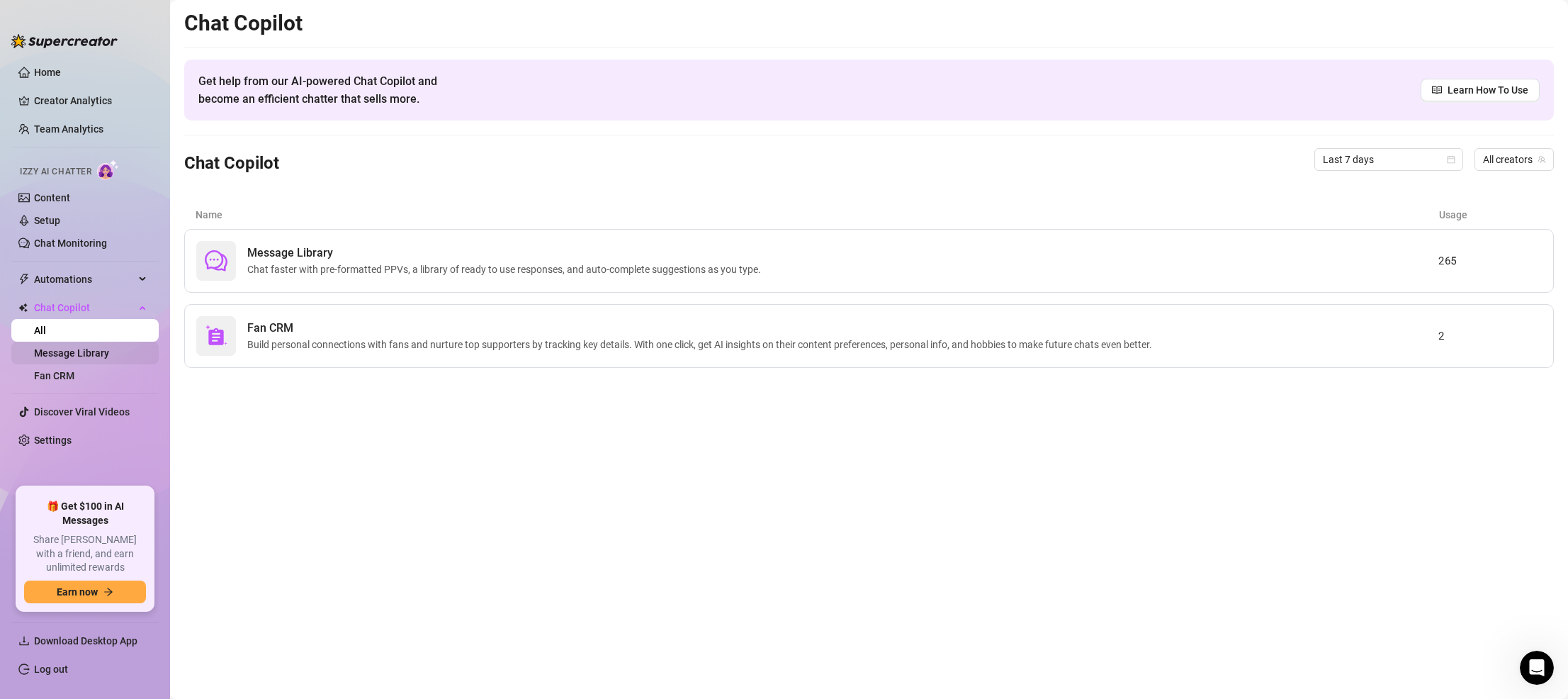
click at [83, 347] on link "Message Library" at bounding box center [72, 353] width 75 height 11
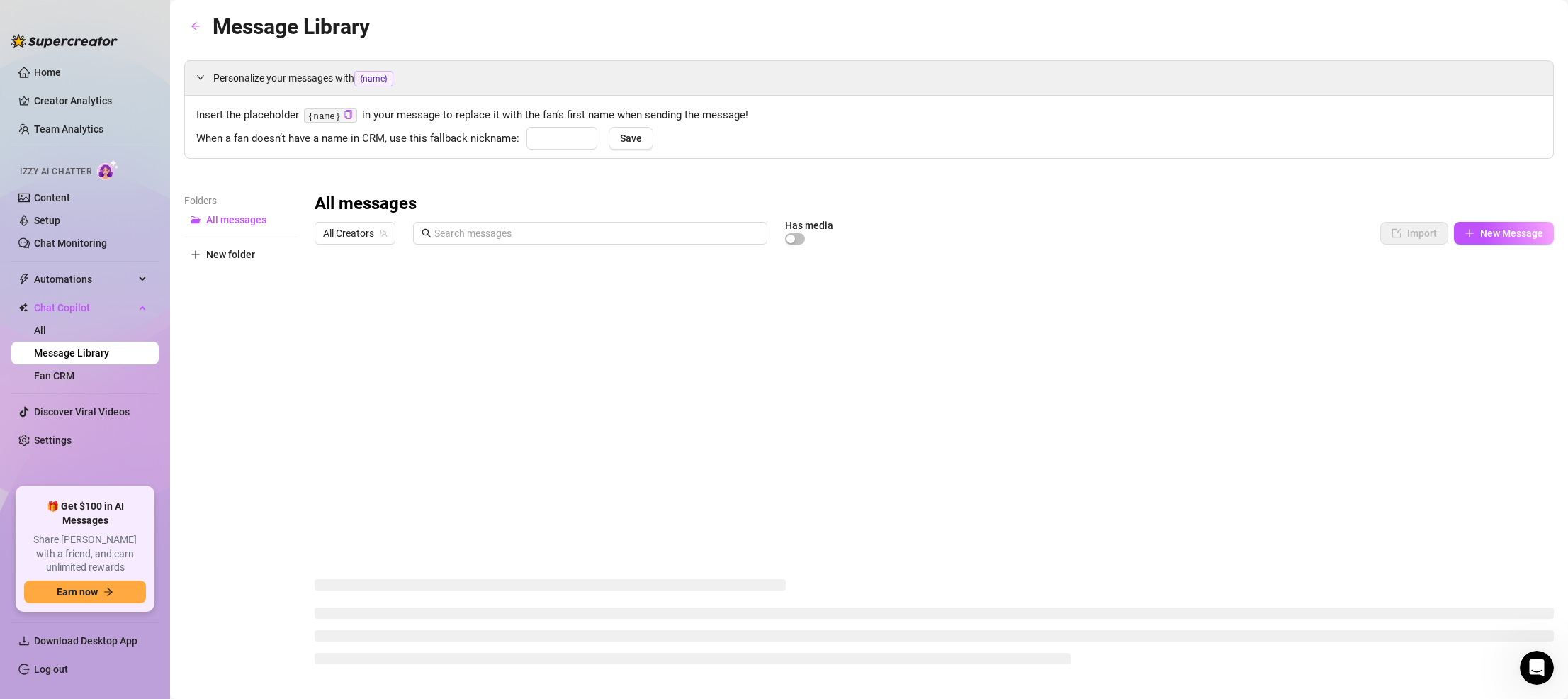
type input "babe"
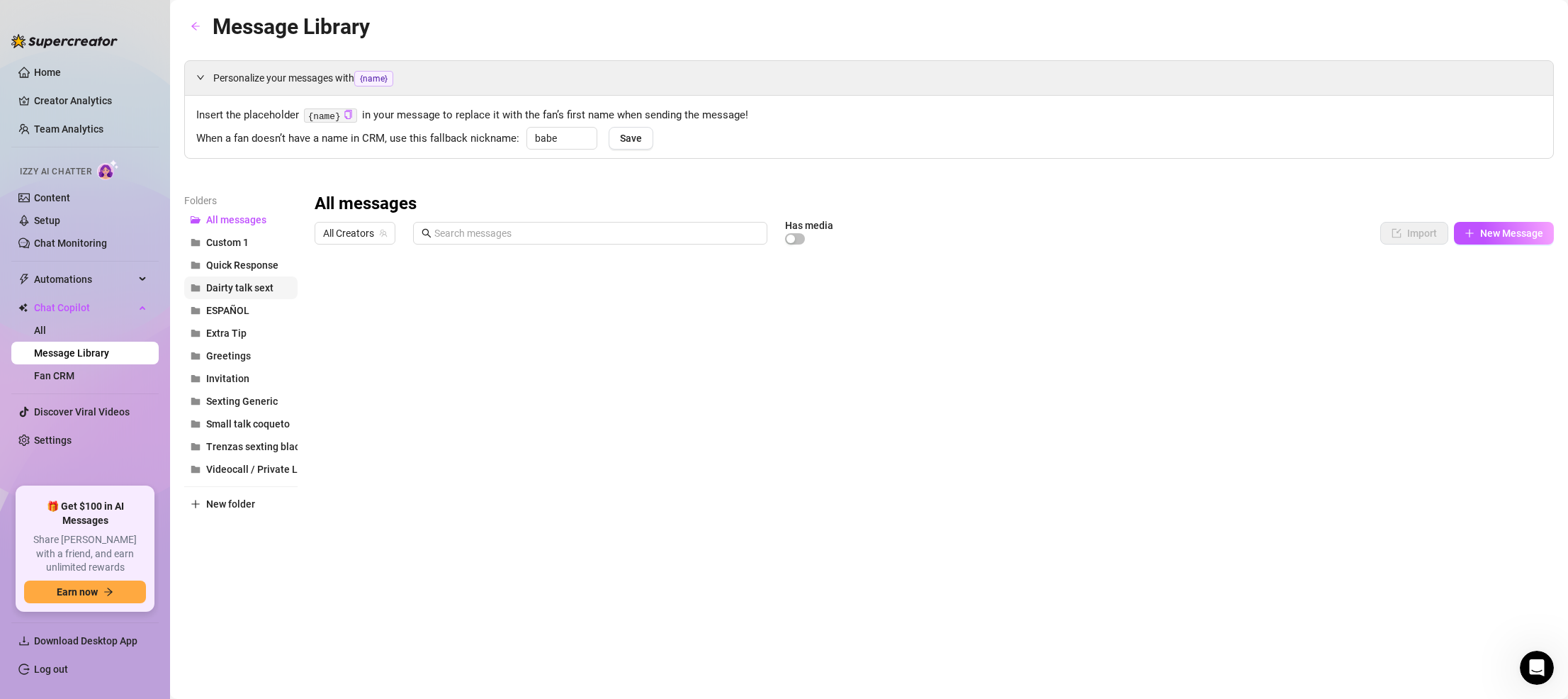
click at [219, 285] on span "Dairty talk sext" at bounding box center [239, 288] width 68 height 11
click at [559, 314] on div at bounding box center [934, 409] width 1239 height 316
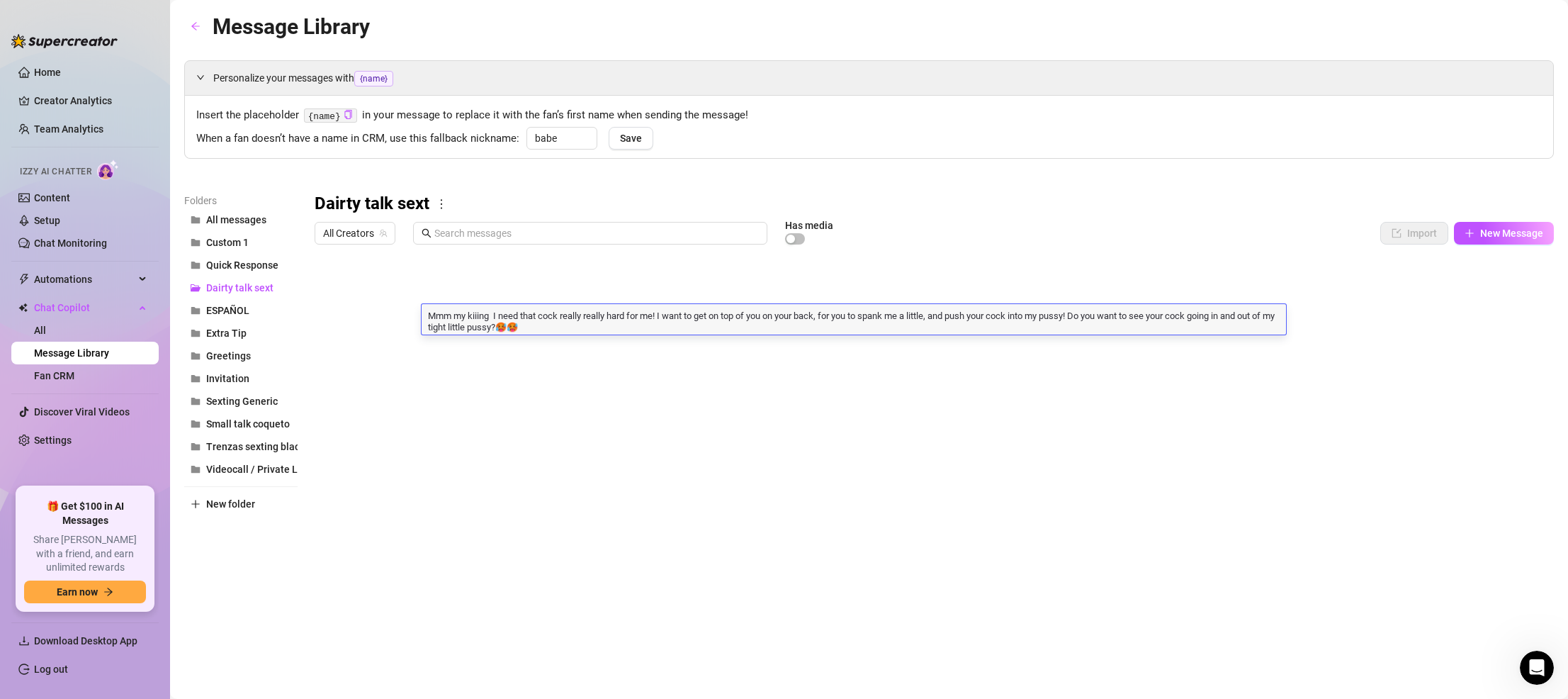
click at [588, 326] on textarea "Mmm my kiiing I need that cock really really hard for me! I want to get on top …" at bounding box center [854, 321] width 865 height 24
drag, startPoint x: 588, startPoint y: 326, endPoint x: 412, endPoint y: 311, distance: 176.6
click at [412, 311] on div "Title Text Media $ AI Pricing Accounts shake ass mmm i'd love to sit on you and…" at bounding box center [934, 409] width 1239 height 316
type textarea "Mmm my kiiing I need that cock really really hard for me! I want to get on top …"
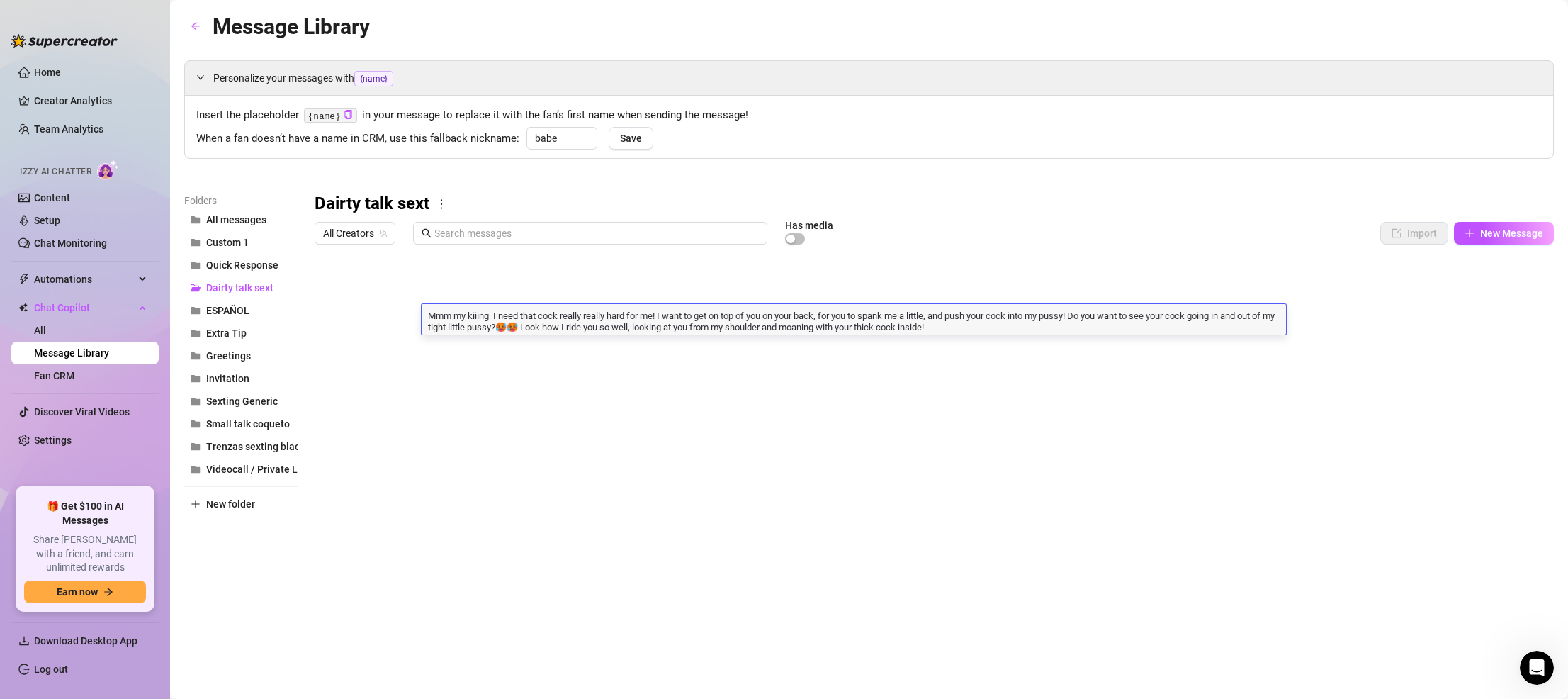
click at [615, 455] on div at bounding box center [934, 409] width 1239 height 316
